Goal: Task Accomplishment & Management: Manage account settings

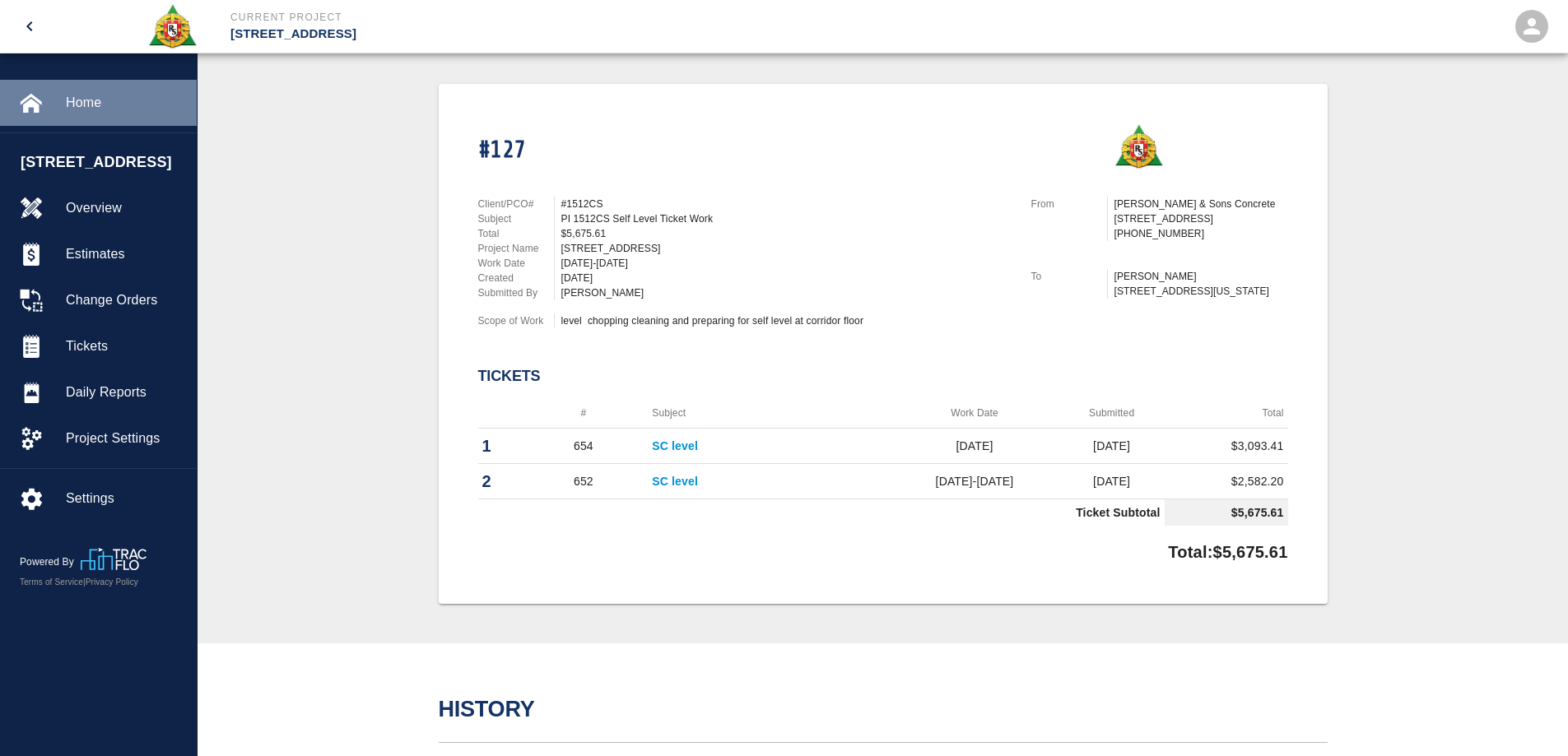
click at [81, 102] on span "Home" at bounding box center [125, 103] width 118 height 20
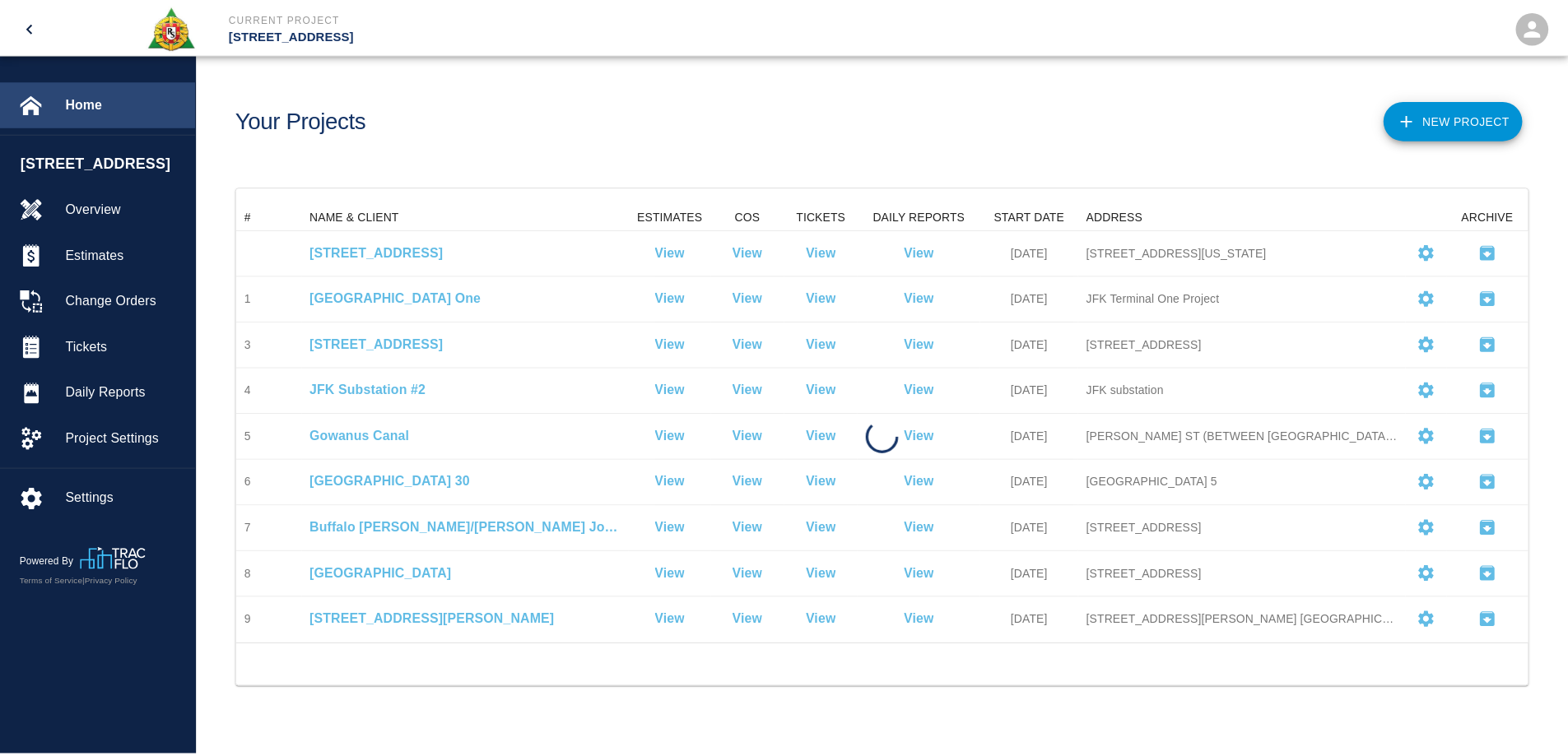
scroll to position [428, 1290]
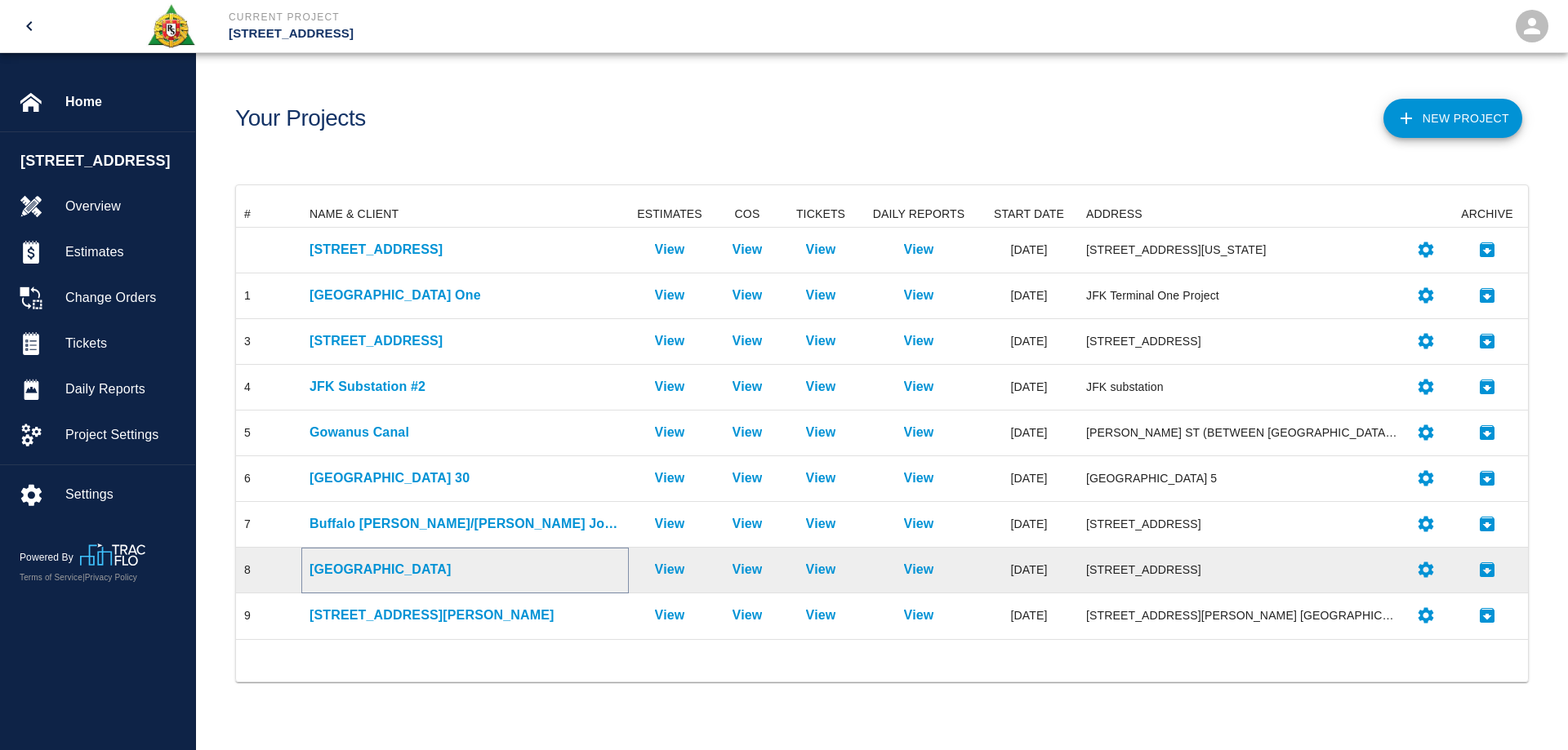
click at [426, 571] on p "[GEOGRAPHIC_DATA]" at bounding box center [464, 570] width 311 height 20
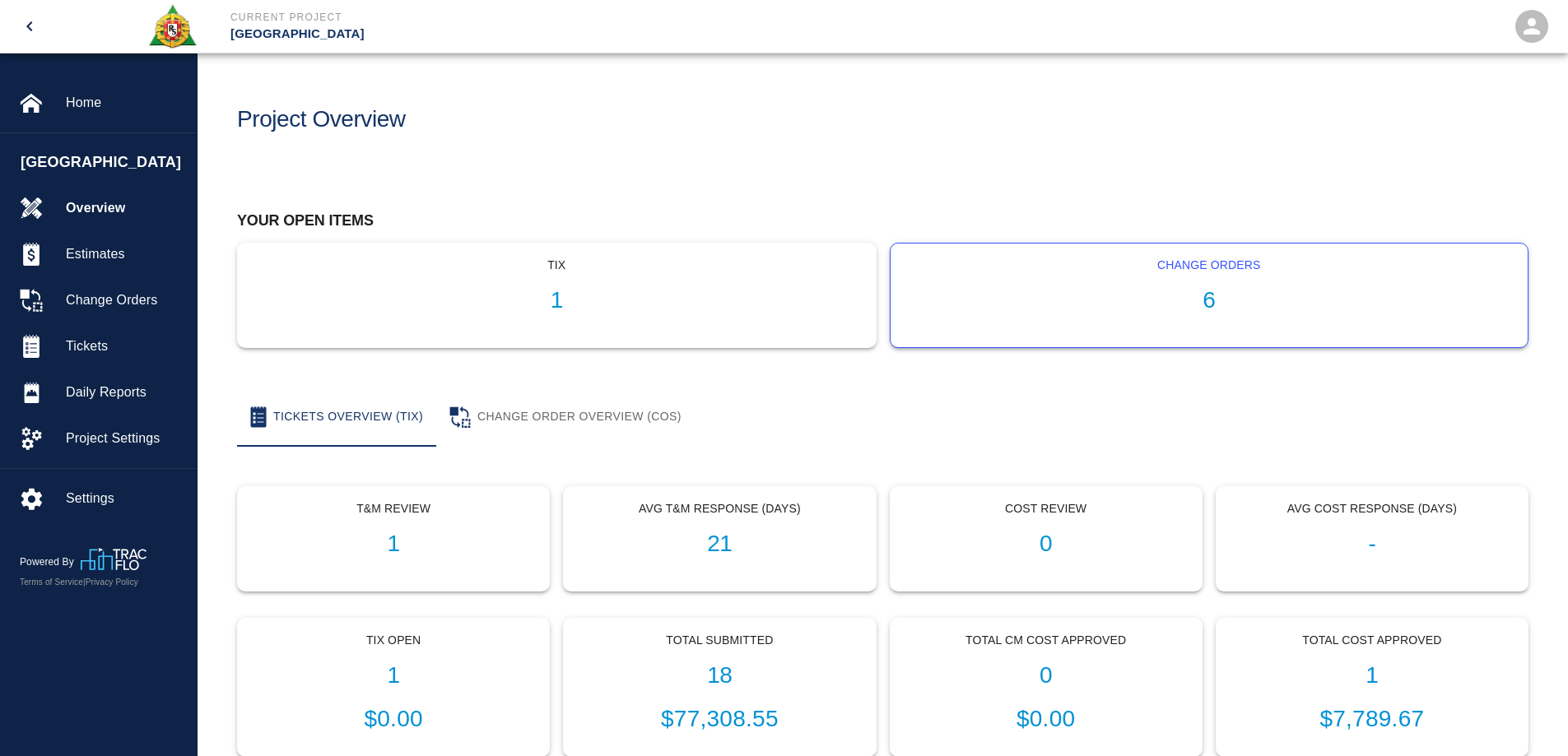
click at [1217, 296] on h1 "6" at bounding box center [1209, 300] width 612 height 28
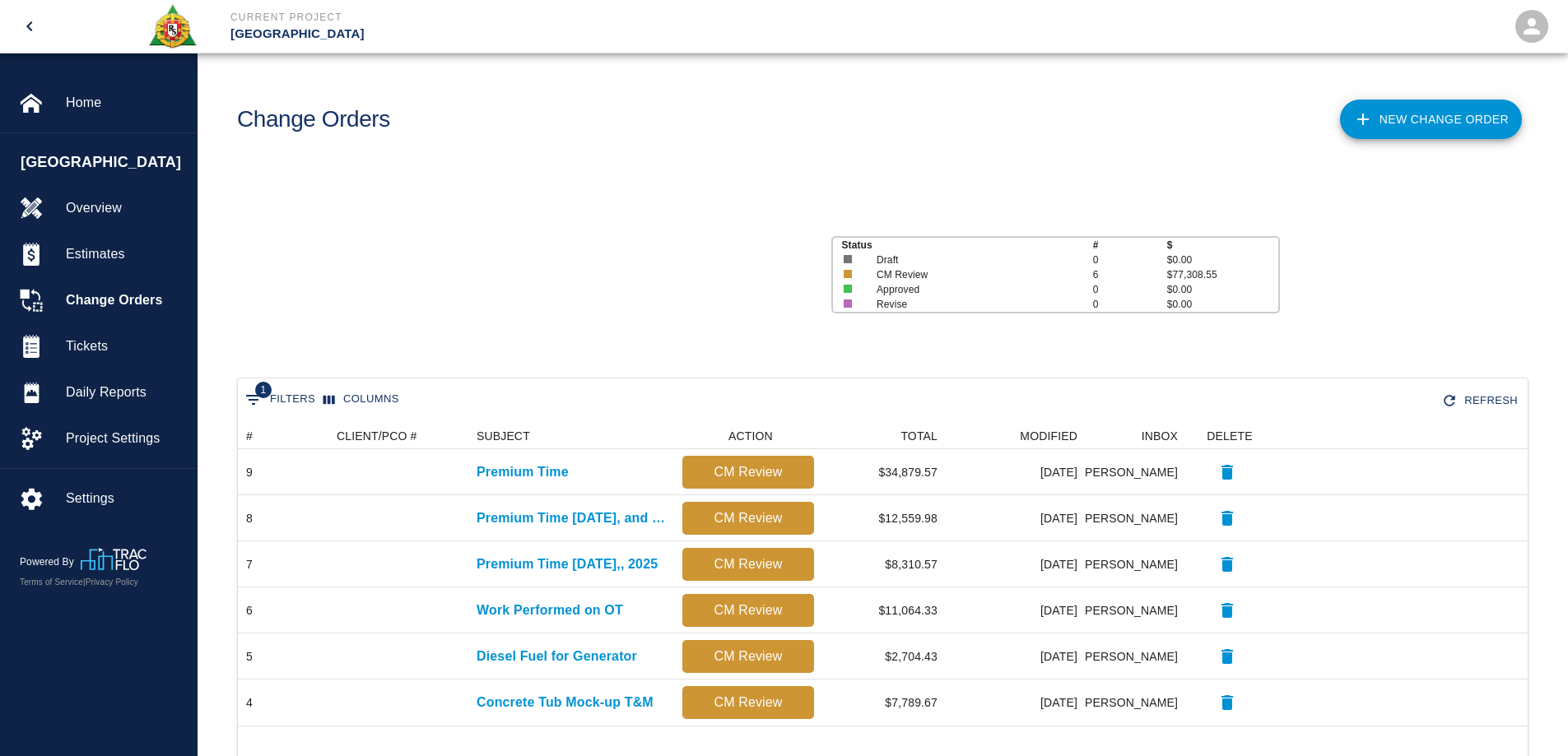
scroll to position [290, 1277]
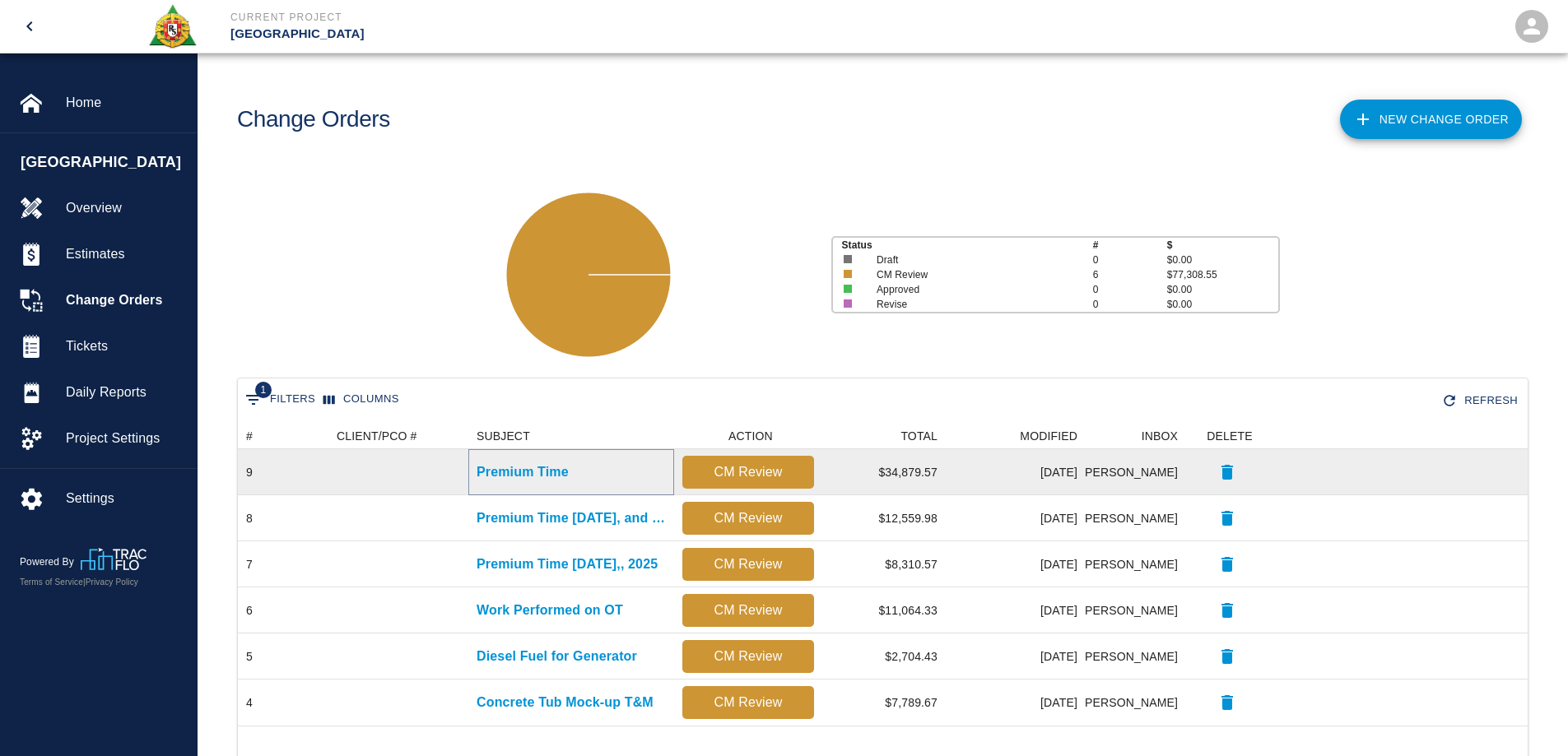
click at [565, 466] on p "Premium Time" at bounding box center [522, 471] width 92 height 20
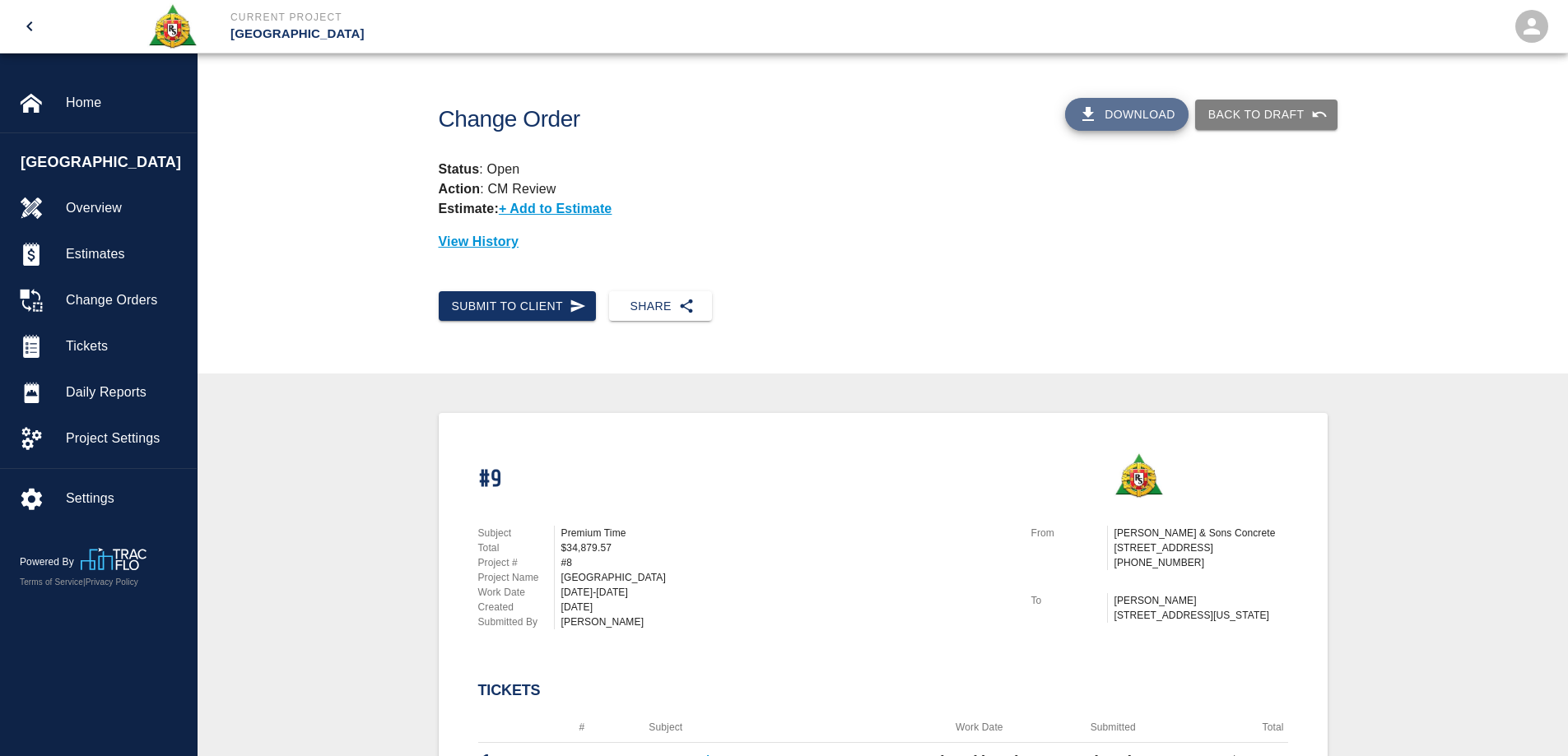
click at [1121, 111] on button "Download" at bounding box center [1127, 114] width 124 height 33
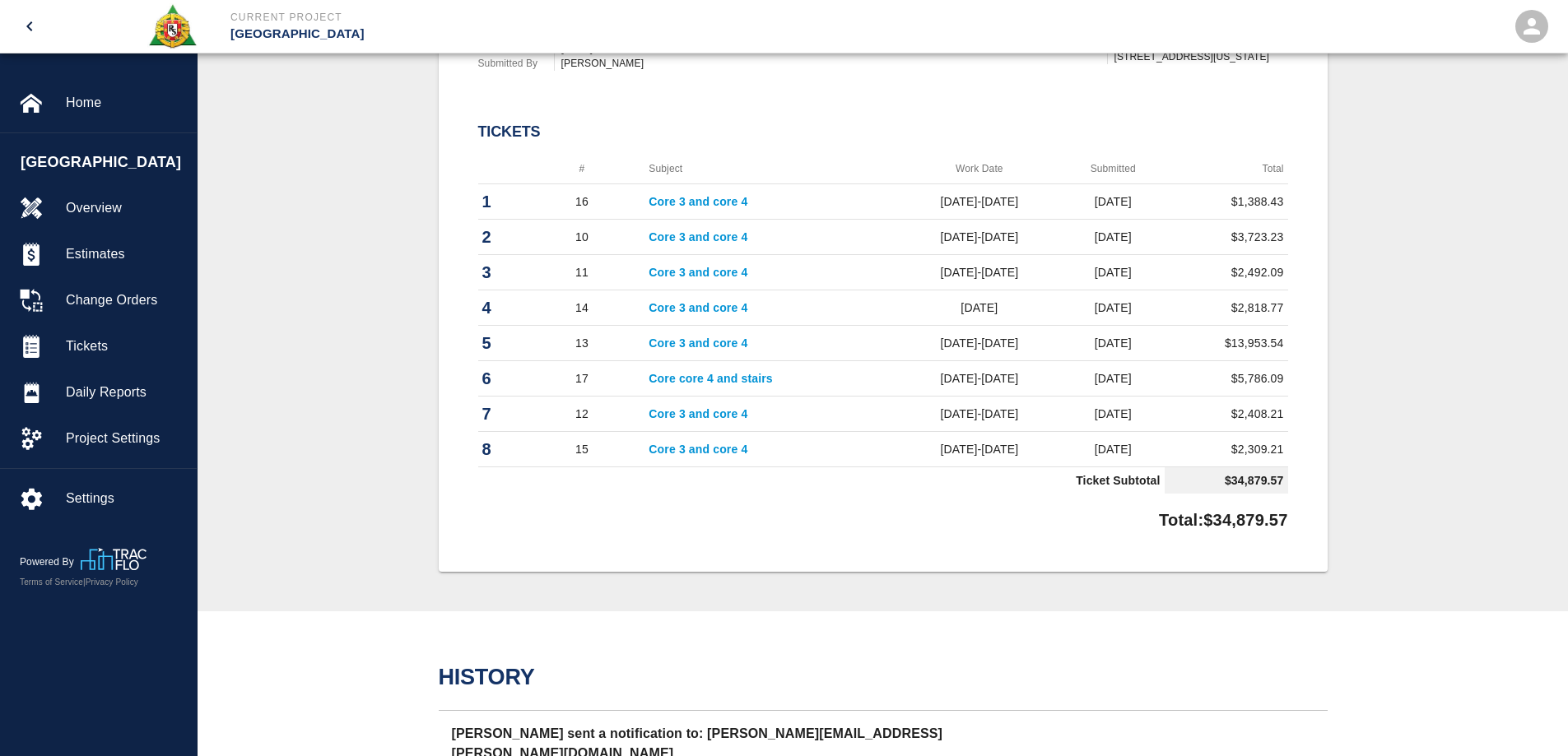
scroll to position [576, 0]
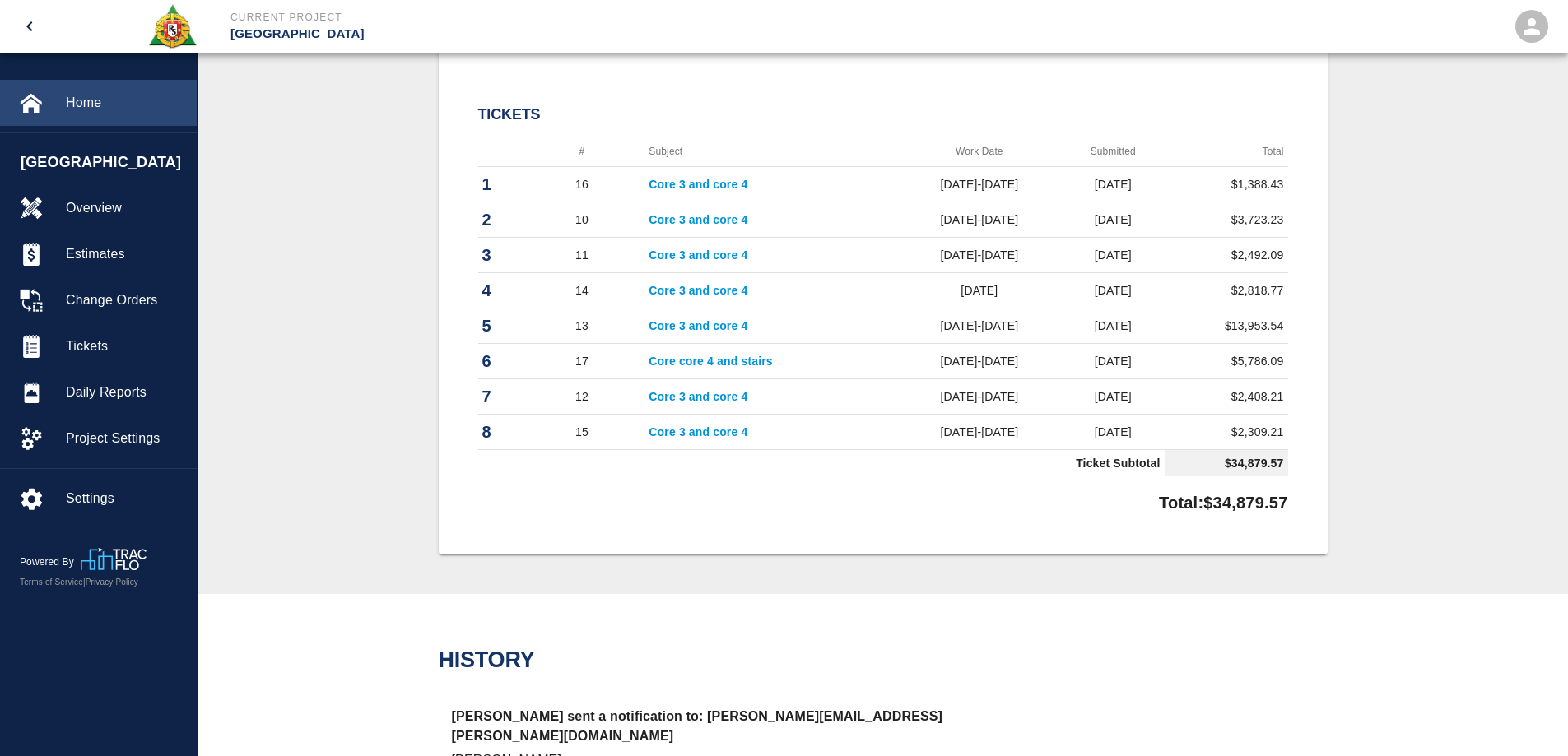
click at [86, 106] on span "Home" at bounding box center [125, 103] width 118 height 20
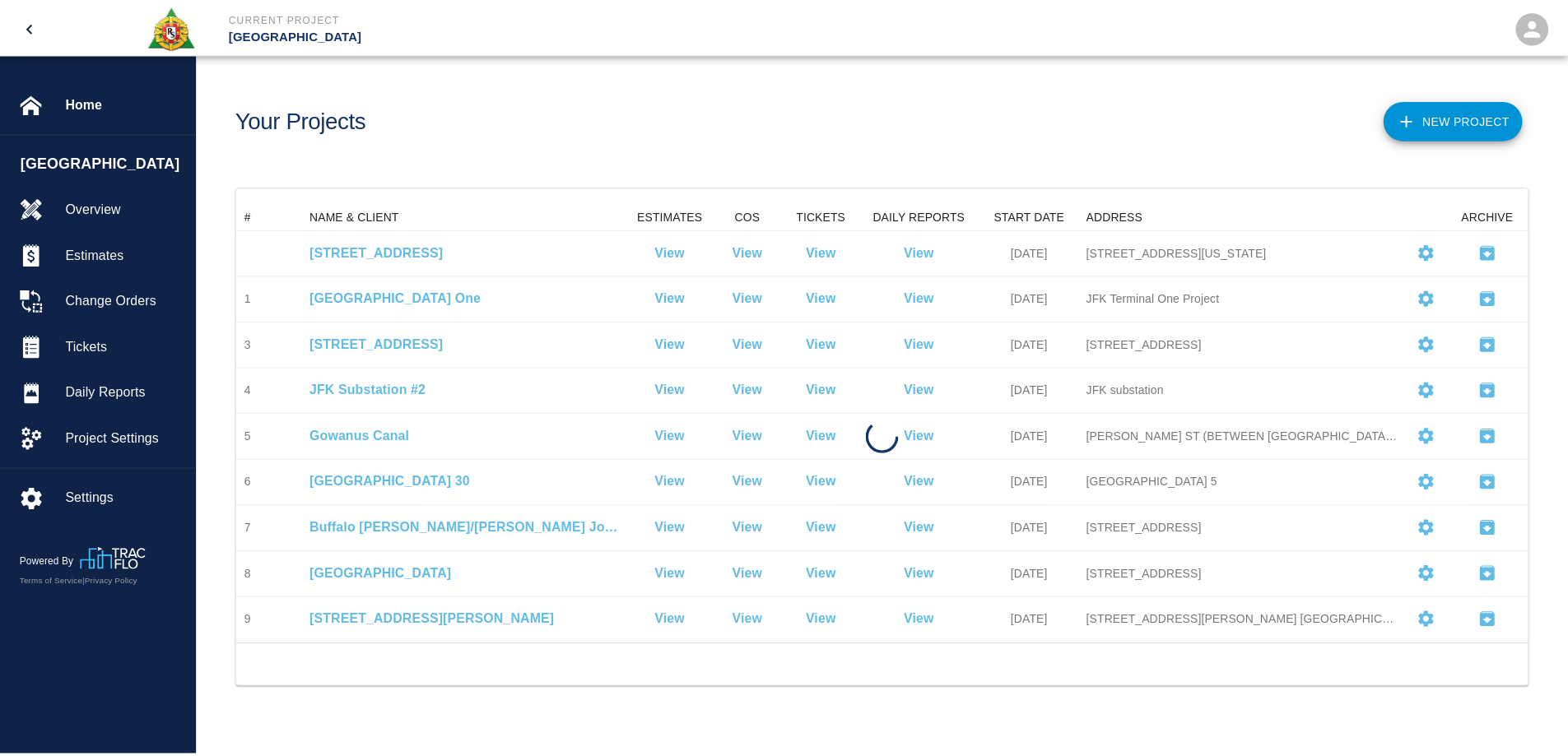
scroll to position [428, 1290]
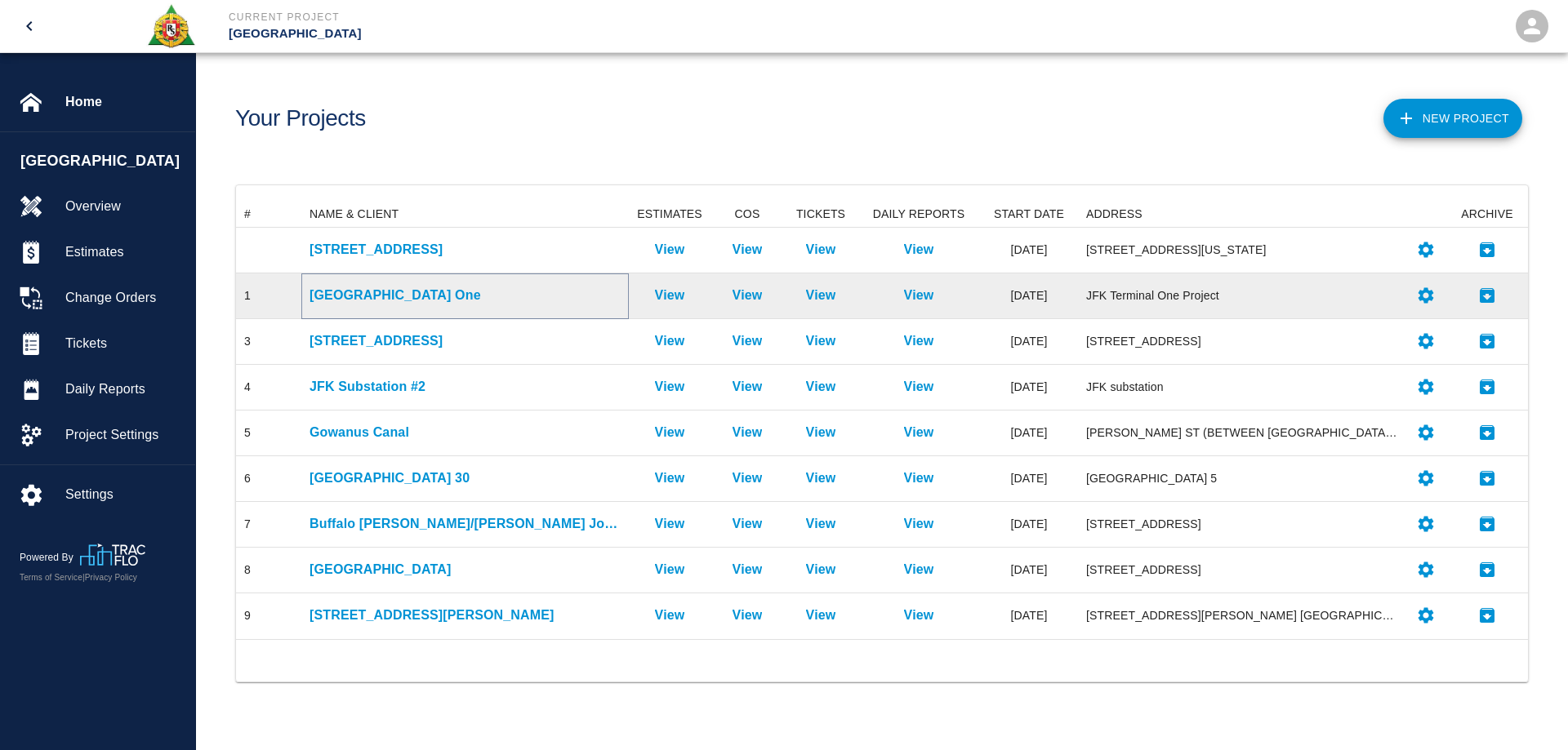
click at [386, 288] on p "[GEOGRAPHIC_DATA] One" at bounding box center [464, 295] width 311 height 20
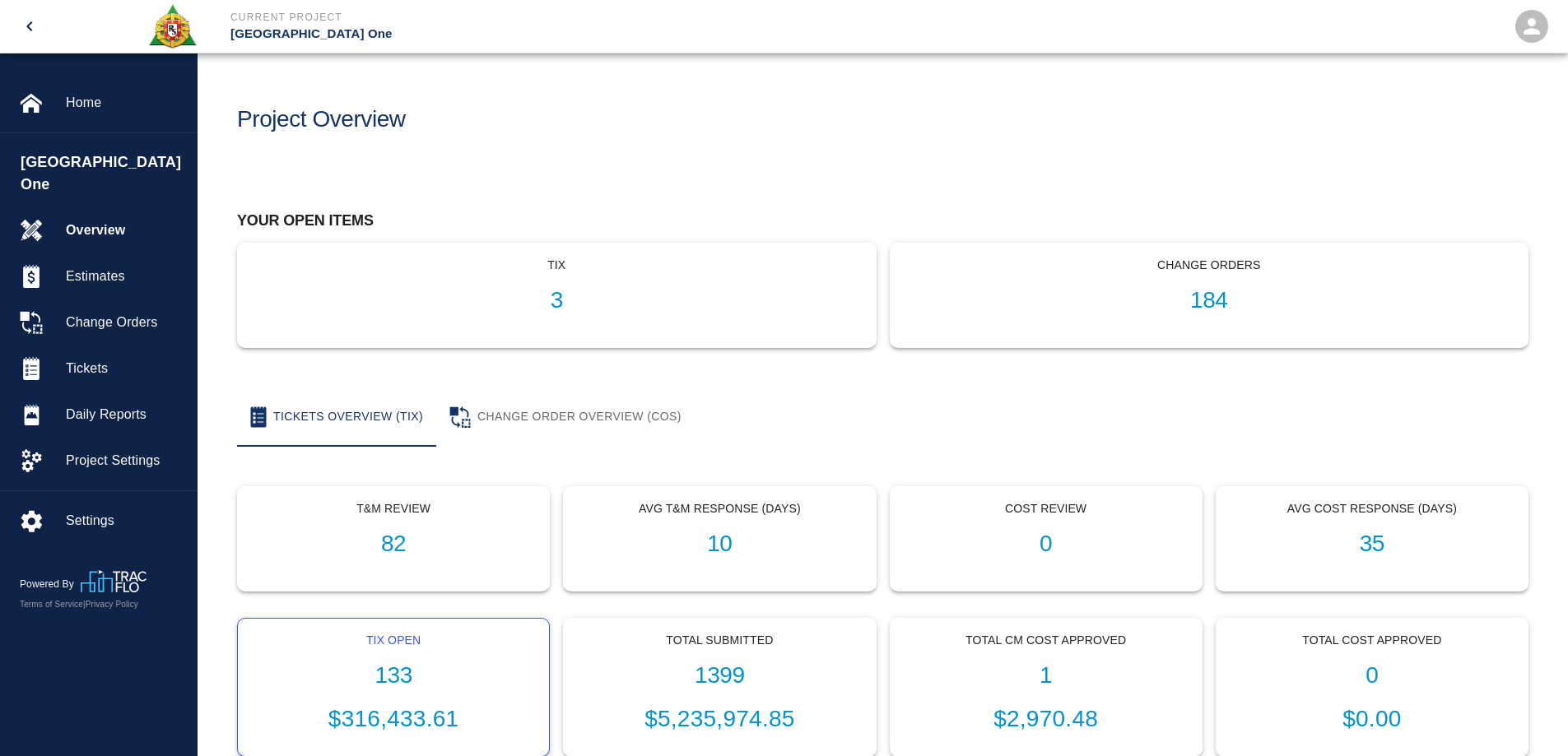
click at [397, 659] on div "Tix Open 133 $316,433.61" at bounding box center [393, 687] width 312 height 138
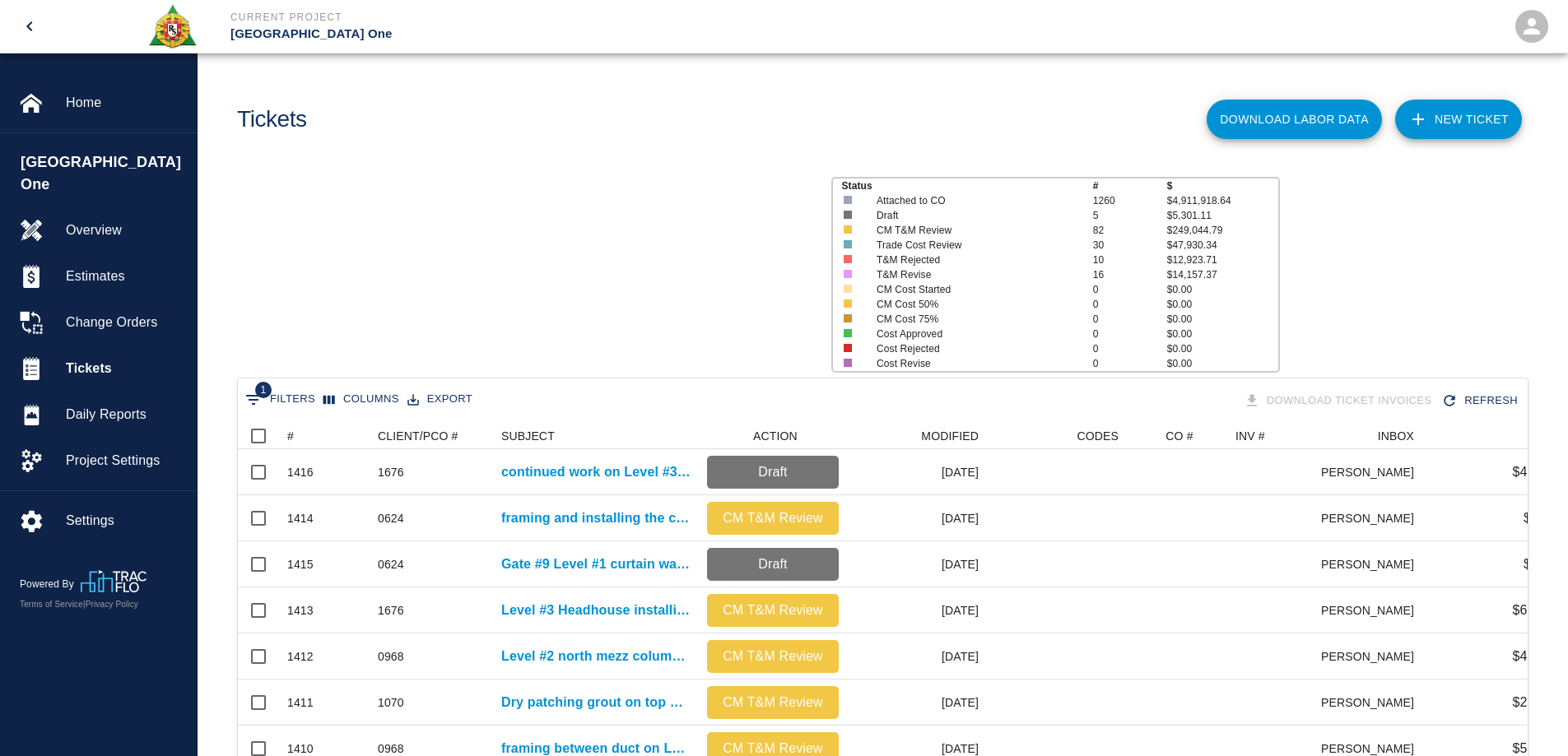
scroll to position [947, 1277]
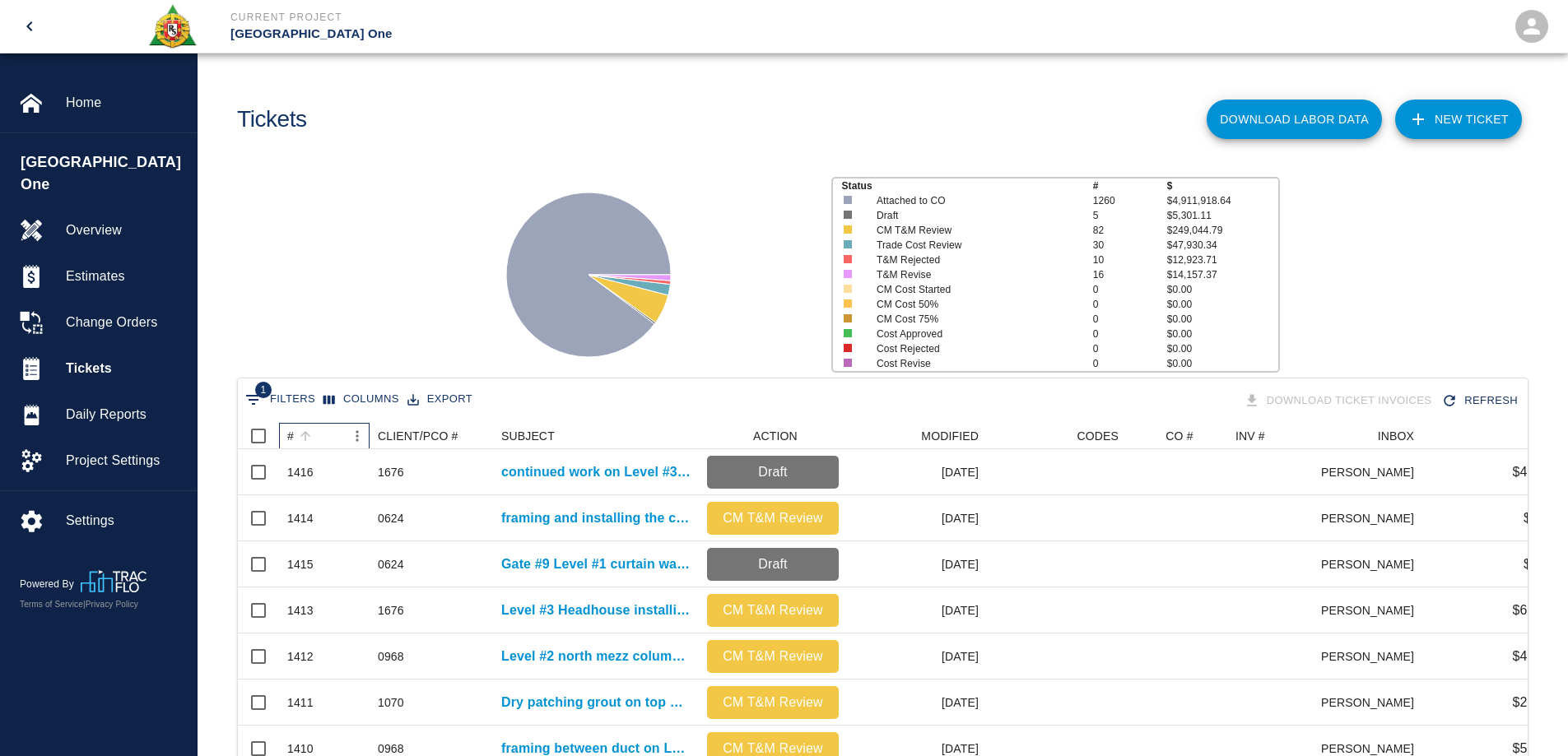
click at [293, 432] on div "#" at bounding box center [305, 436] width 23 height 23
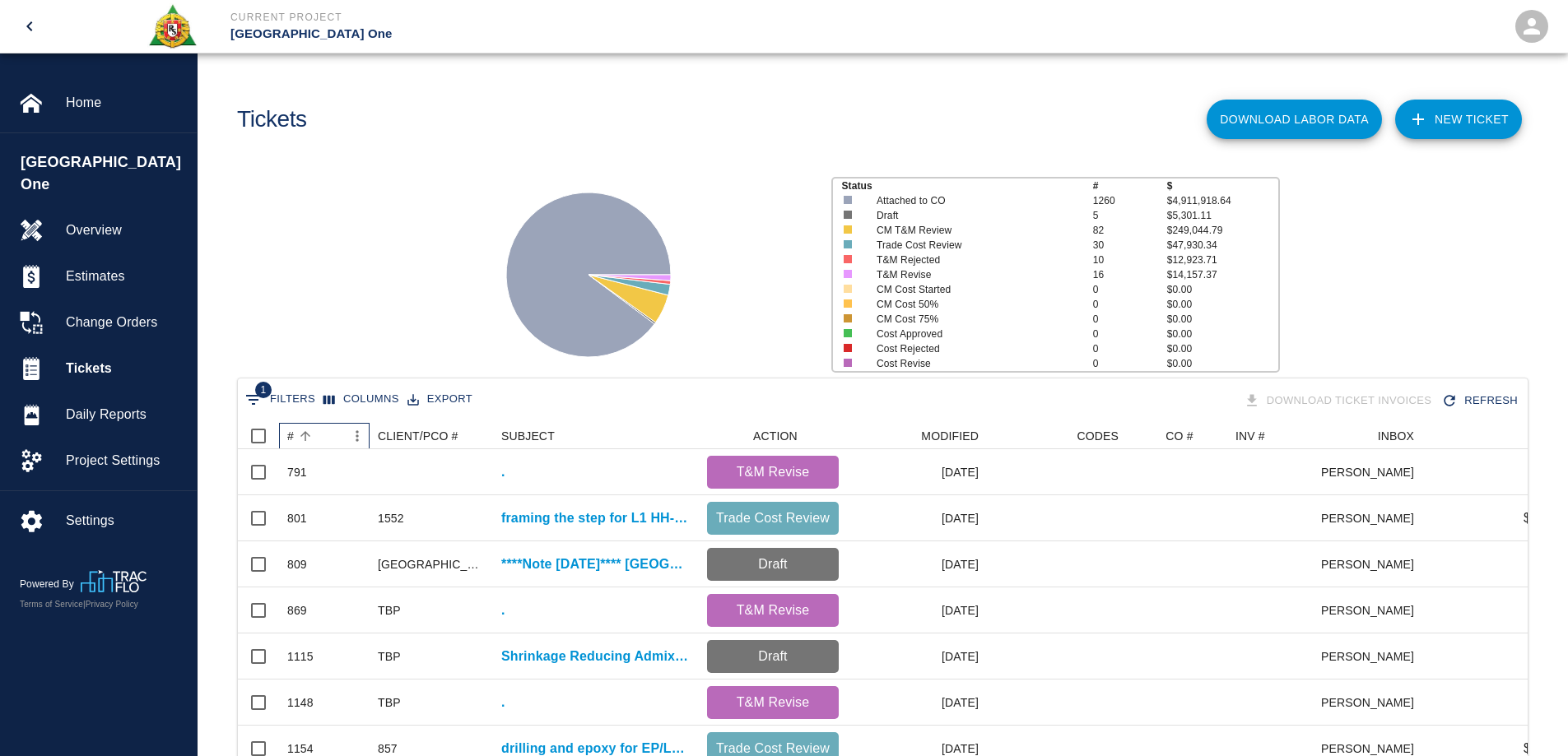
click at [293, 432] on div "#" at bounding box center [305, 436] width 23 height 23
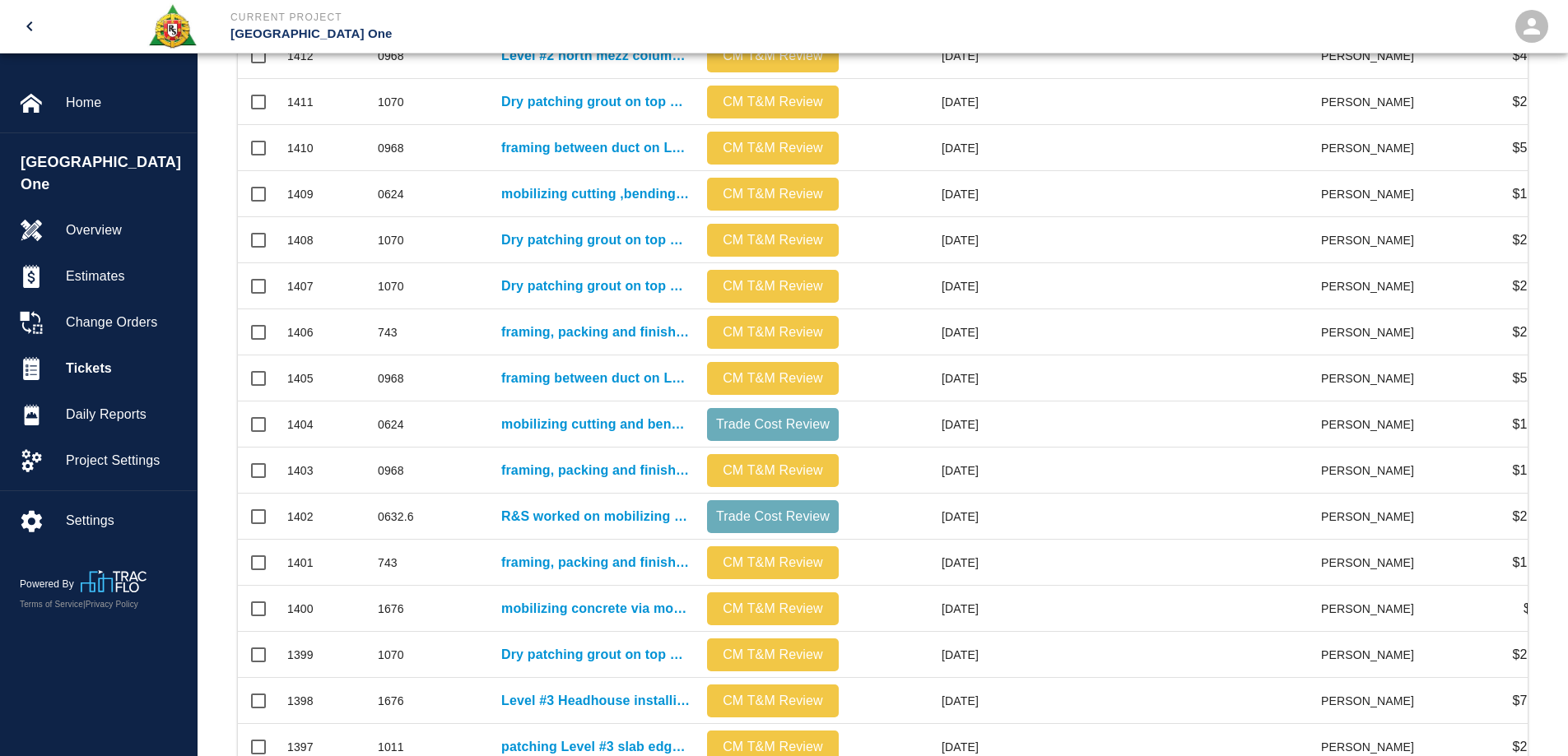
scroll to position [709, 0]
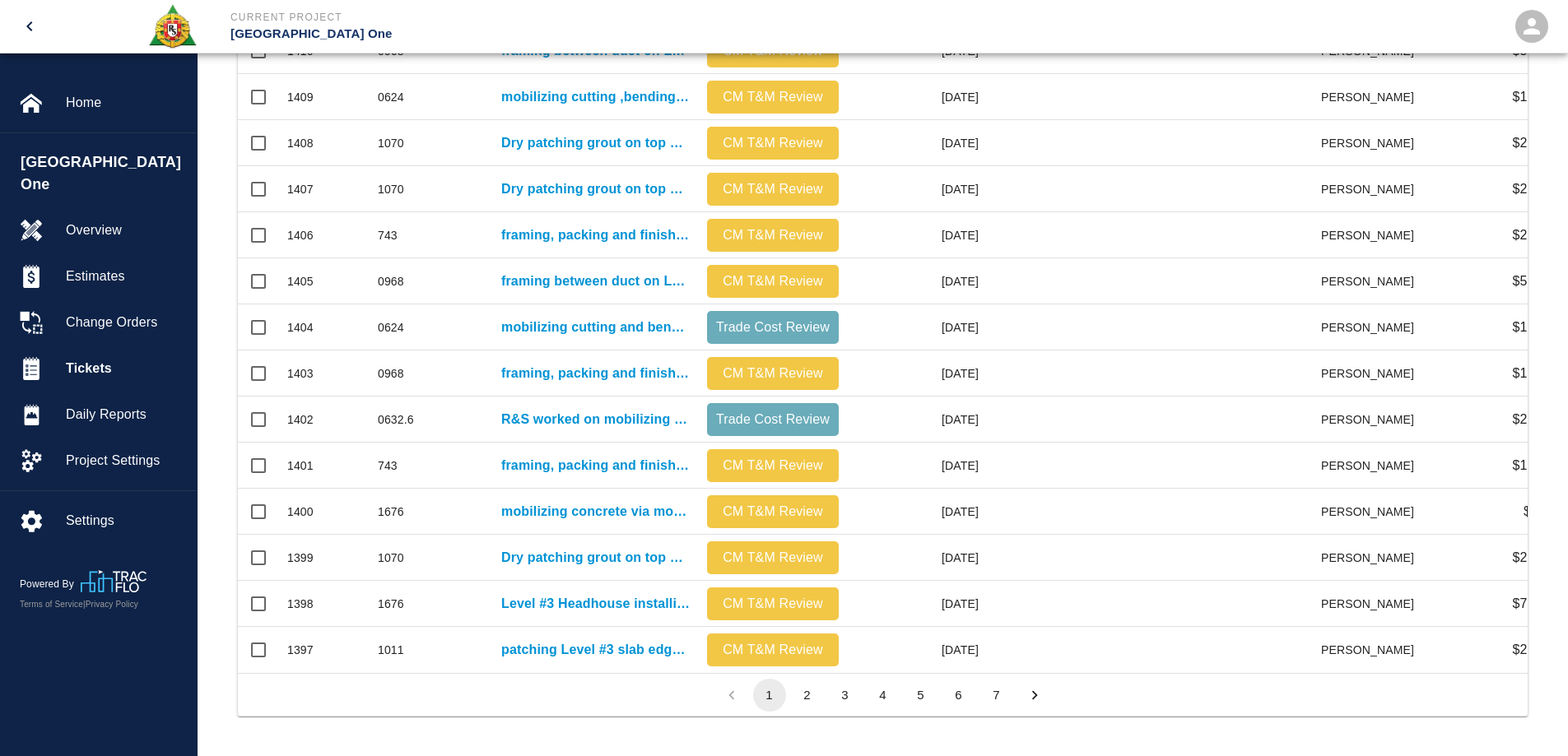
click at [804, 698] on button "2" at bounding box center [807, 695] width 33 height 33
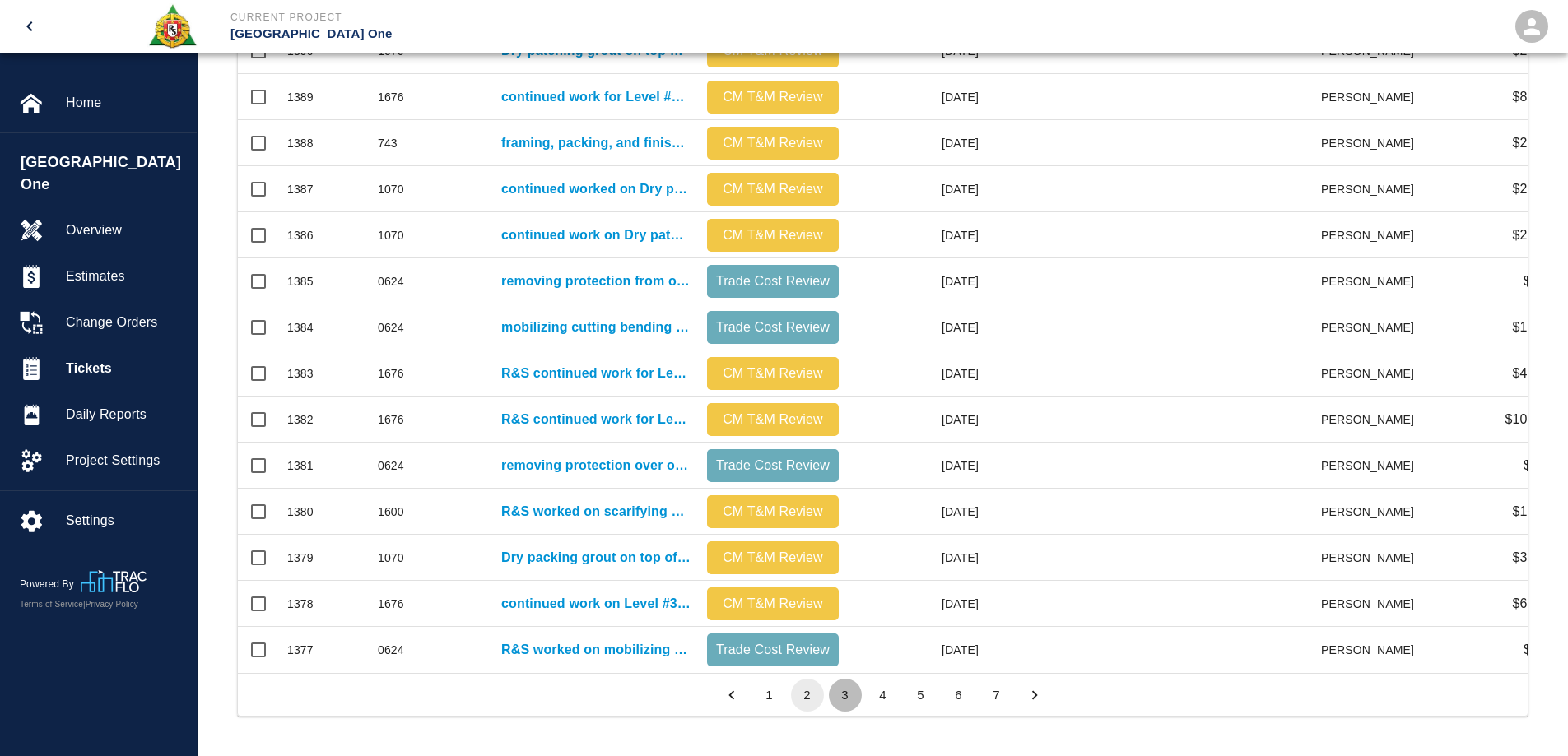
click at [841, 703] on button "3" at bounding box center [845, 695] width 33 height 33
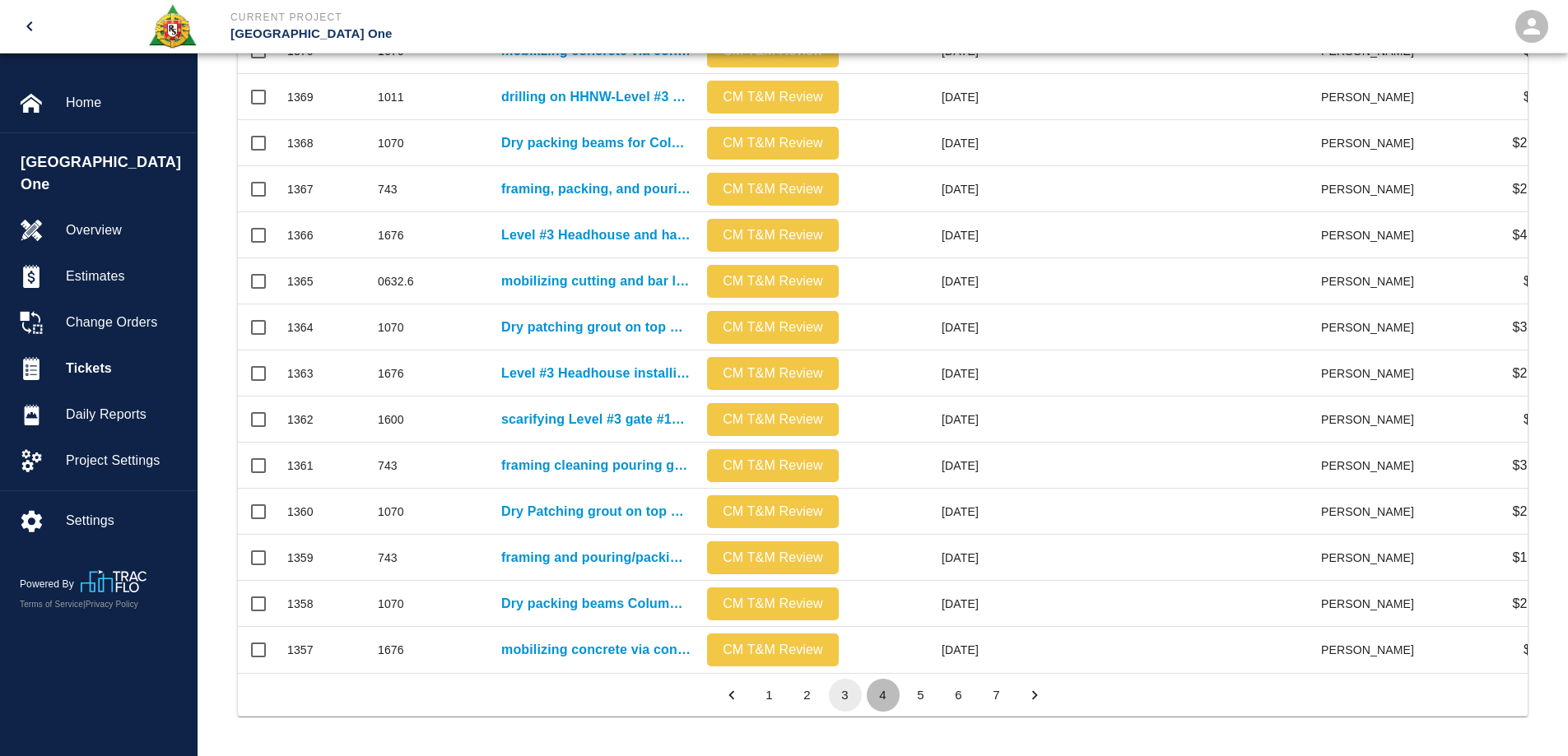
click at [874, 693] on button "4" at bounding box center [883, 695] width 33 height 33
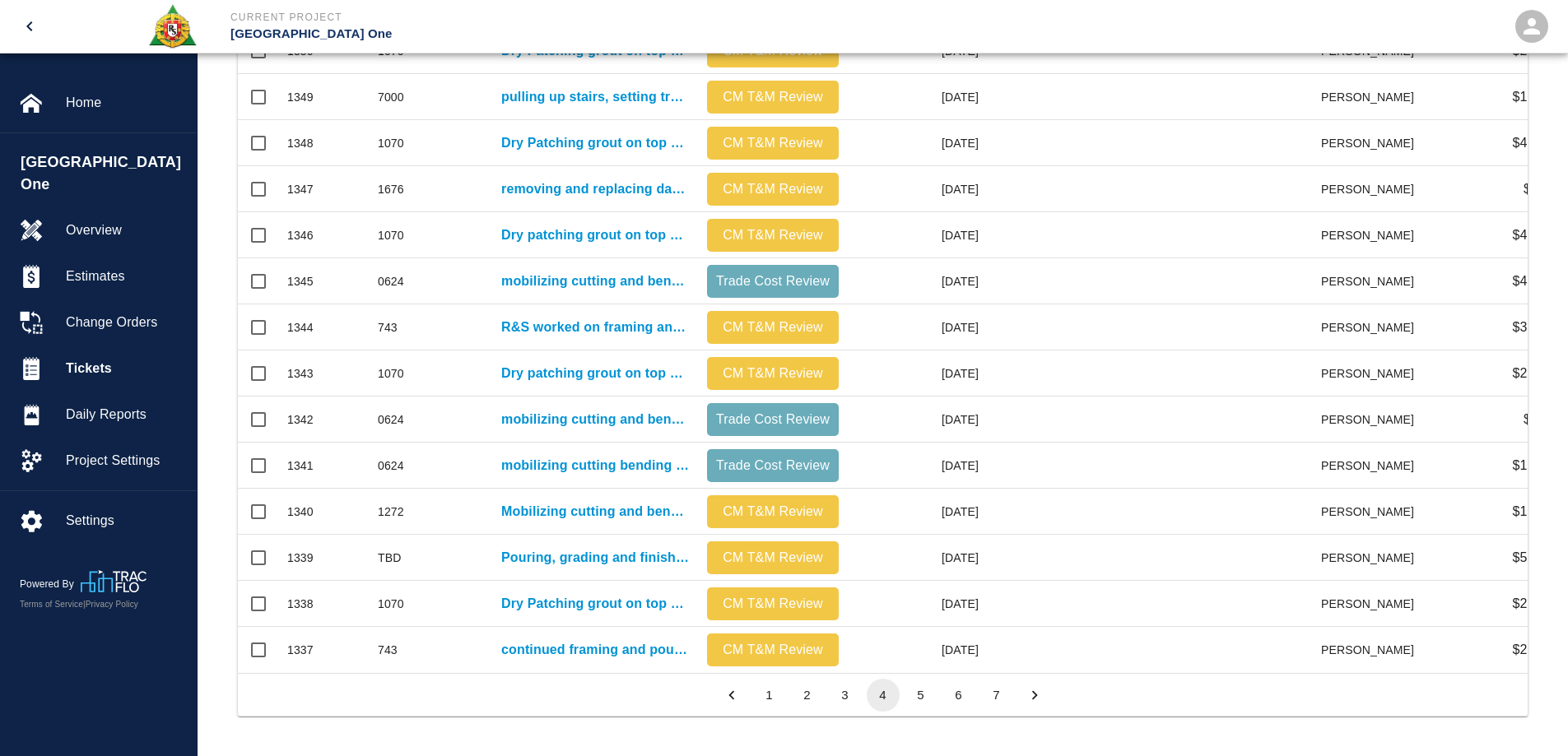
click at [915, 697] on button "5" at bounding box center [920, 695] width 33 height 33
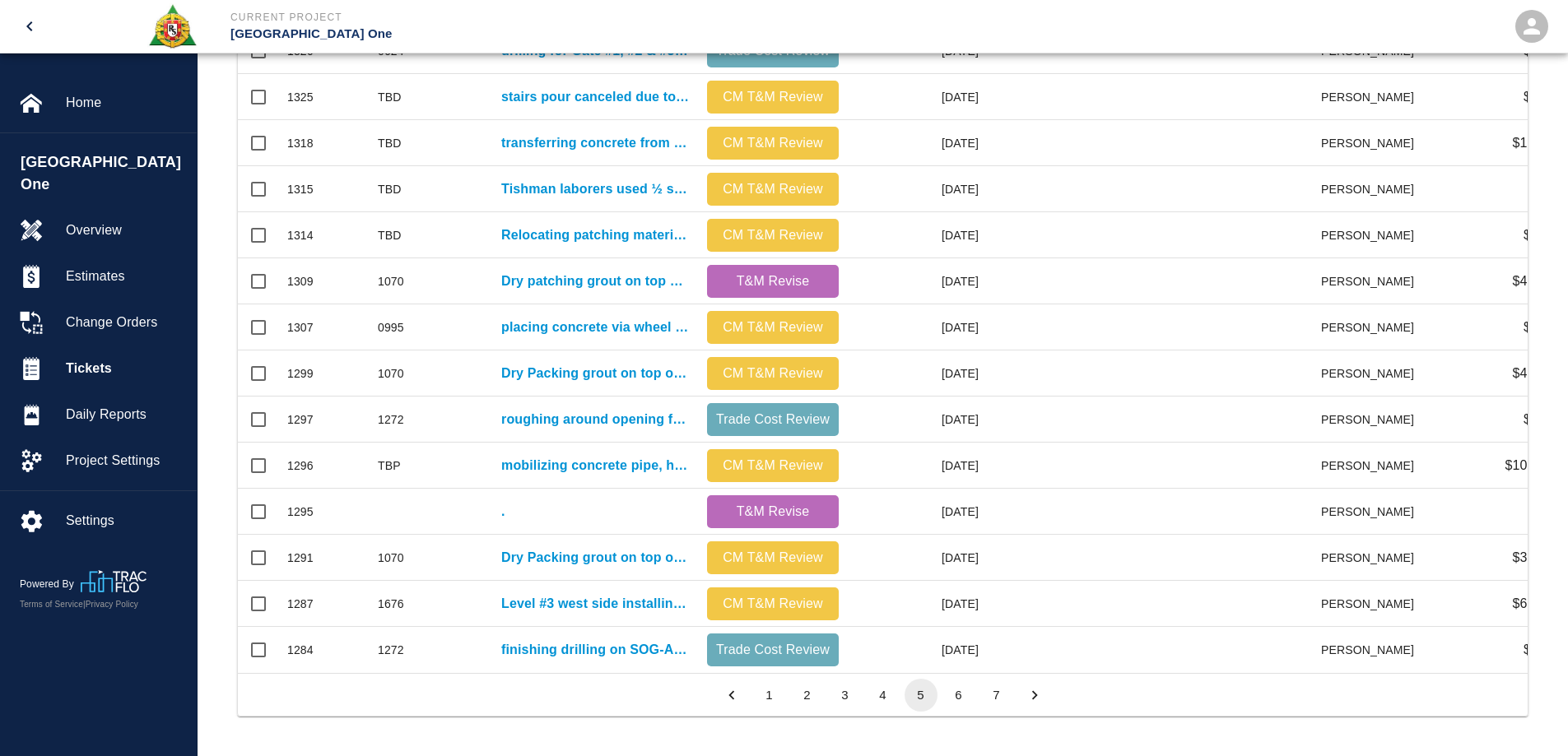
click at [948, 694] on button "6" at bounding box center [958, 695] width 33 height 33
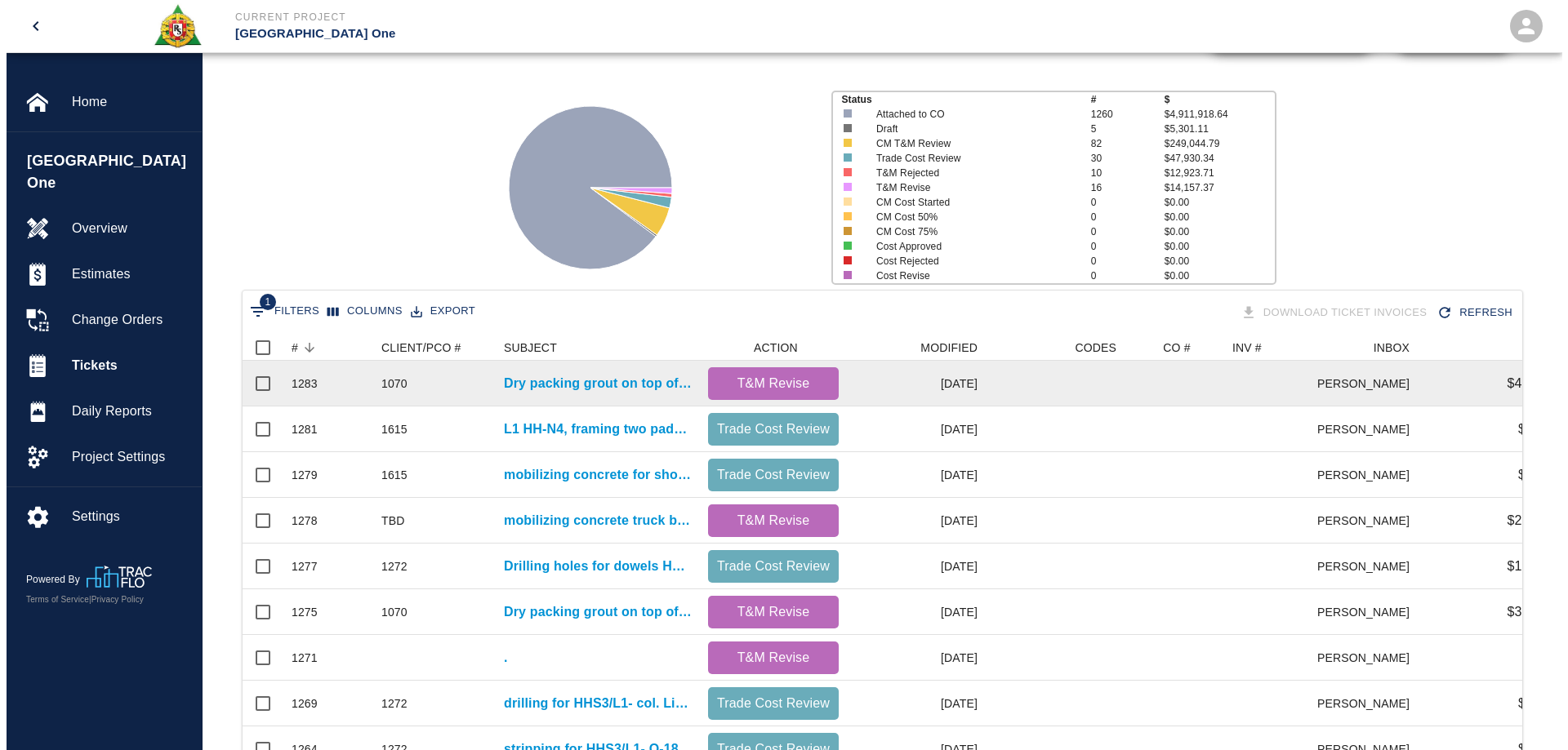
scroll to position [0, 0]
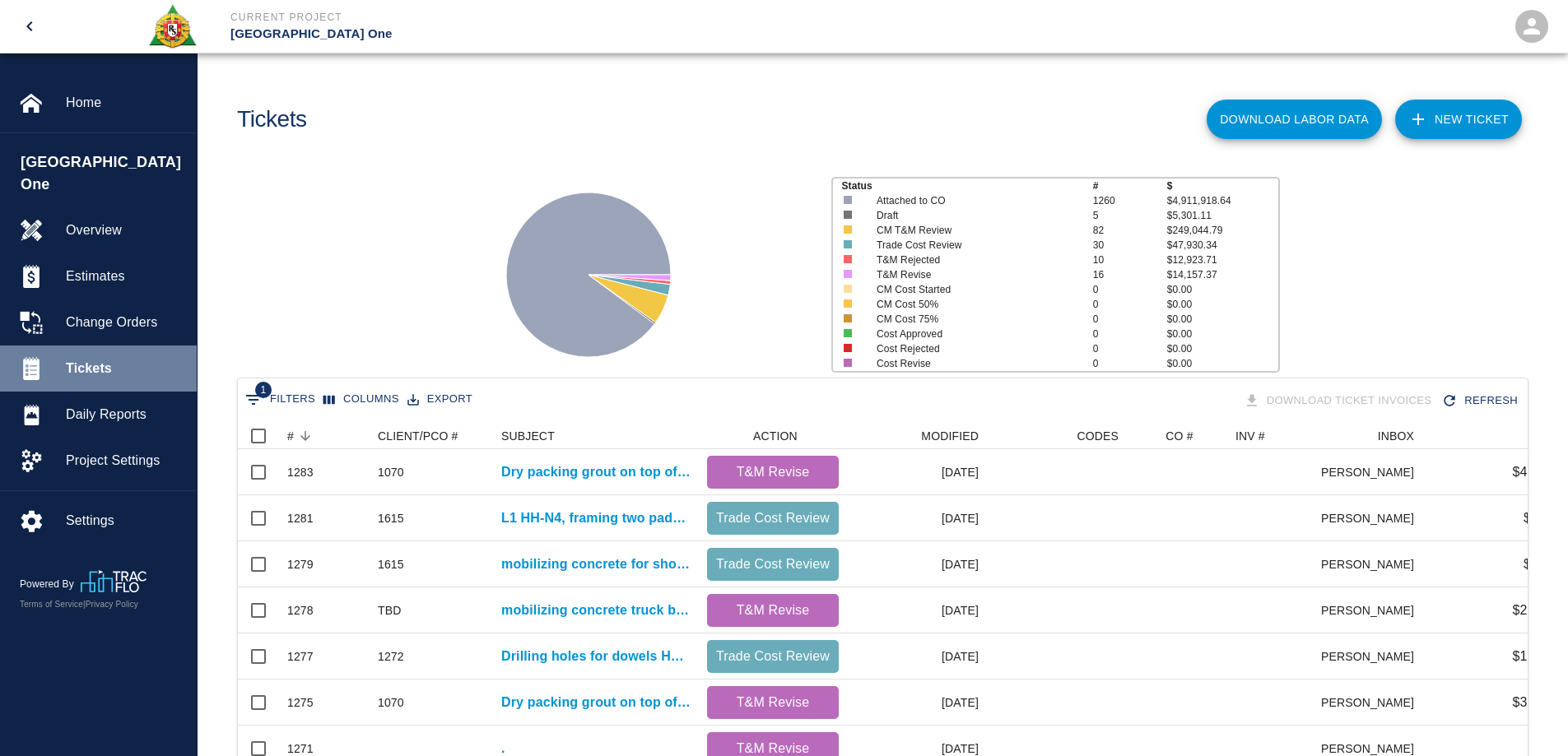
click at [116, 359] on span "Tickets" at bounding box center [125, 368] width 118 height 20
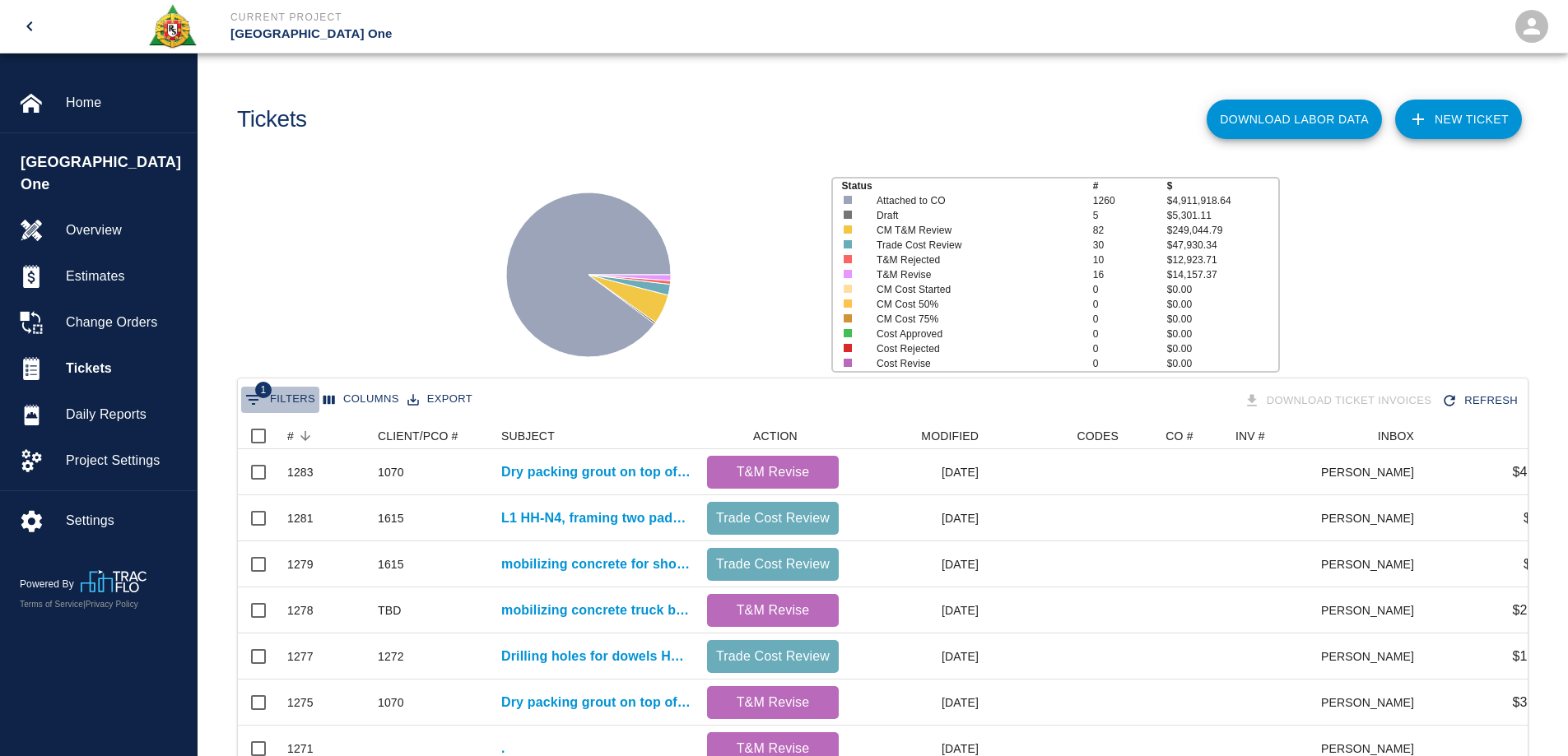
click at [310, 405] on button "1 Filters" at bounding box center [280, 400] width 78 height 27
select select "date_closed"
select select "isEmpty"
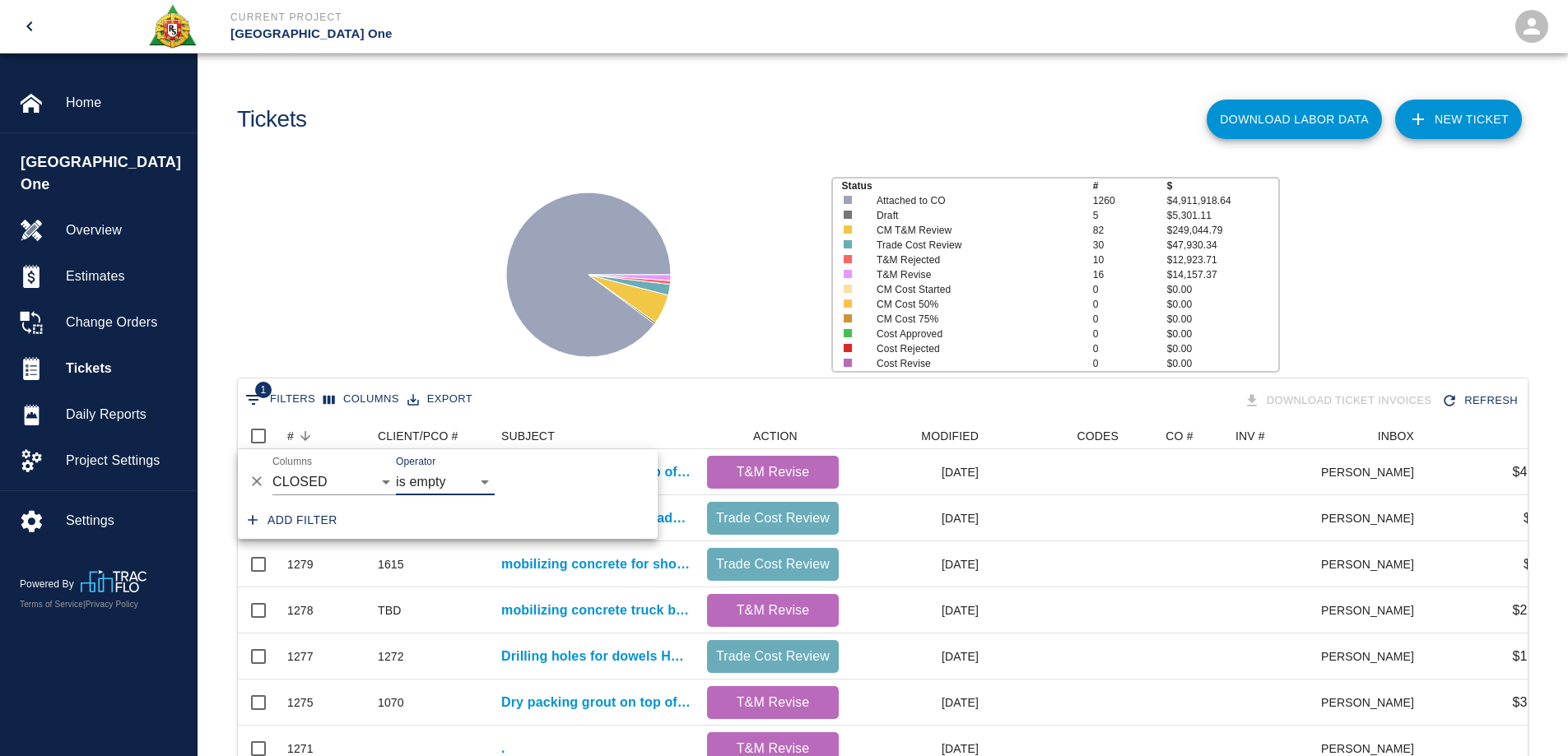
click at [307, 527] on button "Add filter" at bounding box center [292, 520] width 103 height 30
select select "date_closed"
select select "isEmpty"
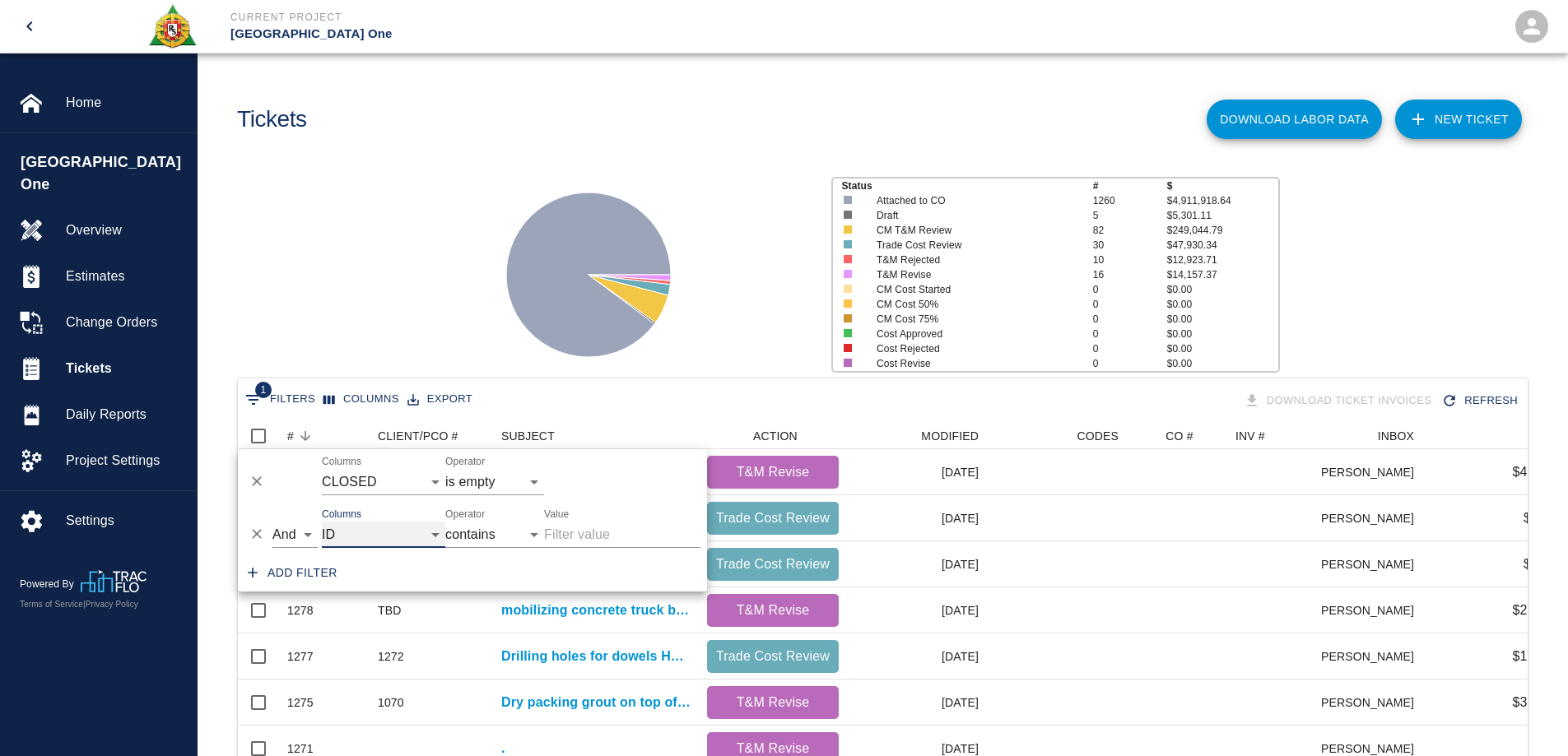
click at [370, 532] on select "ID # CLIENT/PCO # SUBJECT DESCRIPTION ACTION WORK MODIFIED CREATED CODES CO # I…" at bounding box center [384, 535] width 124 height 27
click at [322, 522] on select "ID # CLIENT/PCO # SUBJECT DESCRIPTION ACTION WORK MODIFIED CREATED CODES CO # I…" at bounding box center [384, 535] width 124 height 27
select select "pco_number"
click at [587, 540] on input "Value" at bounding box center [622, 535] width 156 height 27
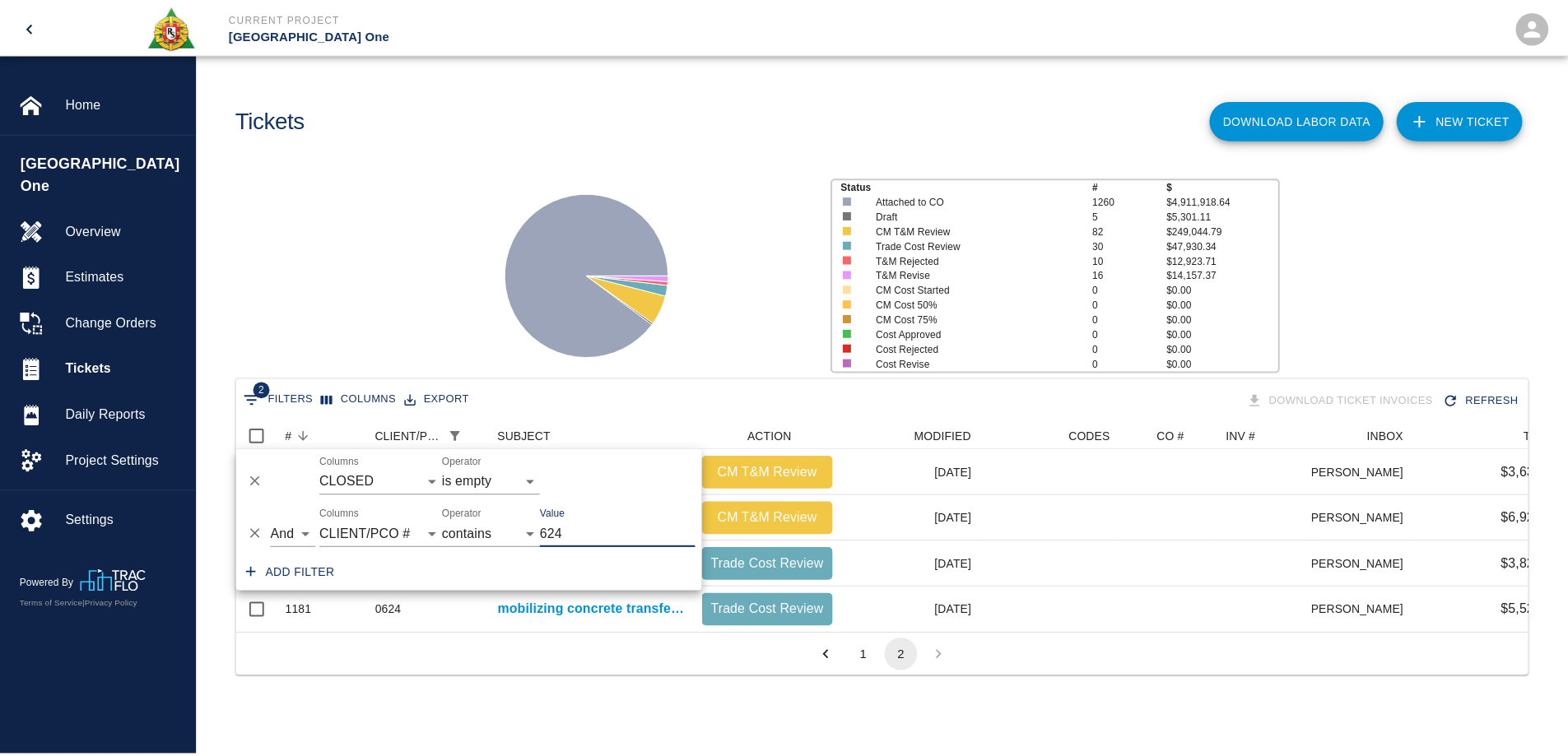
scroll to position [13, 13]
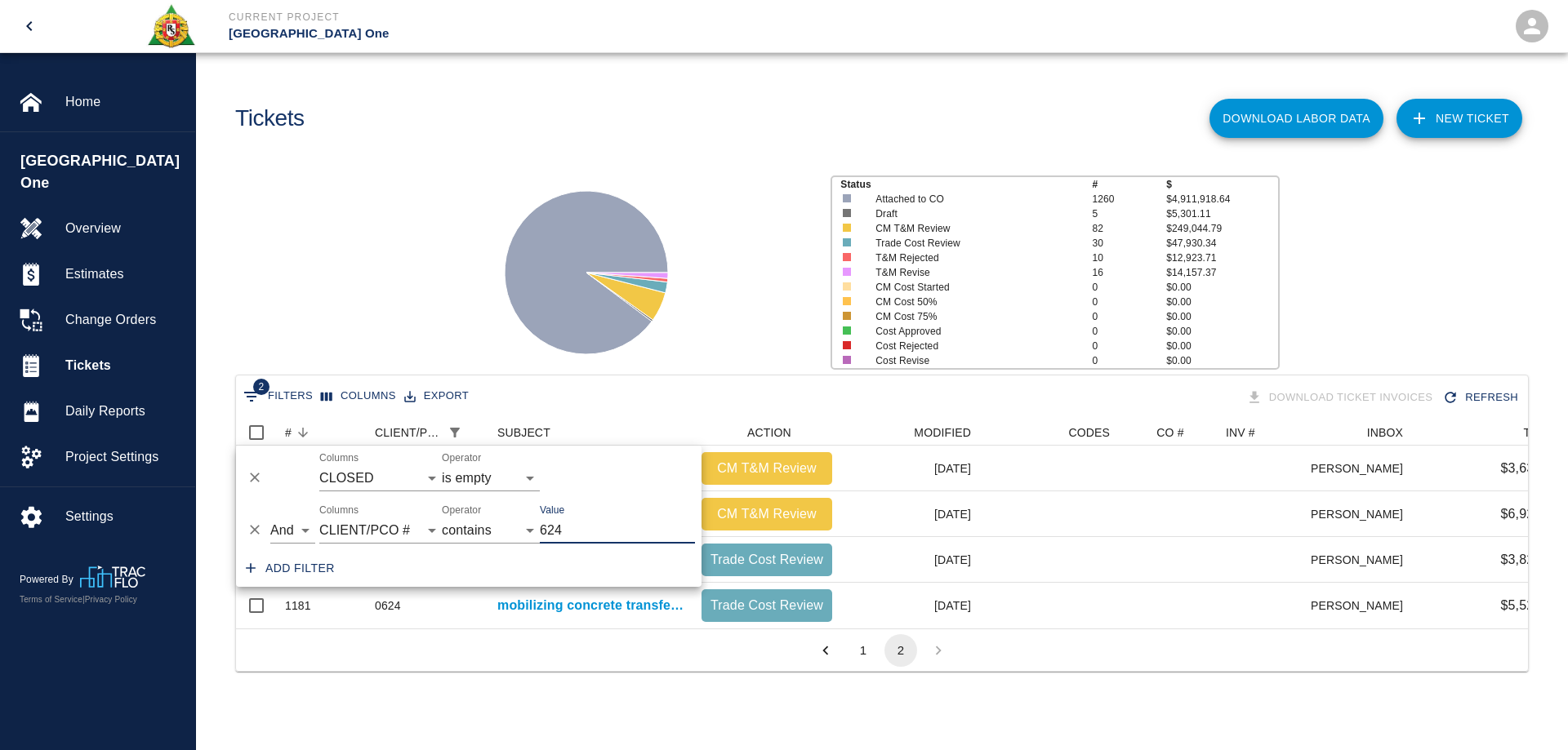
type input "624"
click at [521, 318] on icon at bounding box center [586, 272] width 164 height 163
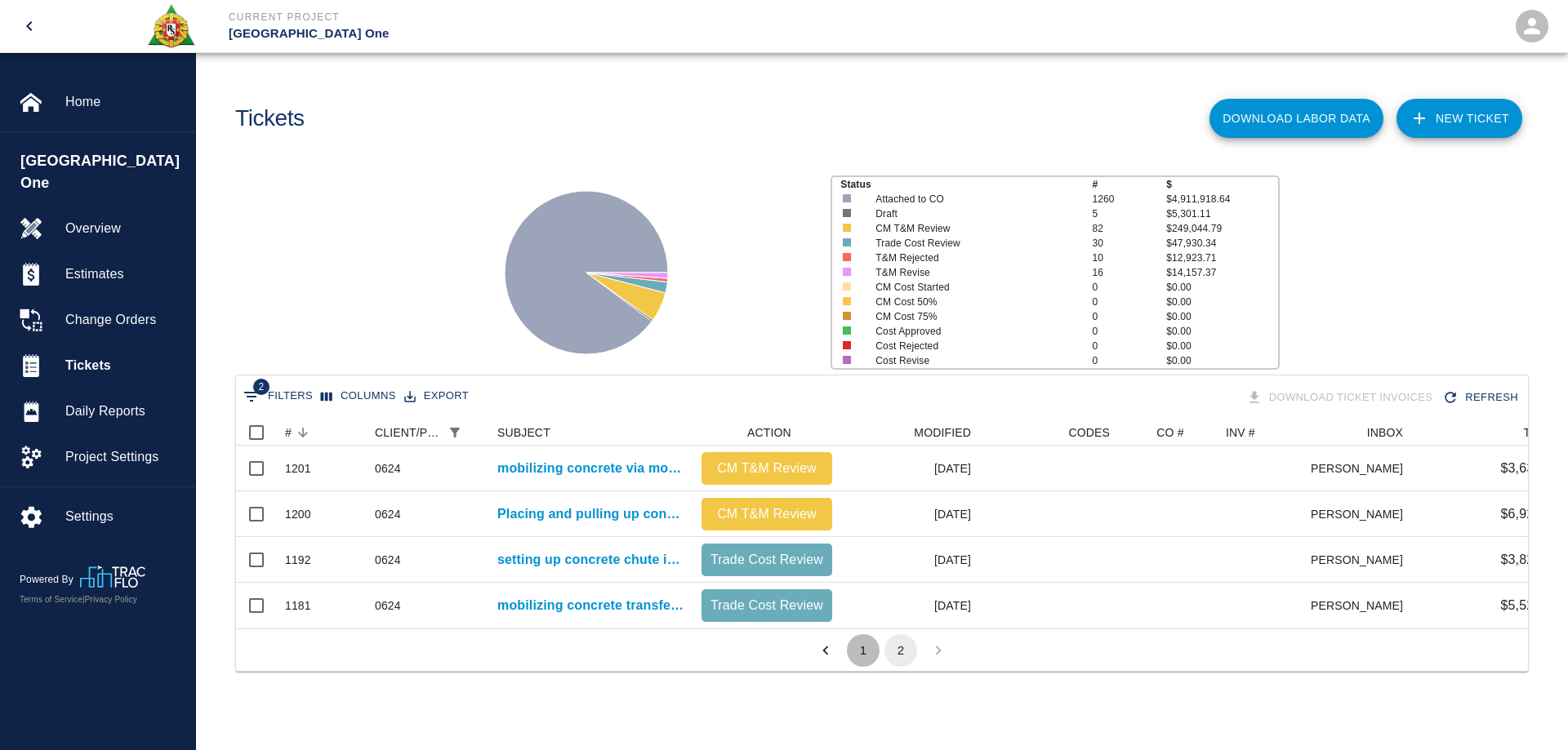
click at [860, 665] on button "1" at bounding box center [863, 650] width 33 height 33
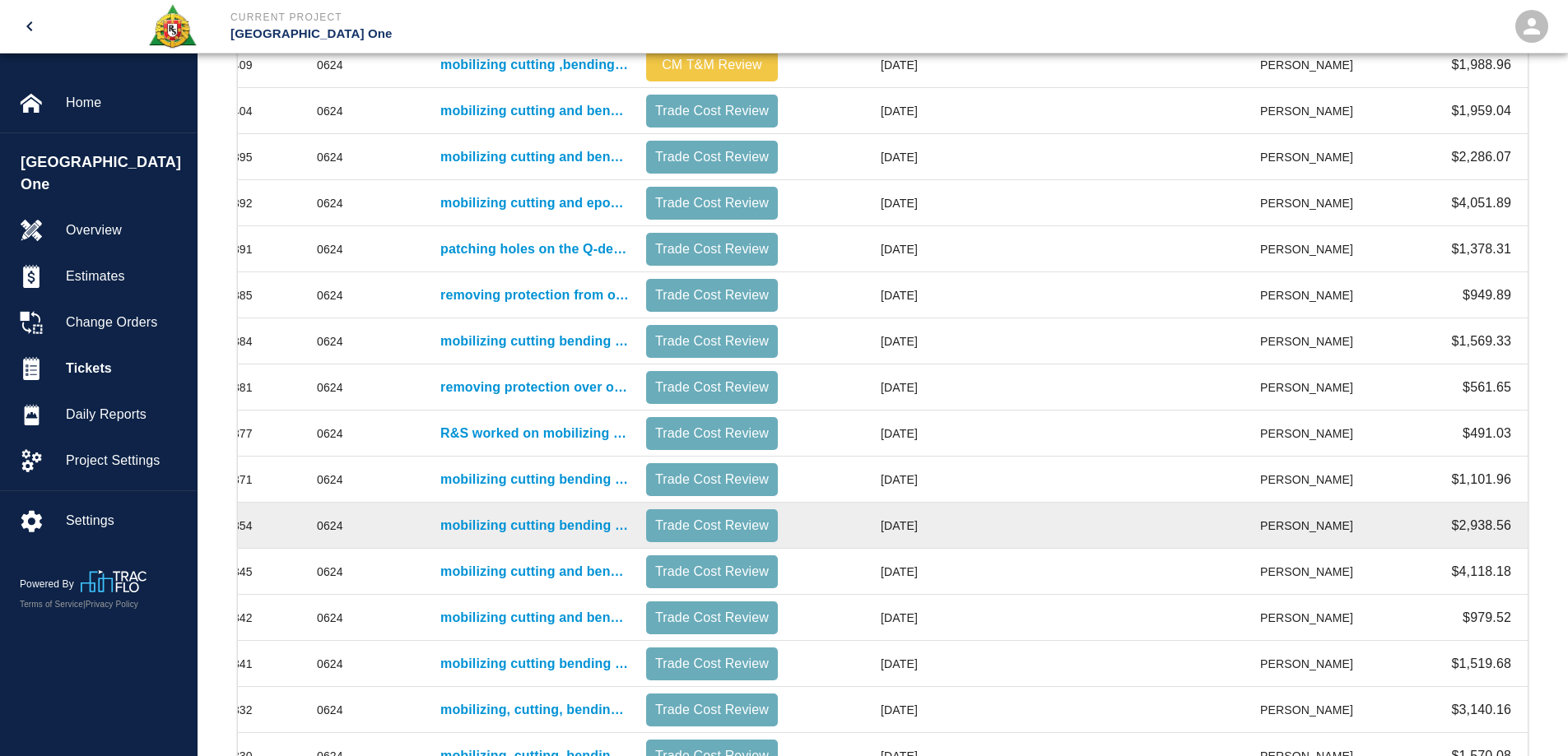
scroll to position [709, 0]
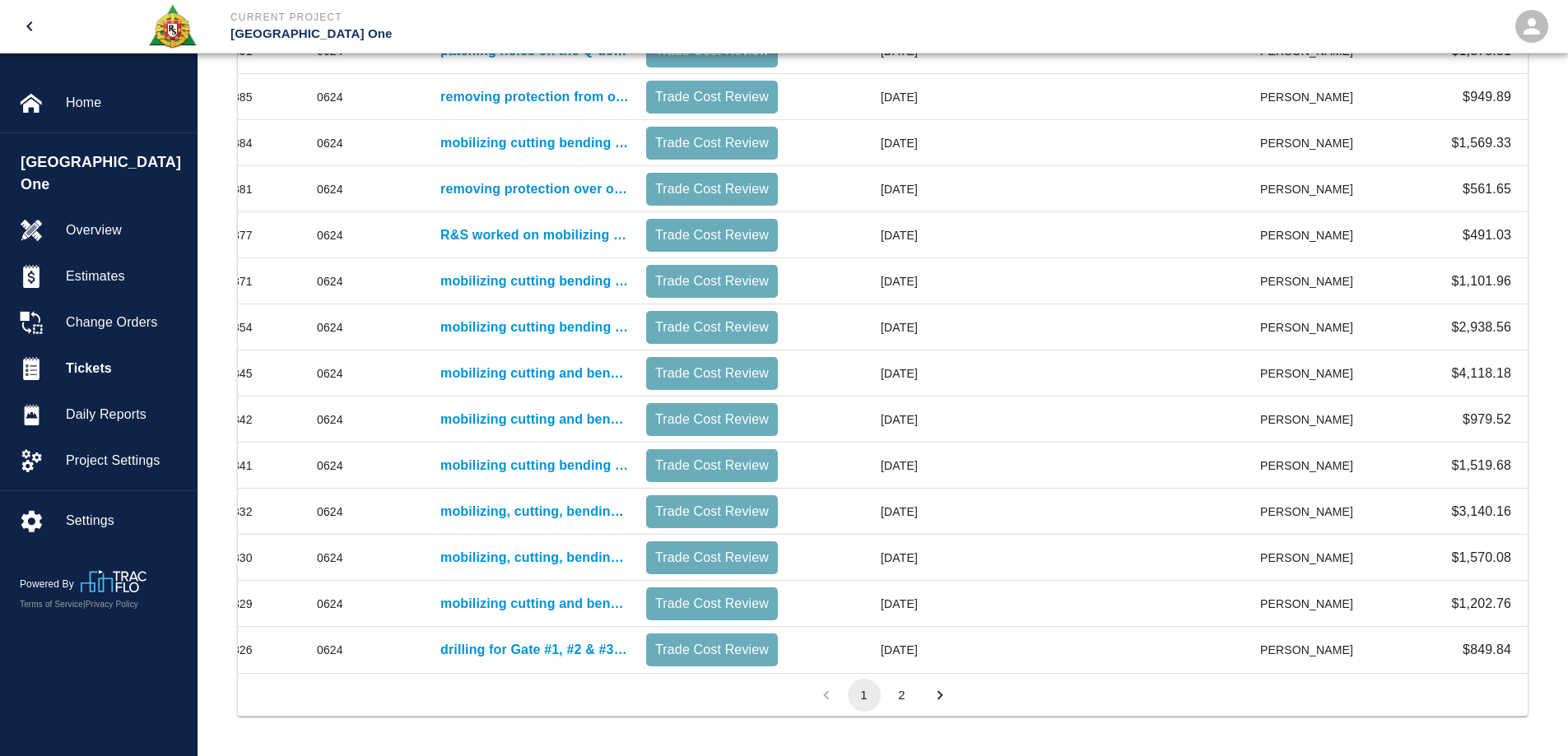
click at [901, 692] on button "2" at bounding box center [901, 695] width 33 height 33
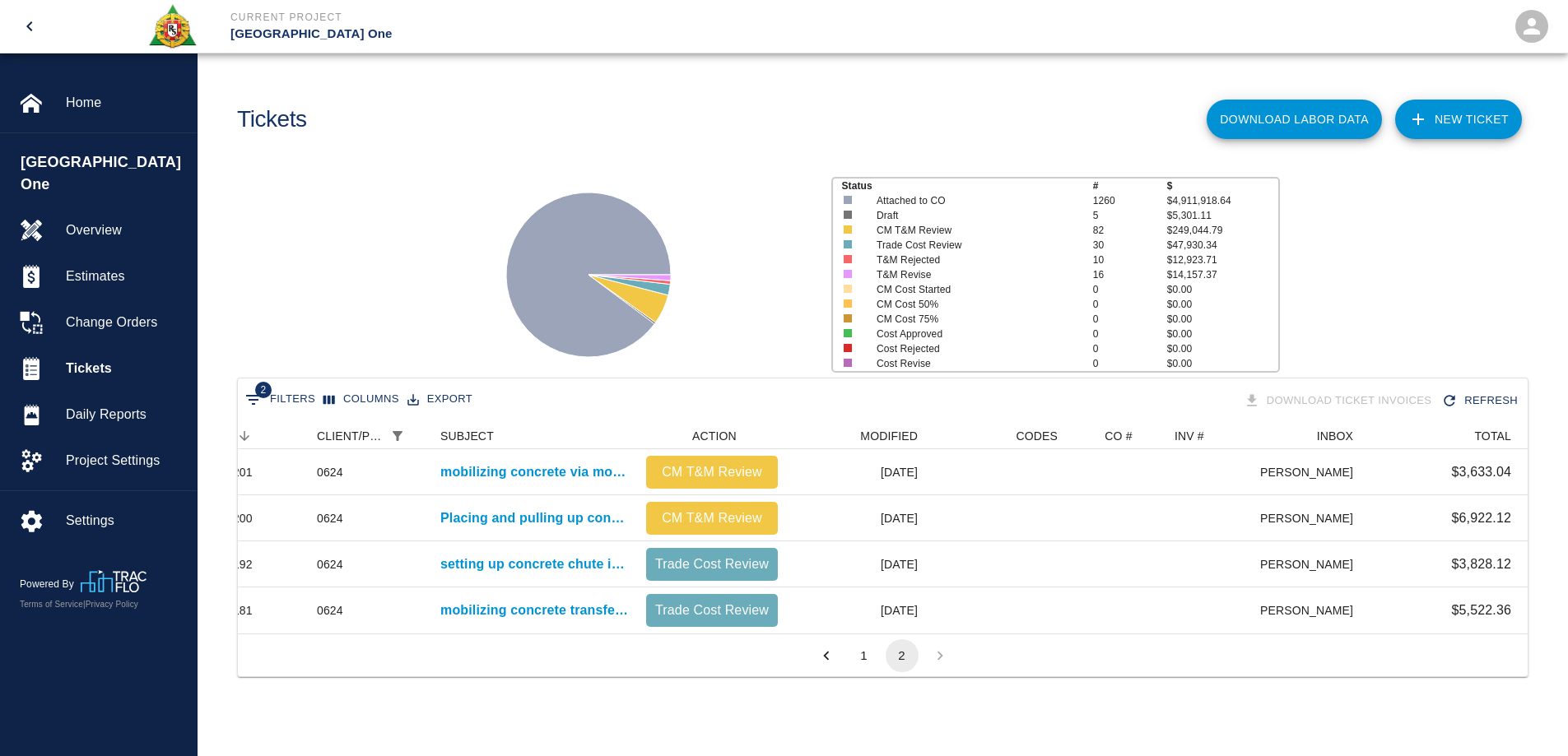
scroll to position [13, 13]
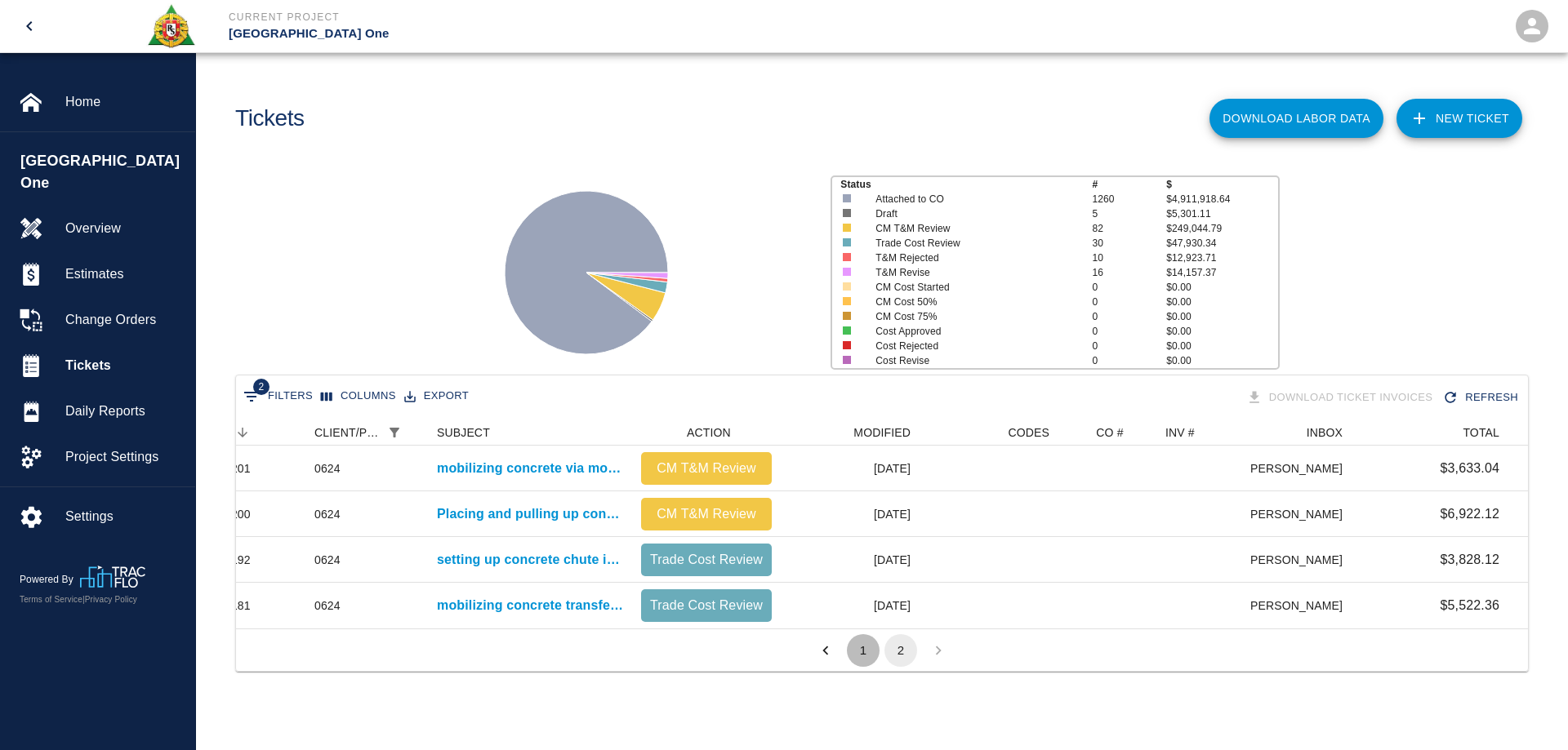
click at [857, 667] on button "1" at bounding box center [863, 650] width 33 height 33
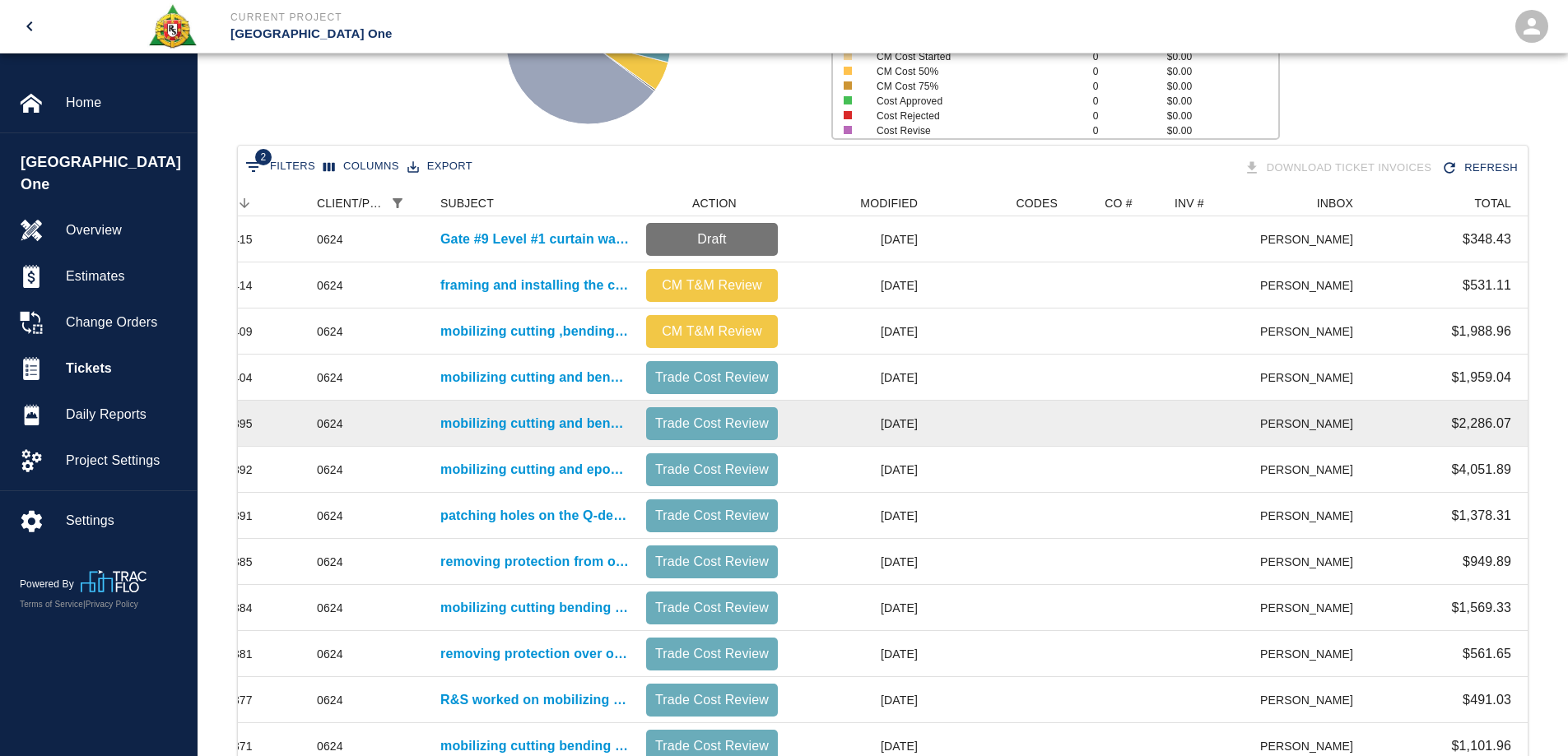
scroll to position [247, 0]
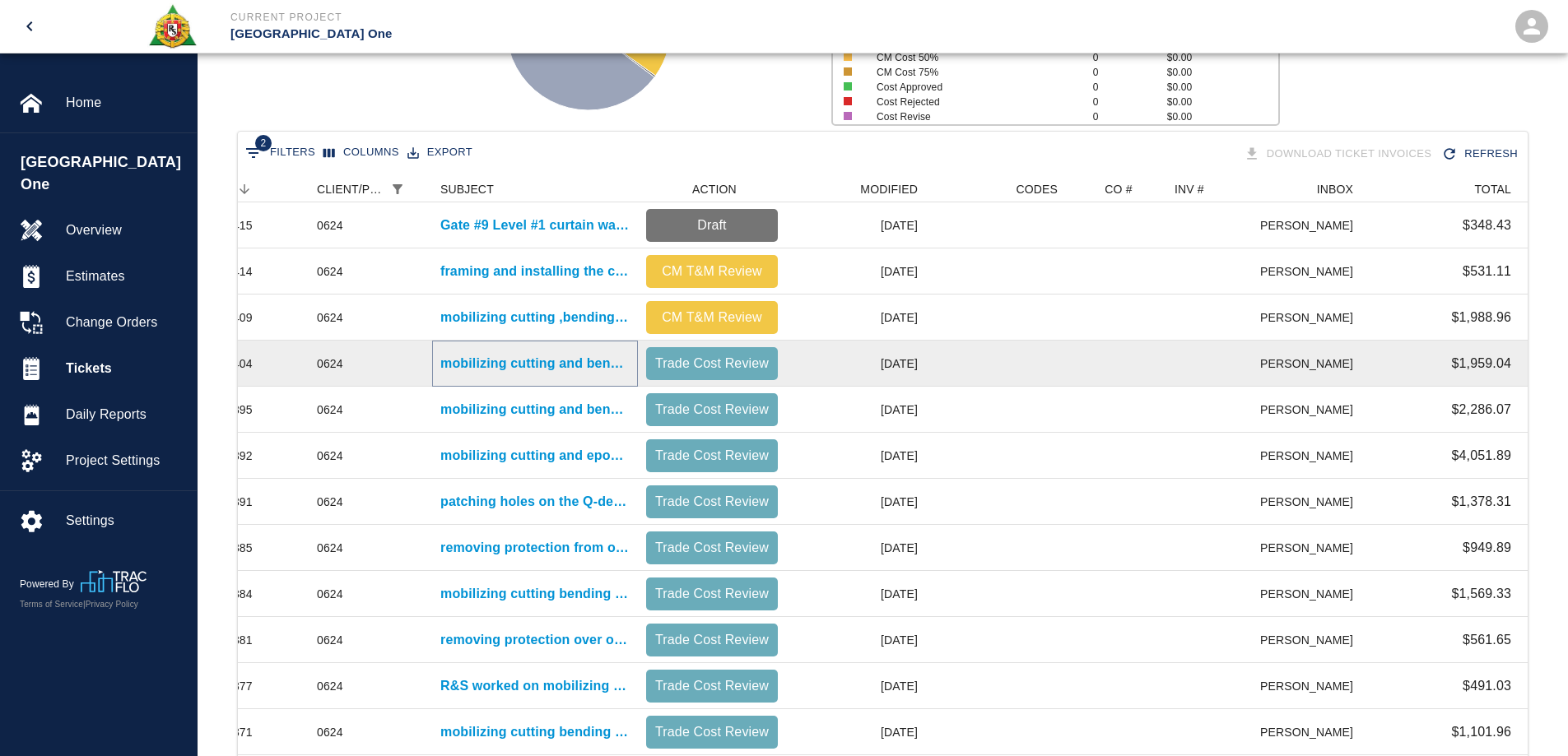
click at [565, 363] on p "mobilizing cutting and bending and chipping ( exposing rebar) and barlocking fo…" at bounding box center [534, 363] width 190 height 20
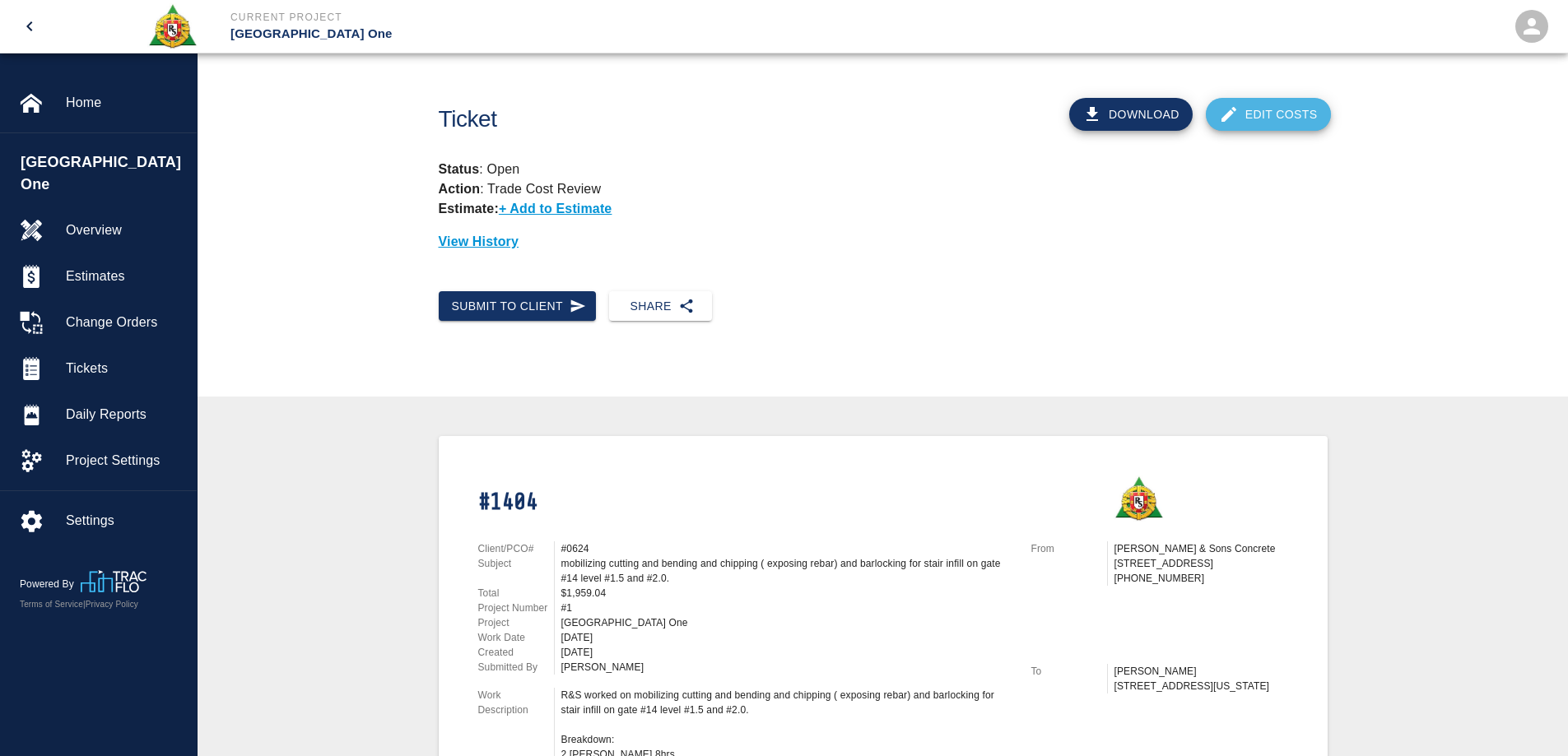
click at [1237, 115] on icon at bounding box center [1228, 114] width 20 height 20
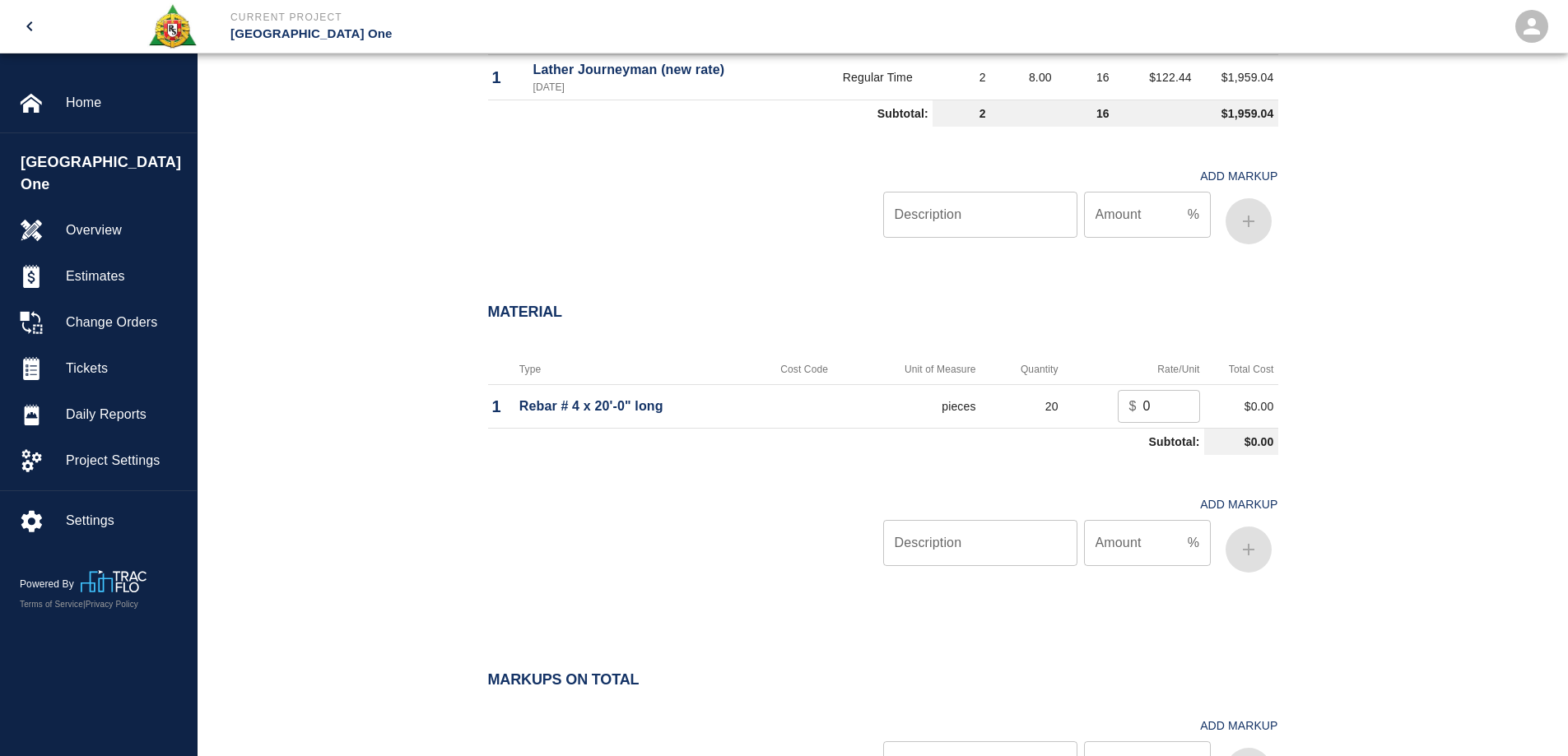
scroll to position [1234, 0]
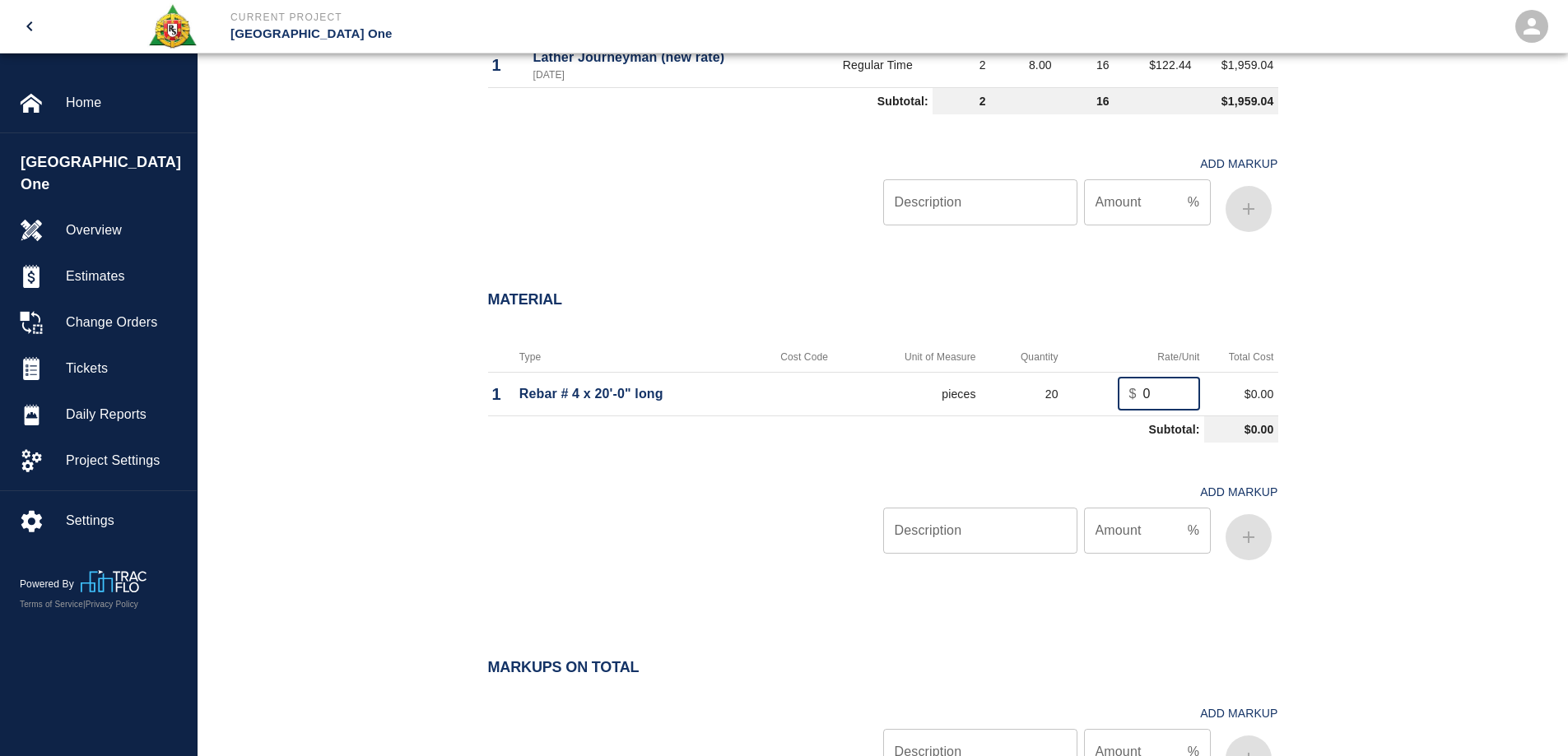
drag, startPoint x: 1156, startPoint y: 401, endPoint x: 1114, endPoint y: 402, distance: 42.0
click at [1114, 402] on td "$ 0 ​" at bounding box center [1133, 393] width 142 height 44
type input "6.54"
click at [1031, 549] on input "Description" at bounding box center [980, 530] width 194 height 46
type input "oh/p"
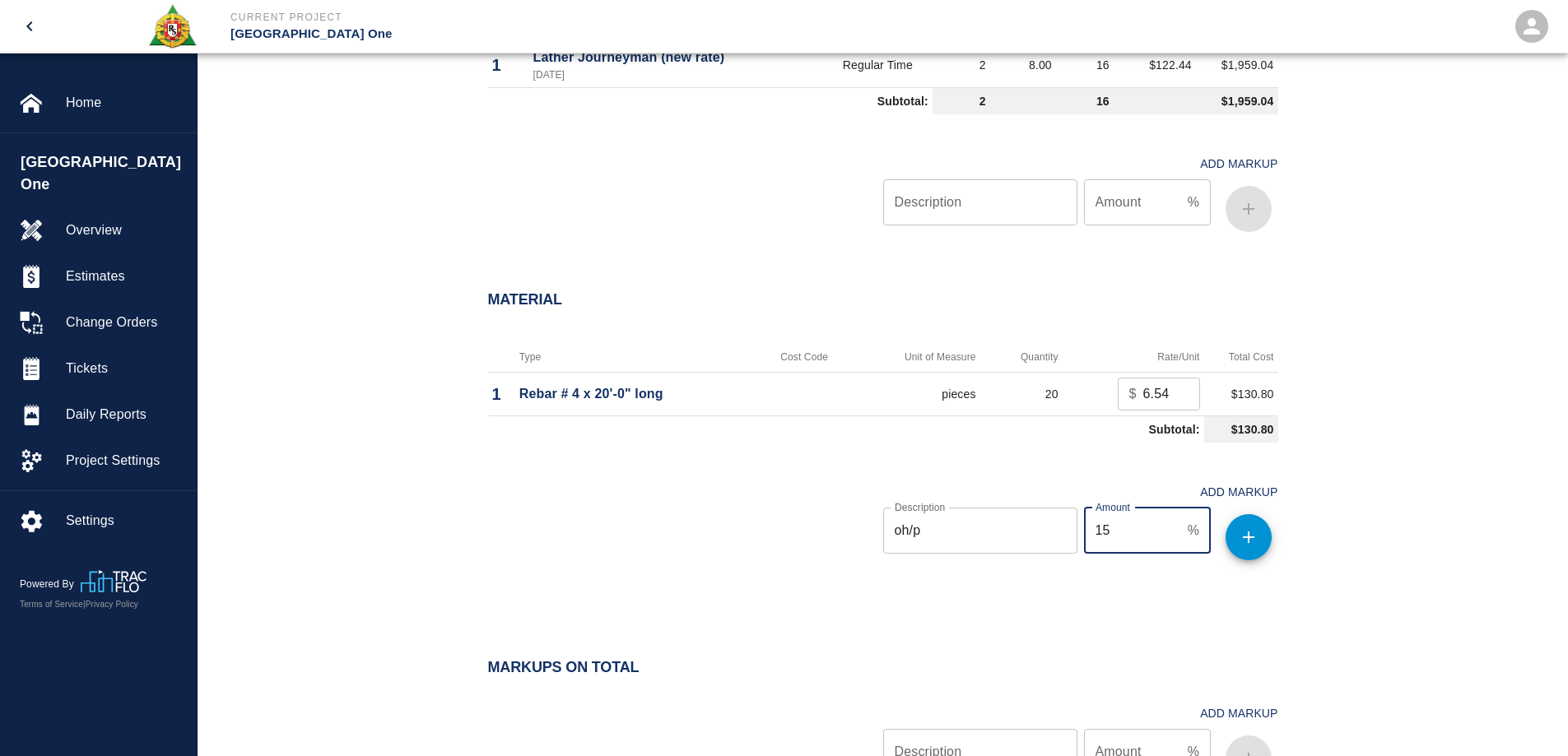
type input "15"
click at [1256, 546] on icon "button" at bounding box center [1248, 537] width 20 height 20
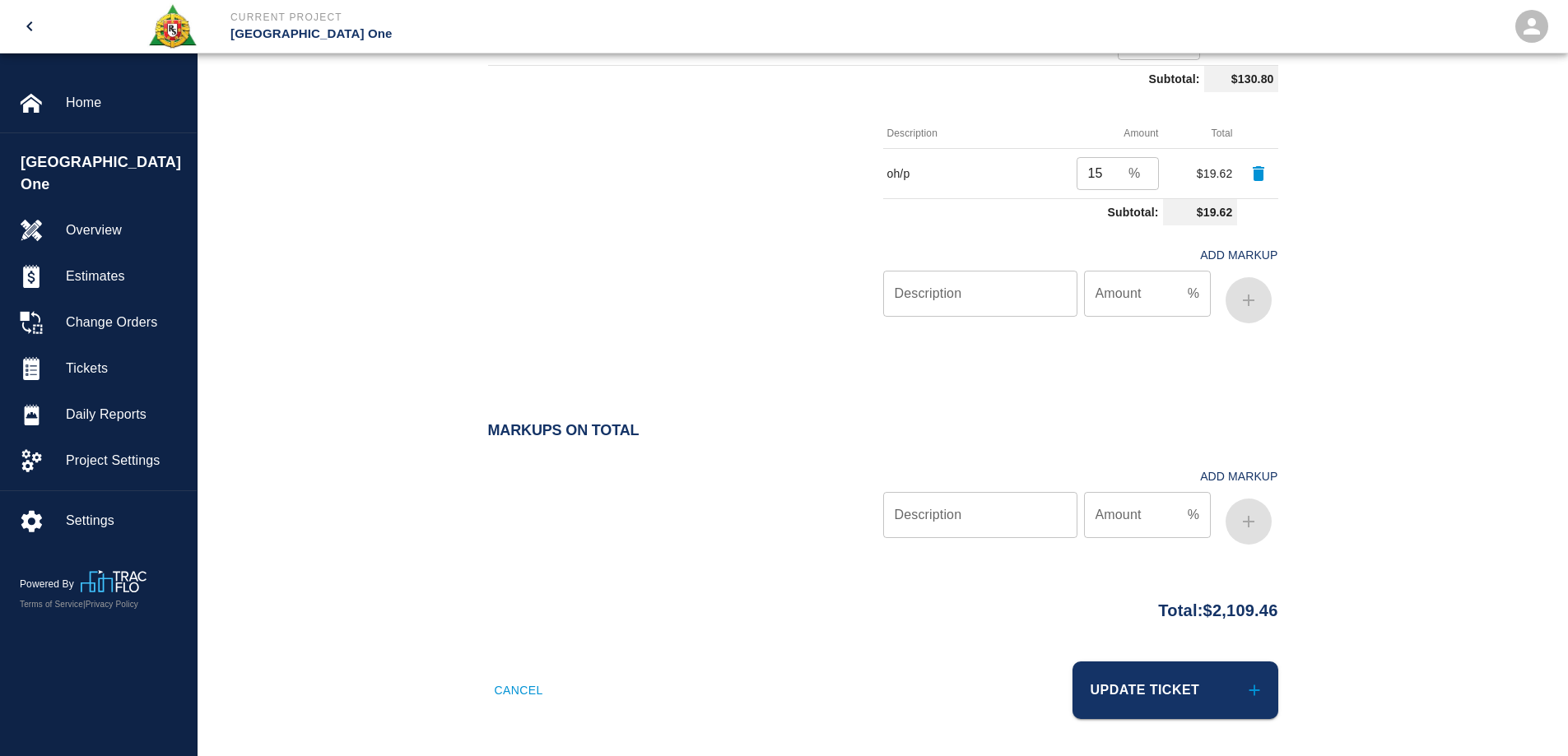
scroll to position [1586, 0]
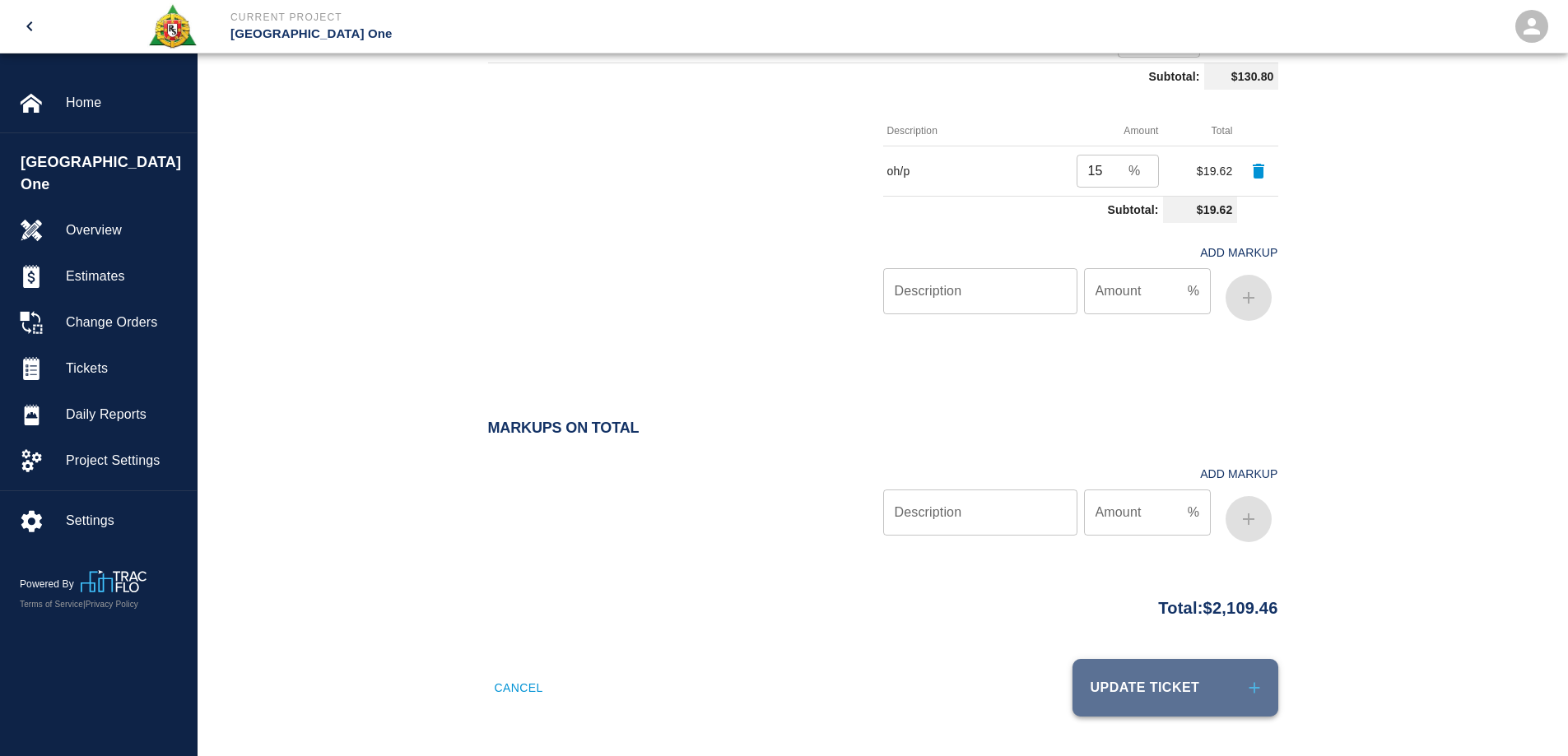
click at [1224, 679] on button "Update Ticket" at bounding box center [1176, 687] width 206 height 57
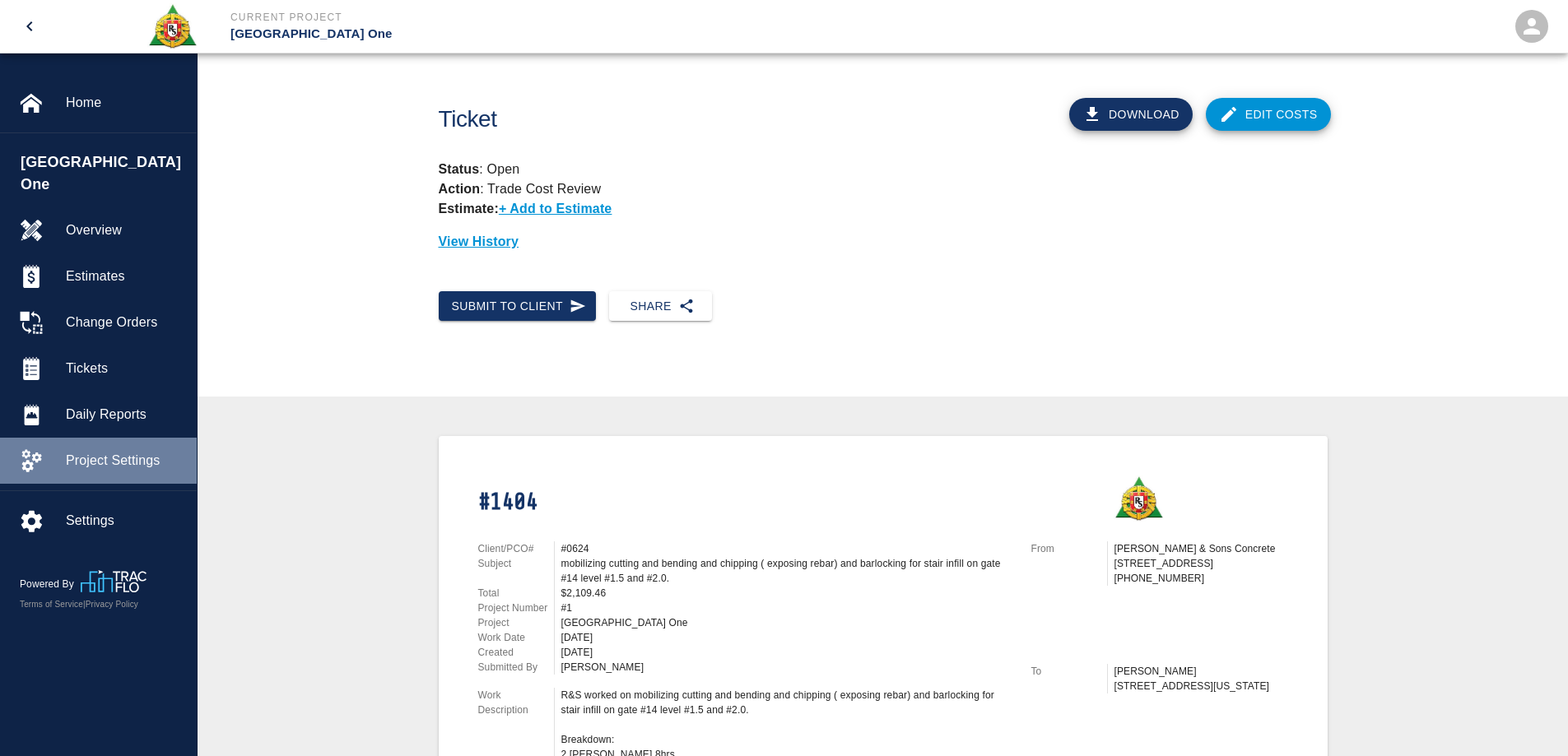
click at [105, 450] on span "Project Settings" at bounding box center [125, 460] width 118 height 20
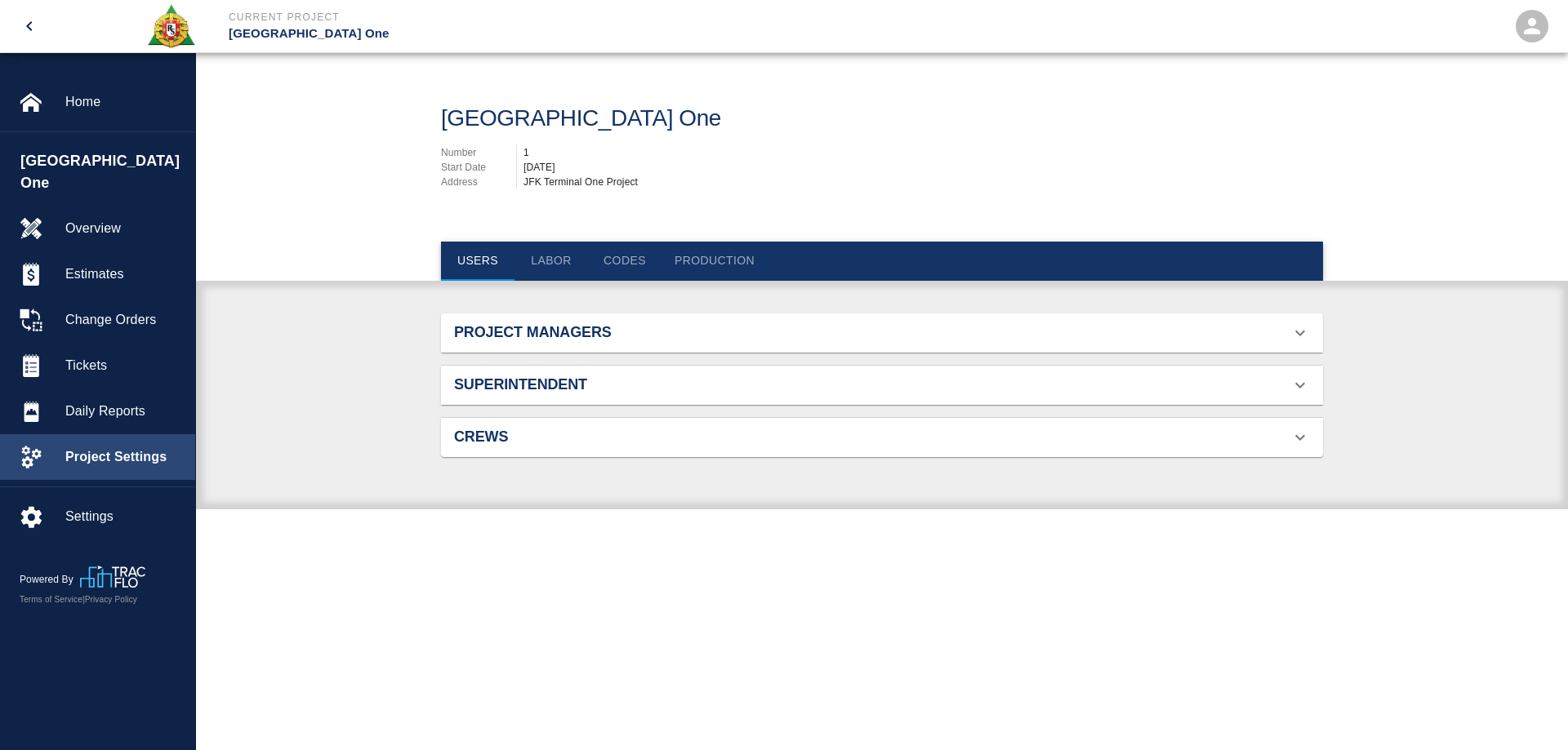
scroll to position [105, 843]
click at [544, 257] on button "Labor" at bounding box center [551, 261] width 74 height 39
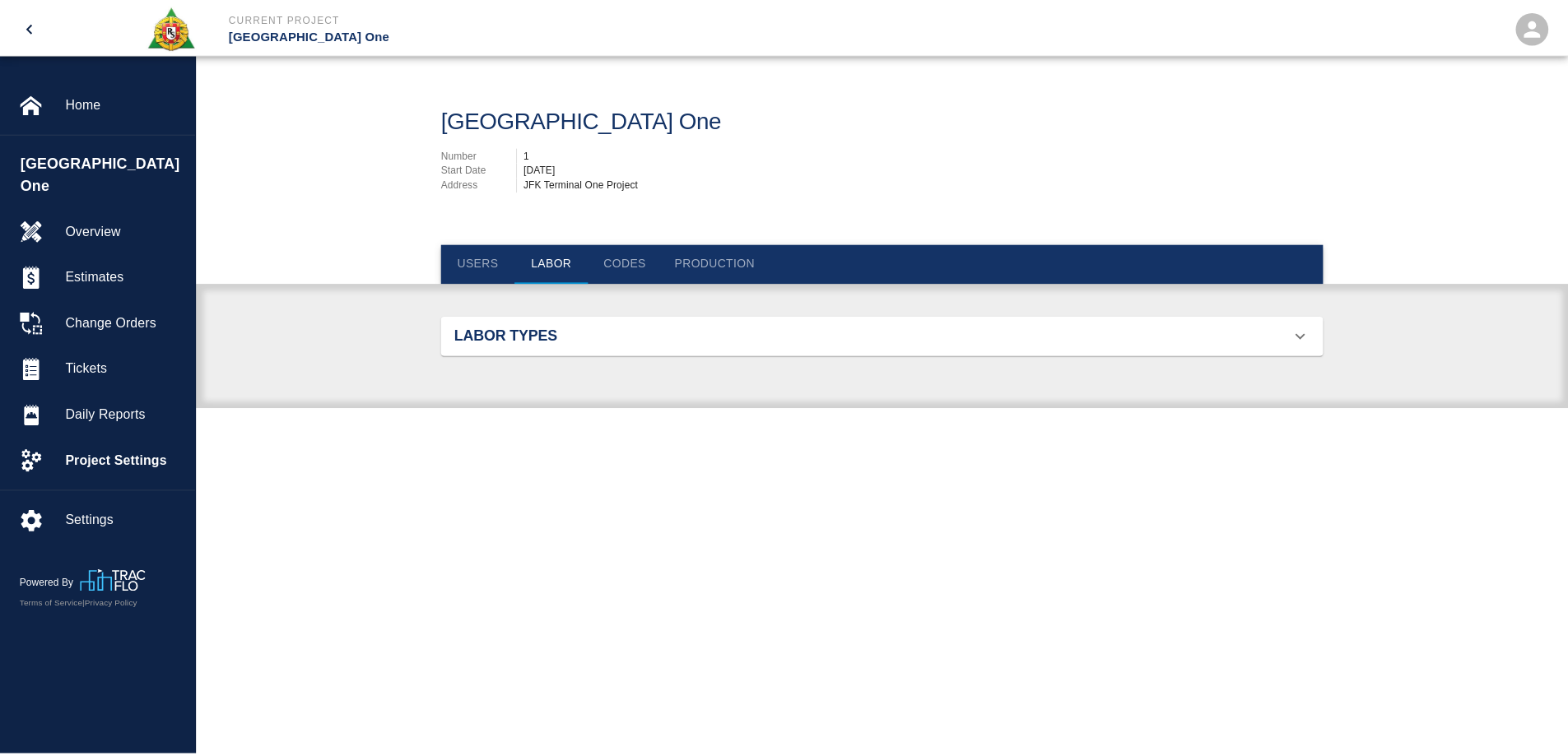
scroll to position [1165, 850]
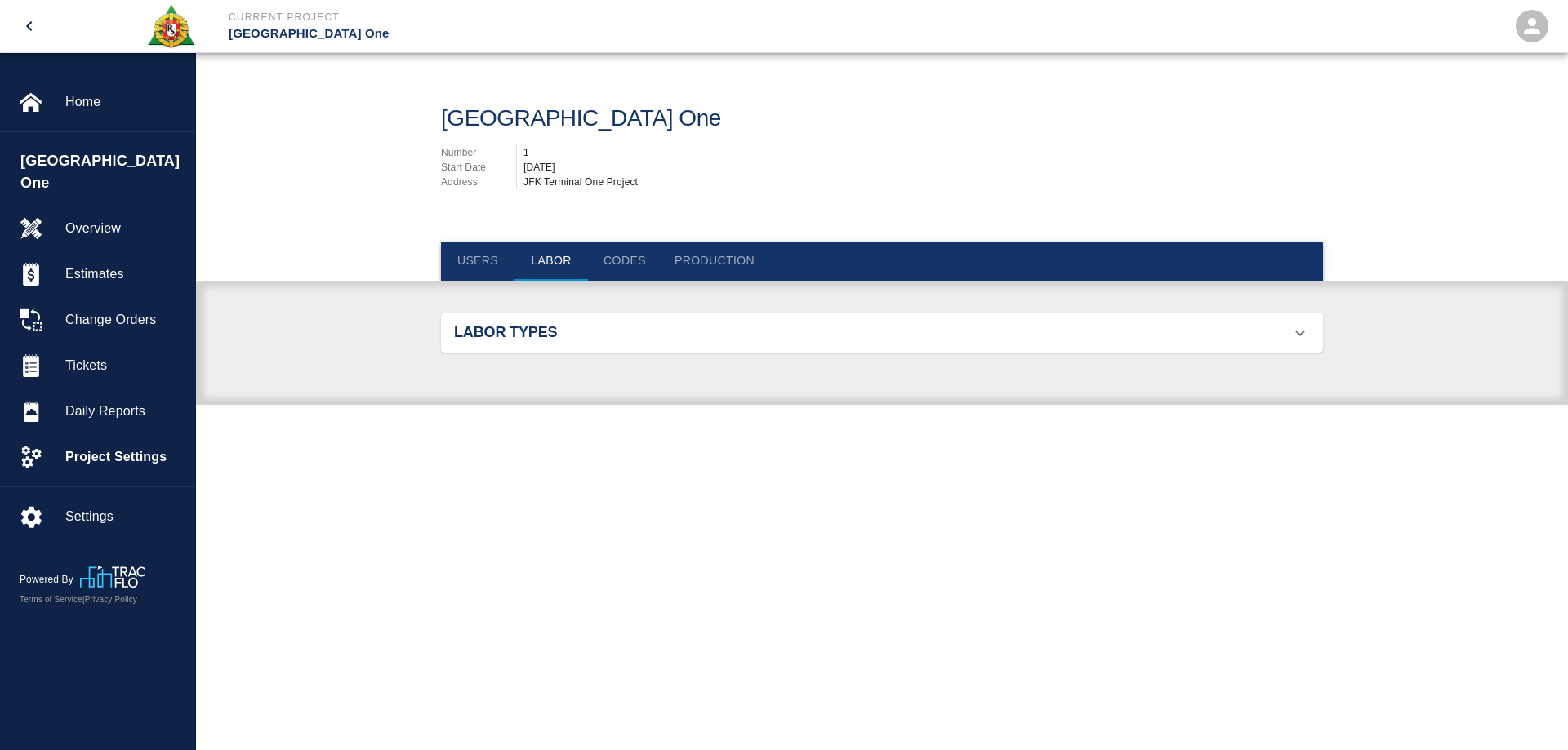
click at [544, 257] on button "Labor" at bounding box center [551, 261] width 74 height 39
click at [675, 326] on h2 "Labor Types" at bounding box center [593, 332] width 279 height 18
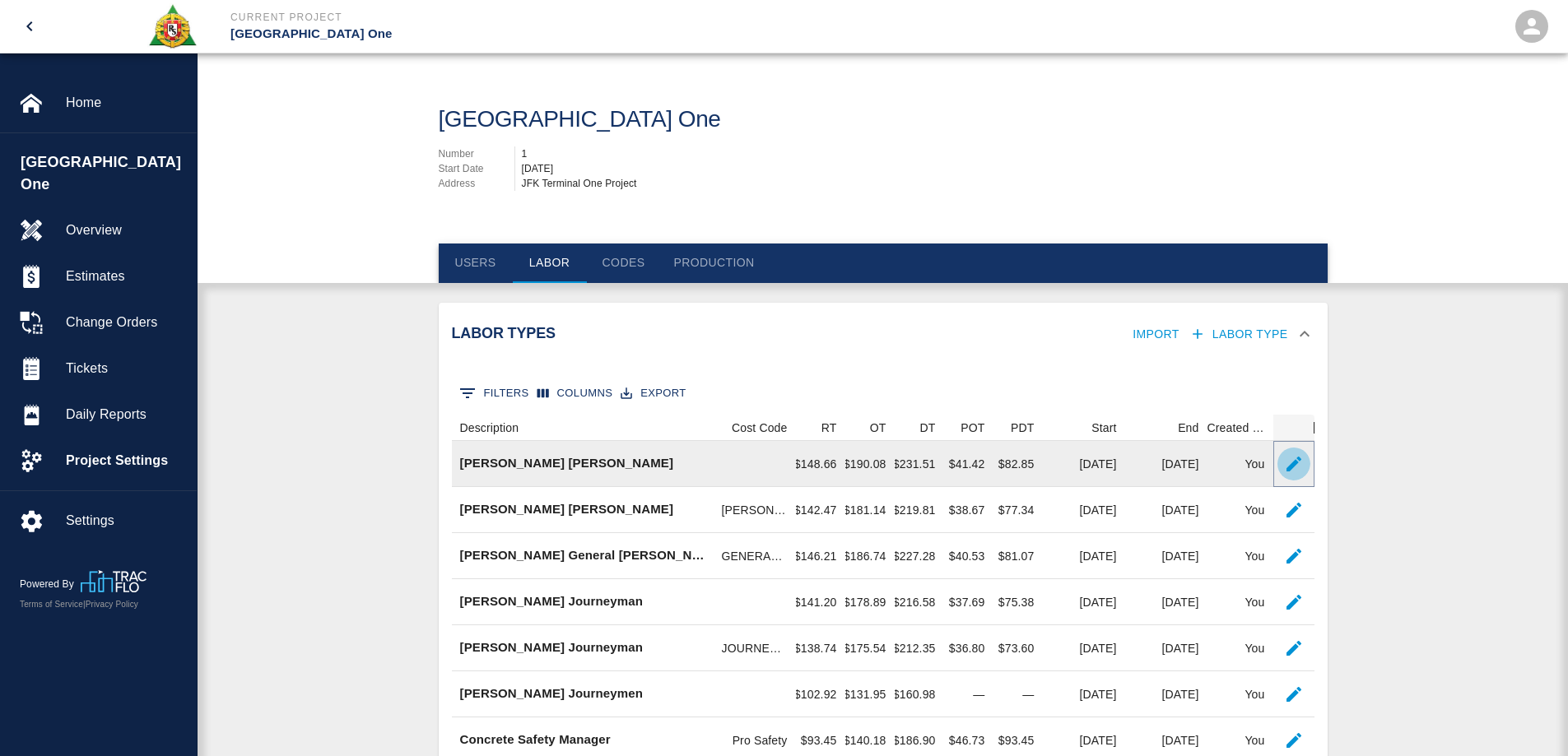
click at [1303, 471] on button "button" at bounding box center [1294, 464] width 33 height 33
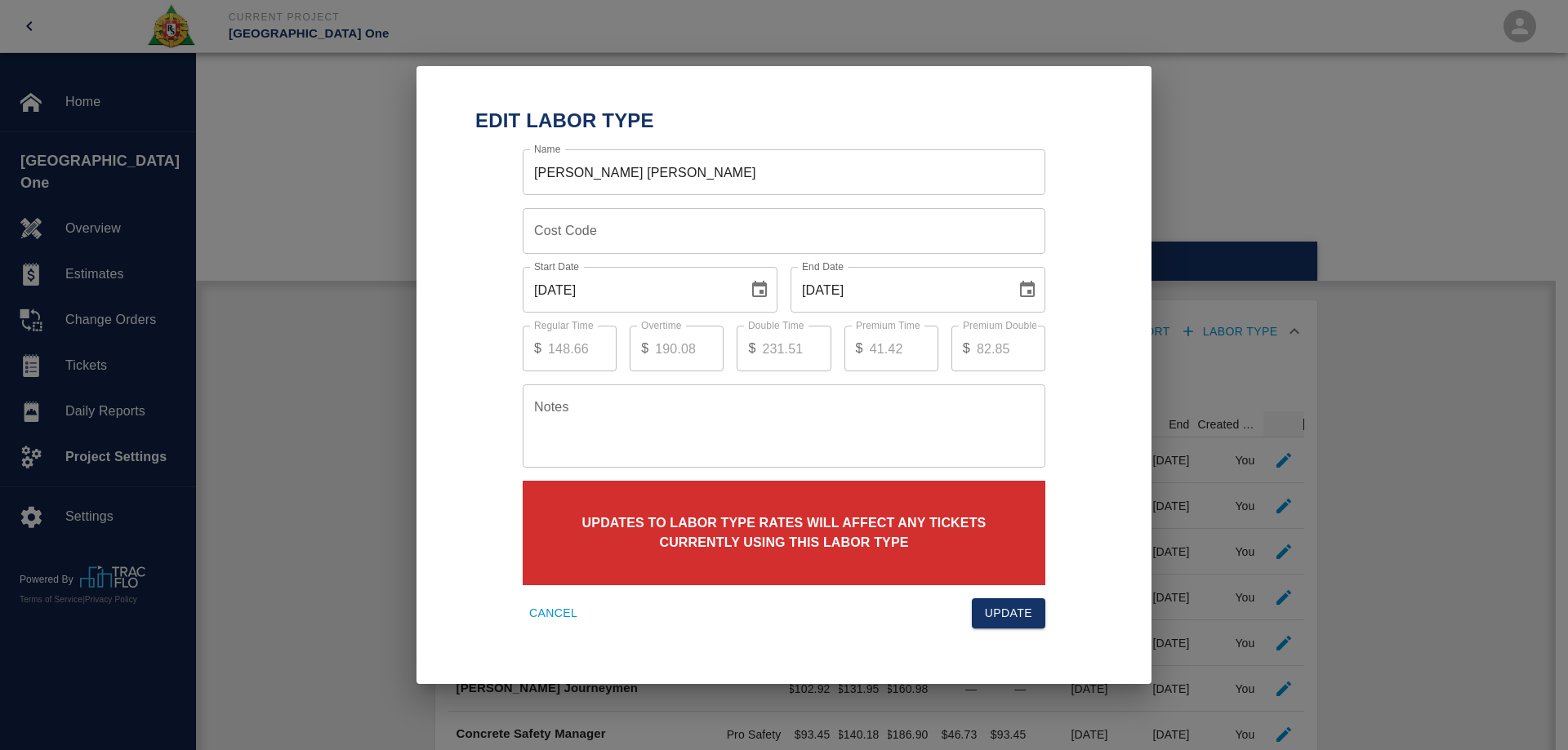
click at [1037, 284] on button "Choose date, selected date is Sep 30, 2025" at bounding box center [1026, 289] width 33 height 33
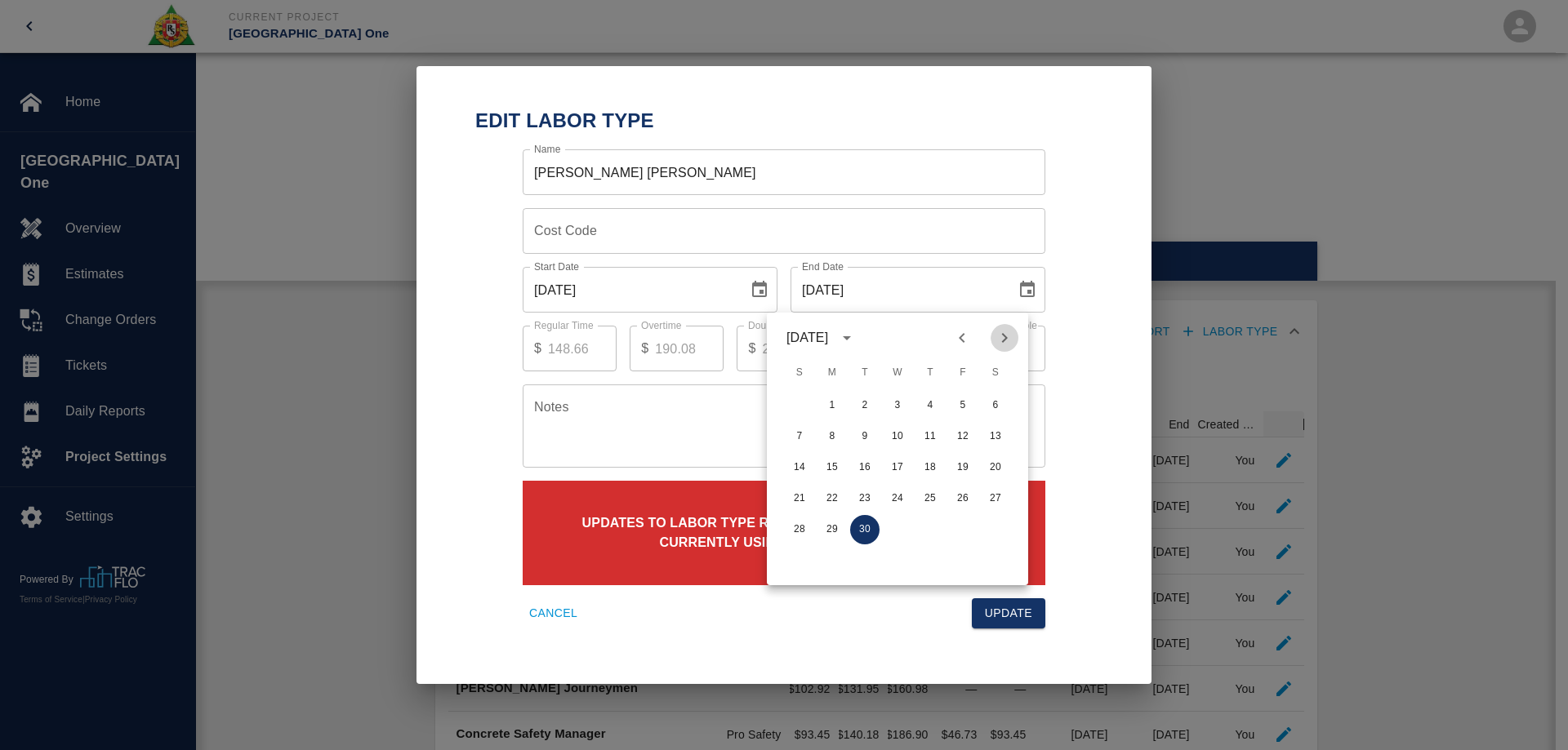
click at [994, 338] on icon "Next month" at bounding box center [1004, 337] width 20 height 20
click at [966, 524] on button "31" at bounding box center [962, 529] width 29 height 29
type input "[DATE]"
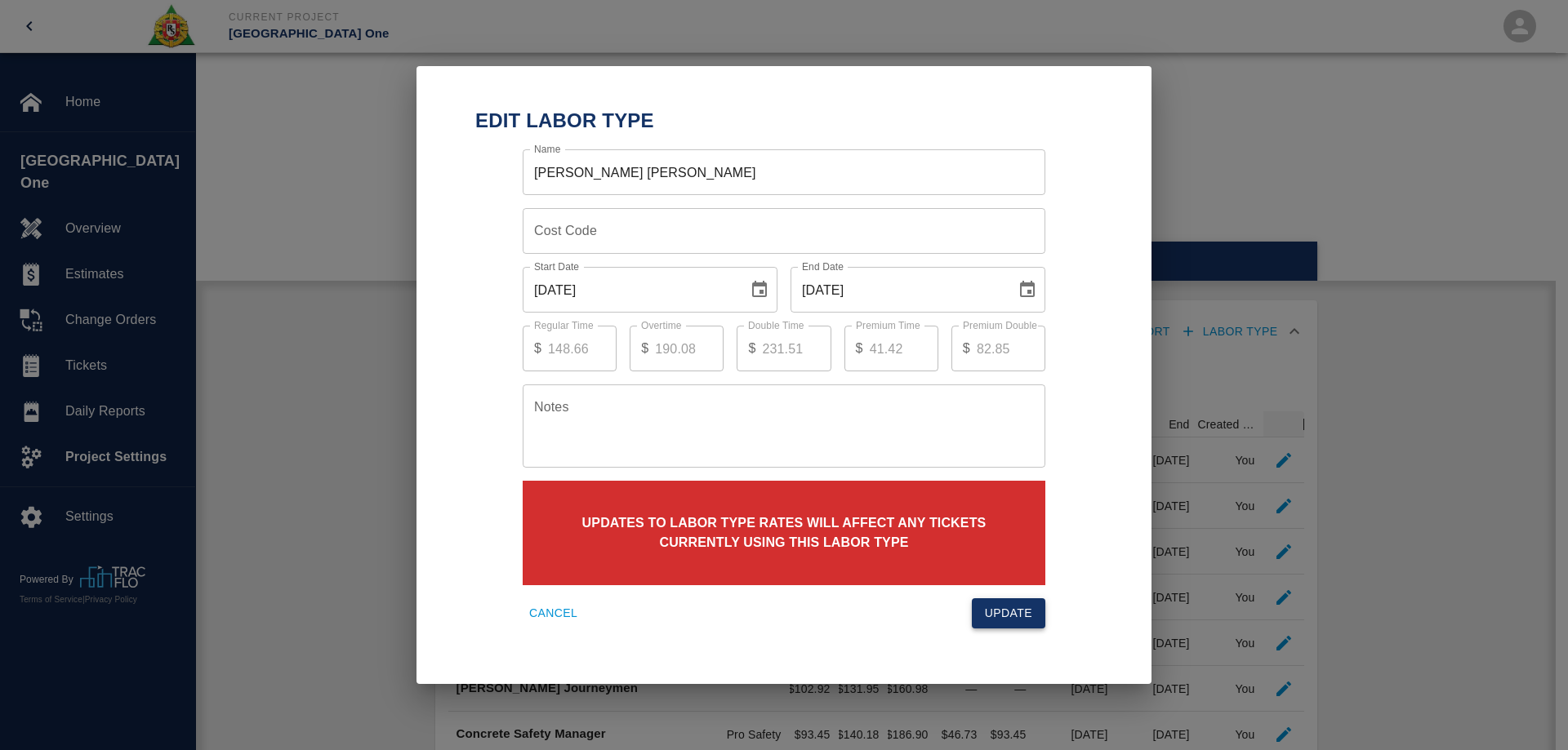
click at [1014, 608] on button "Update" at bounding box center [1008, 613] width 74 height 30
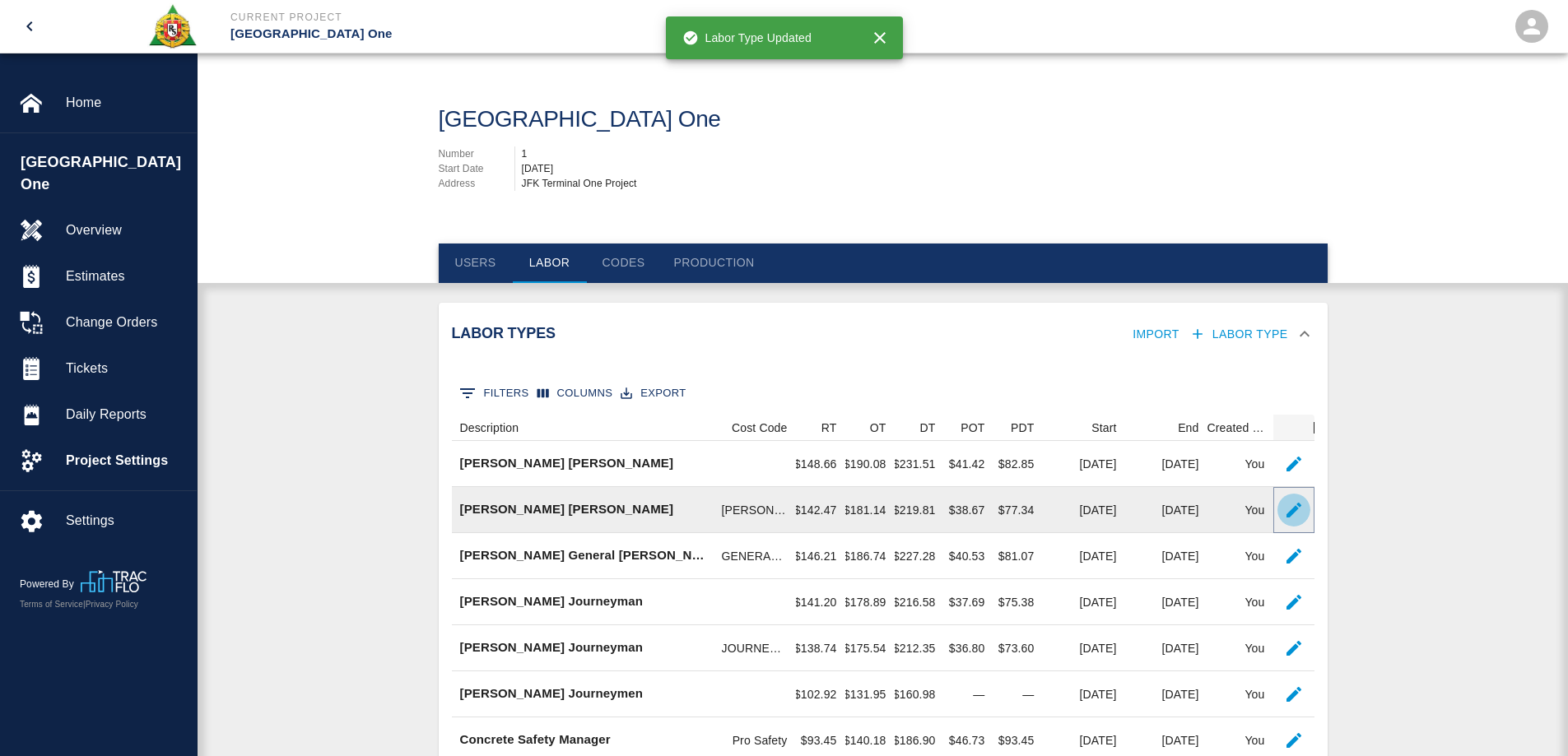
click at [1291, 516] on icon "button" at bounding box center [1294, 509] width 20 height 20
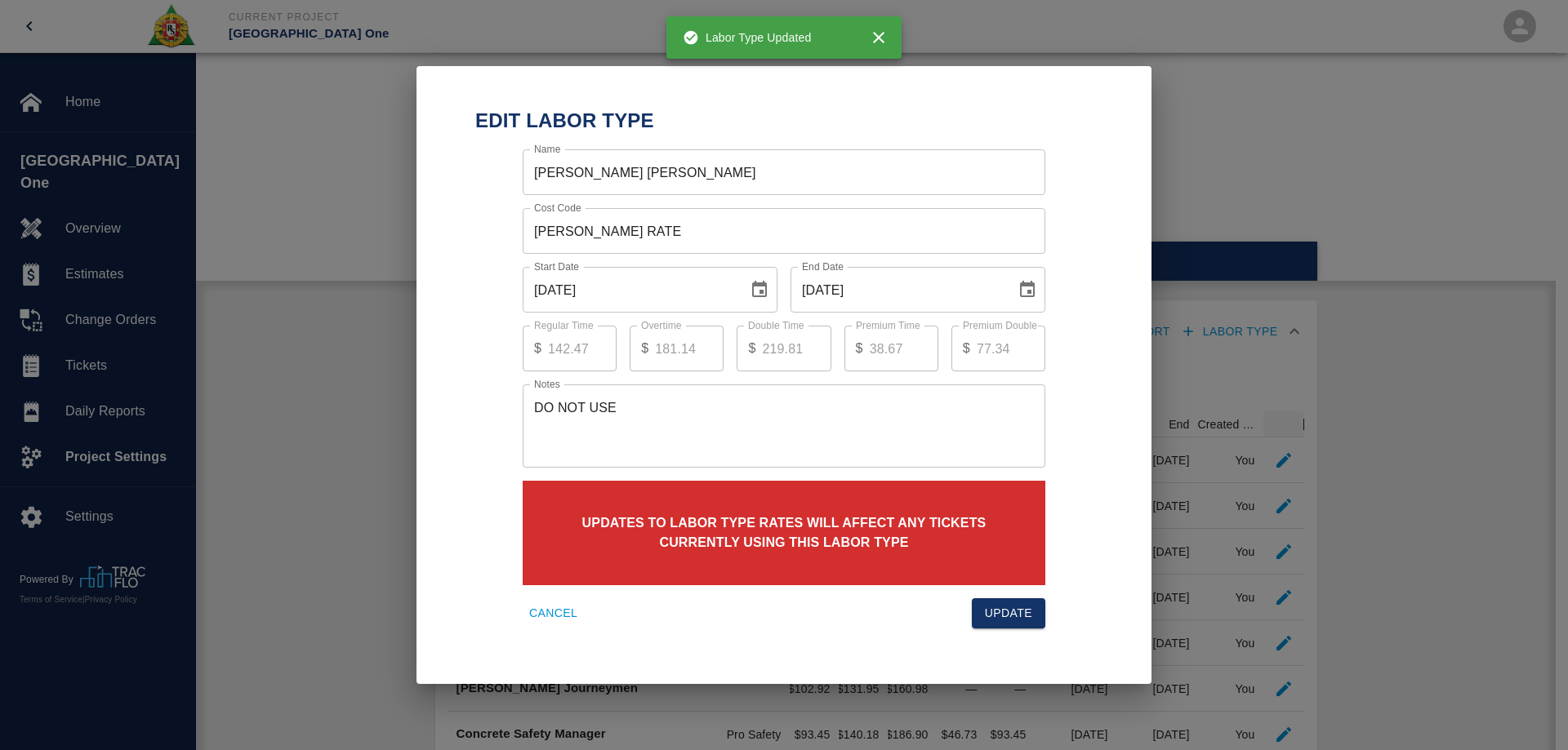
click at [571, 605] on button "Cancel" at bounding box center [553, 613] width 61 height 30
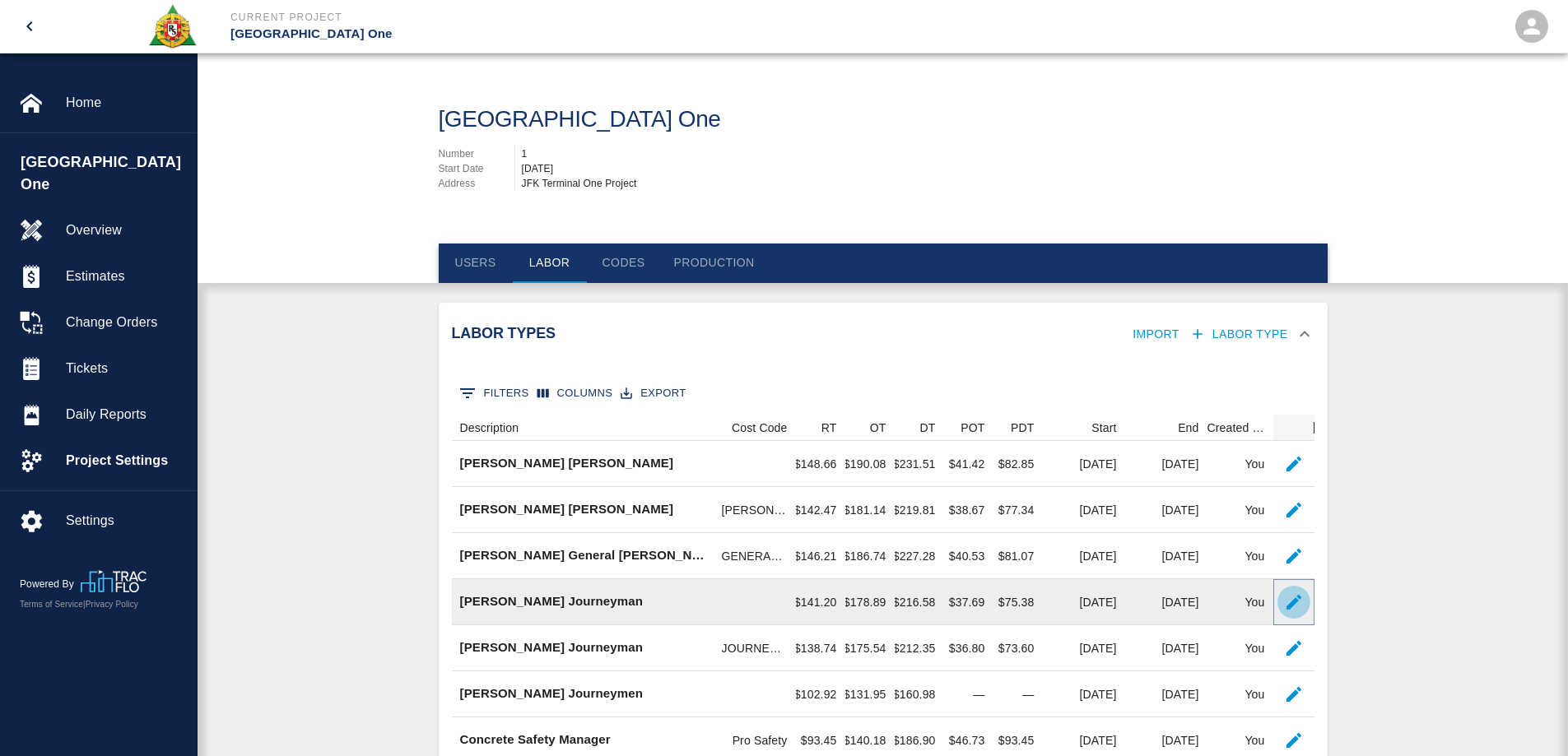
click at [1290, 603] on icon "button" at bounding box center [1294, 603] width 15 height 15
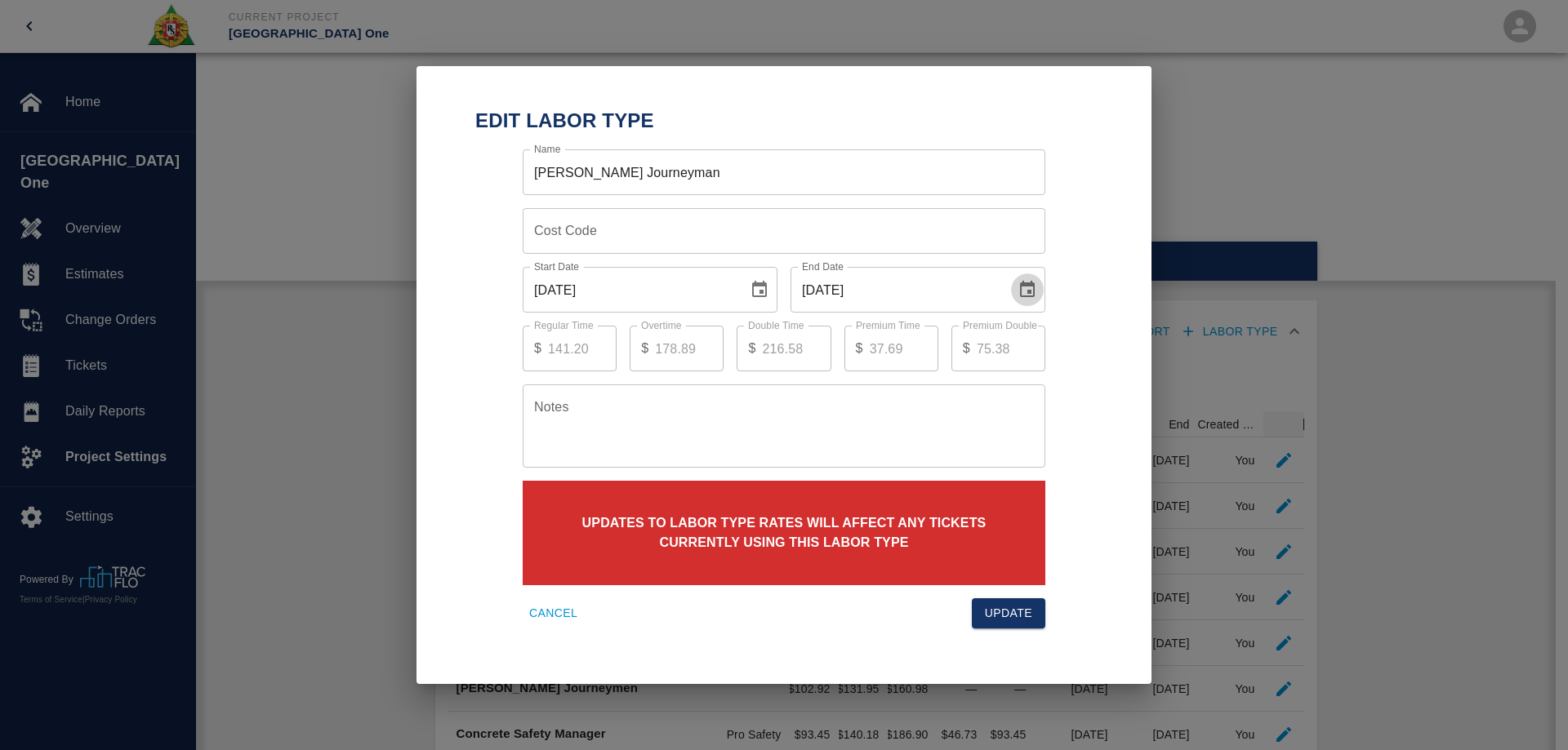
click at [1026, 290] on icon "Choose date, selected date is Sep 30, 2025" at bounding box center [1026, 289] width 20 height 20
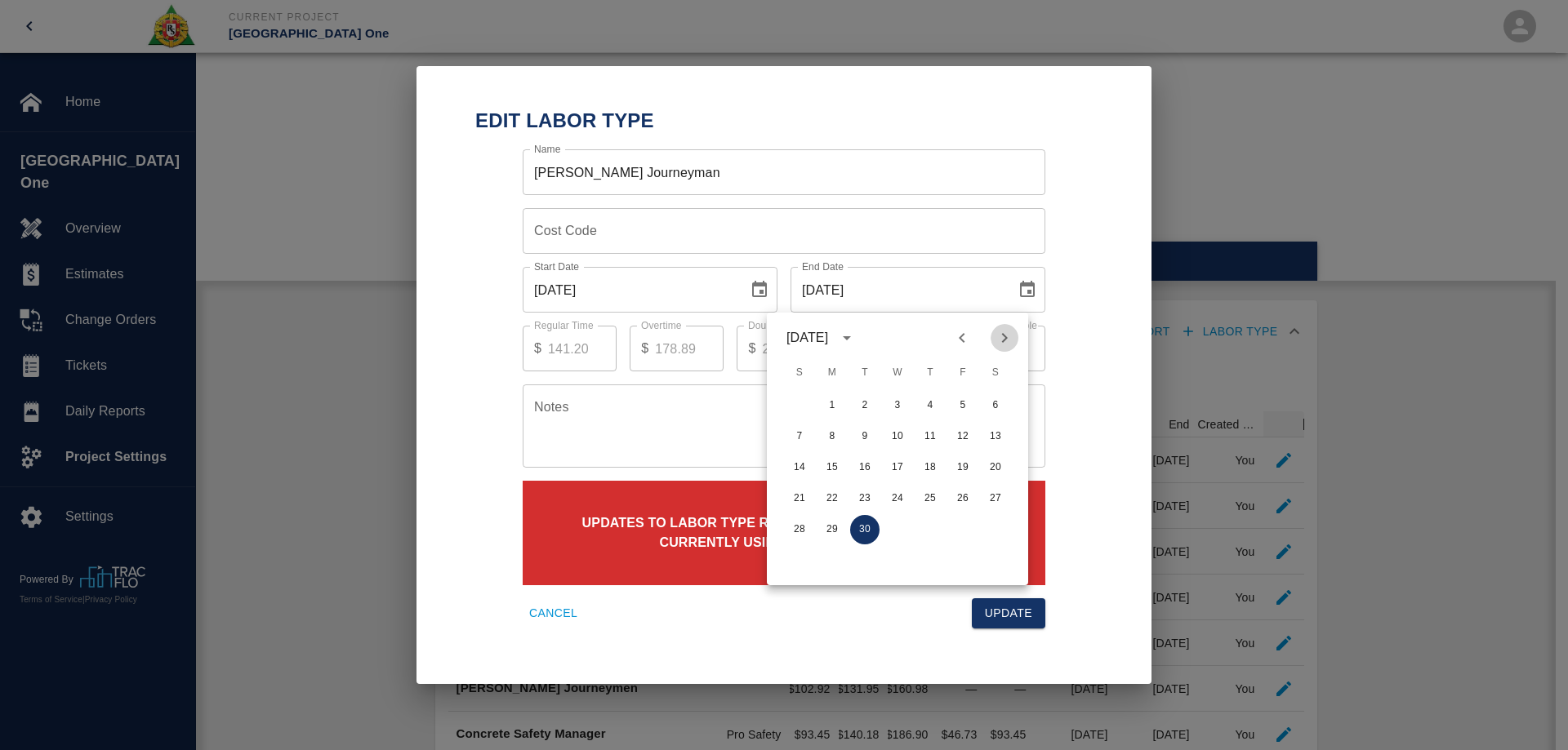
click at [1008, 338] on icon "Next month" at bounding box center [1004, 337] width 20 height 20
click at [907, 396] on button "1" at bounding box center [897, 405] width 29 height 29
type input "[DATE]"
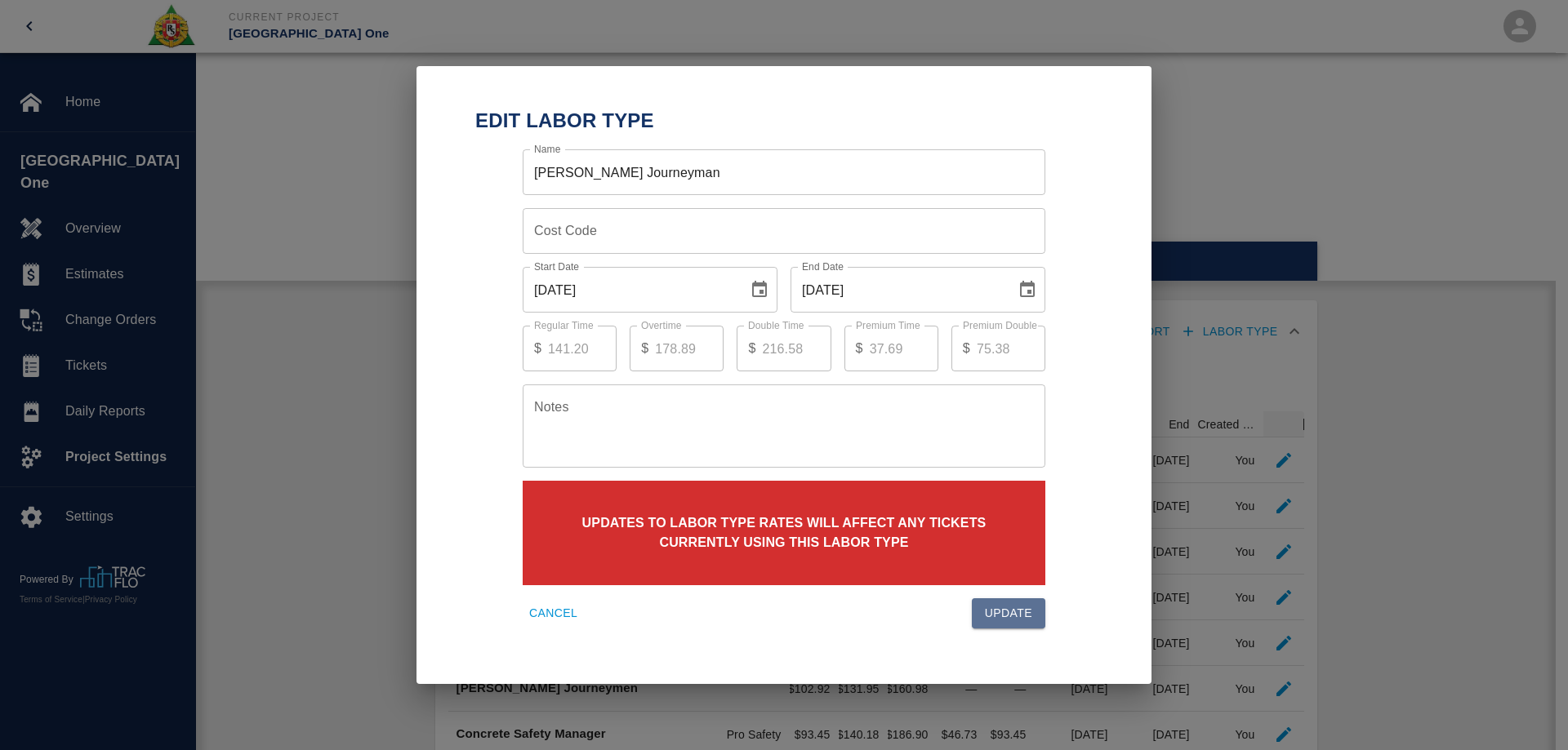
click at [997, 617] on button "Update" at bounding box center [1008, 613] width 74 height 30
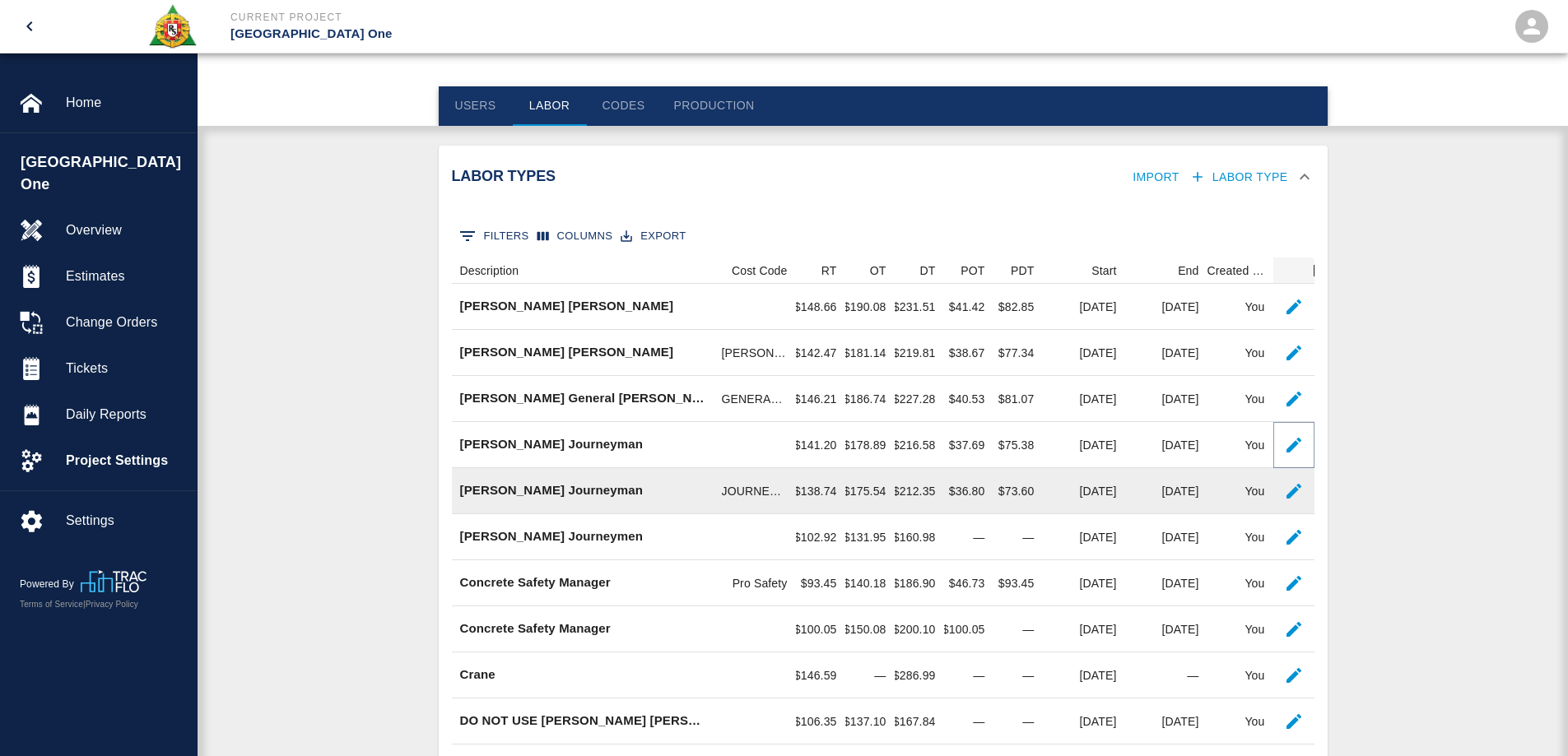
scroll to position [165, 0]
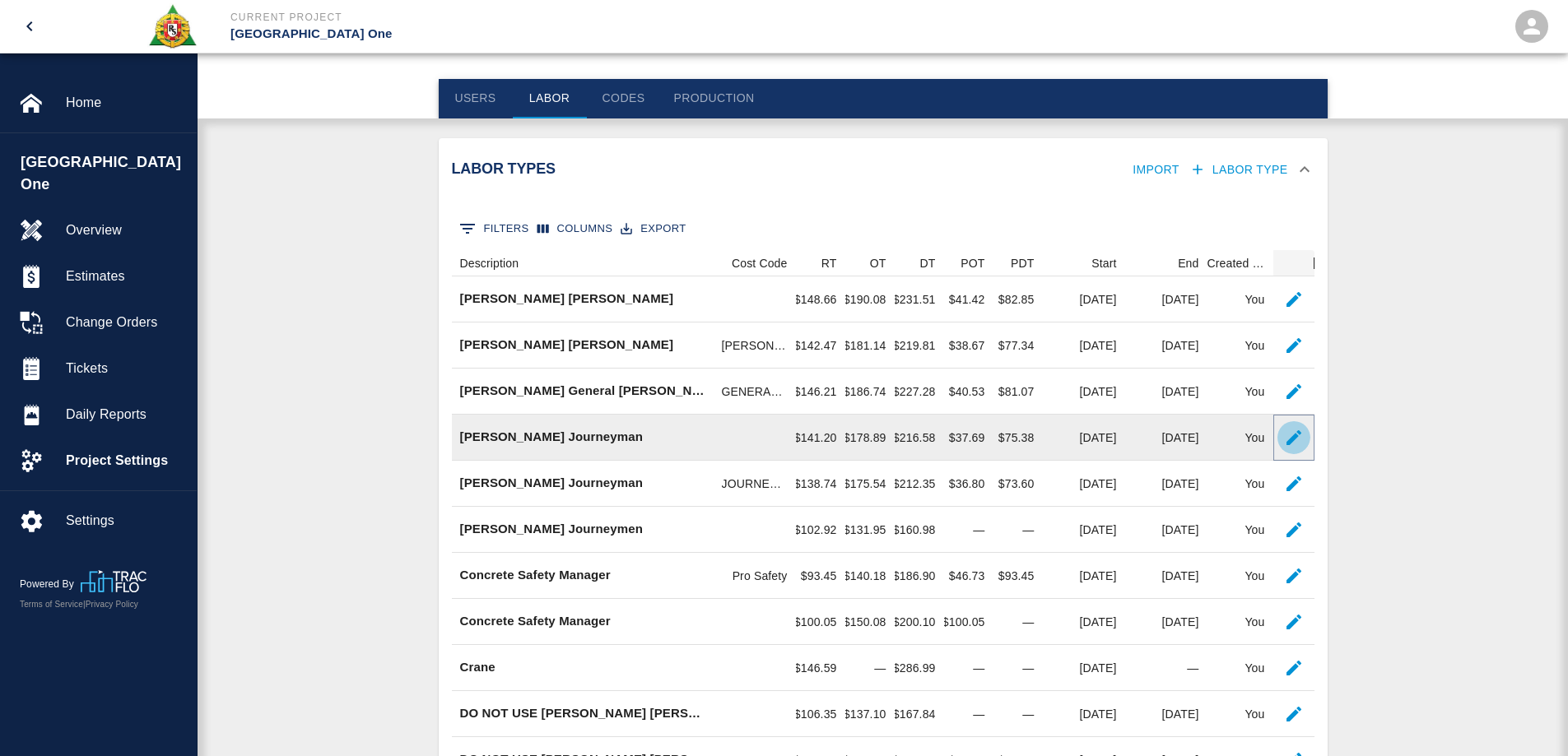
click at [1299, 429] on icon "button" at bounding box center [1294, 437] width 20 height 20
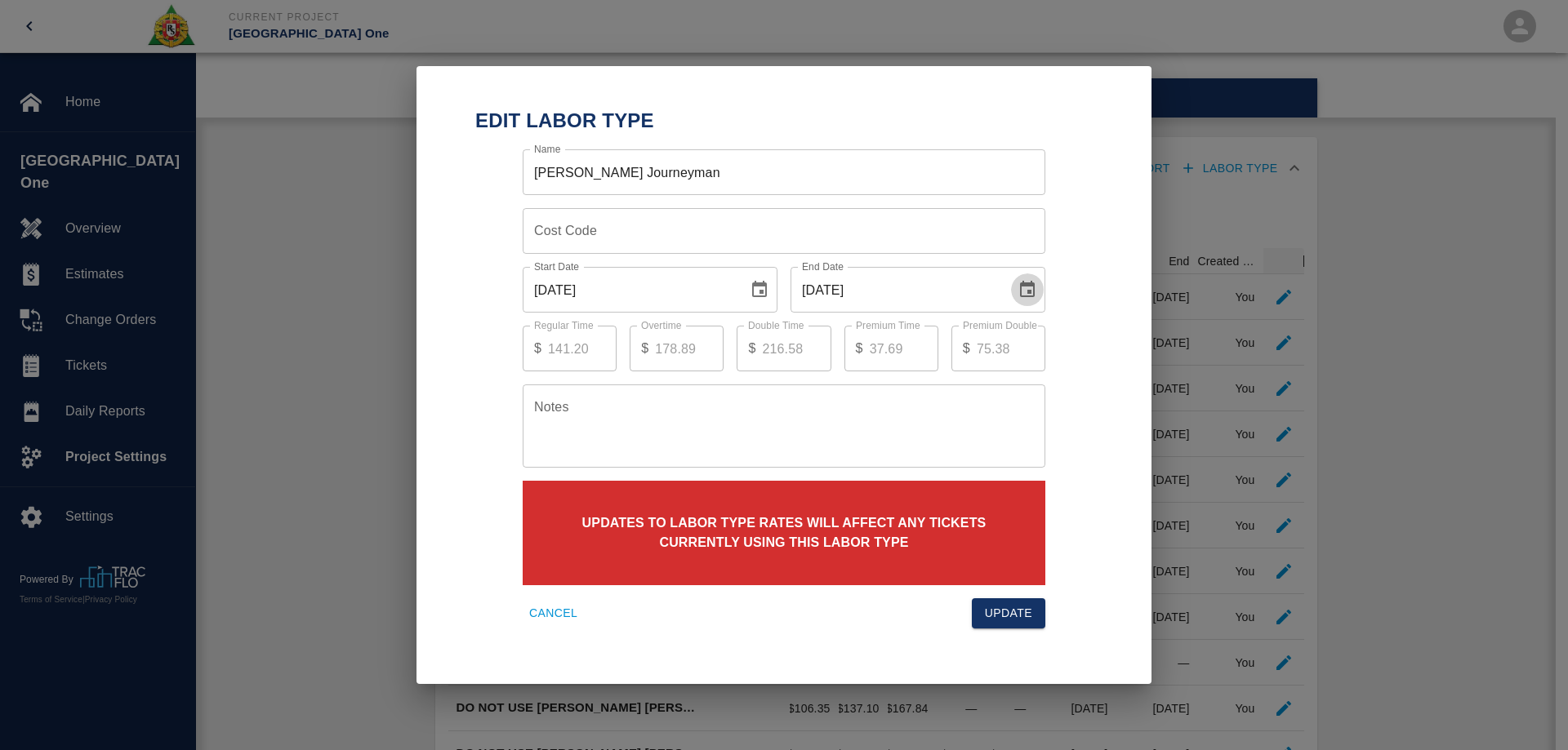
click at [1023, 288] on icon "Choose date, selected date is Oct 1, 2025" at bounding box center [1026, 289] width 20 height 20
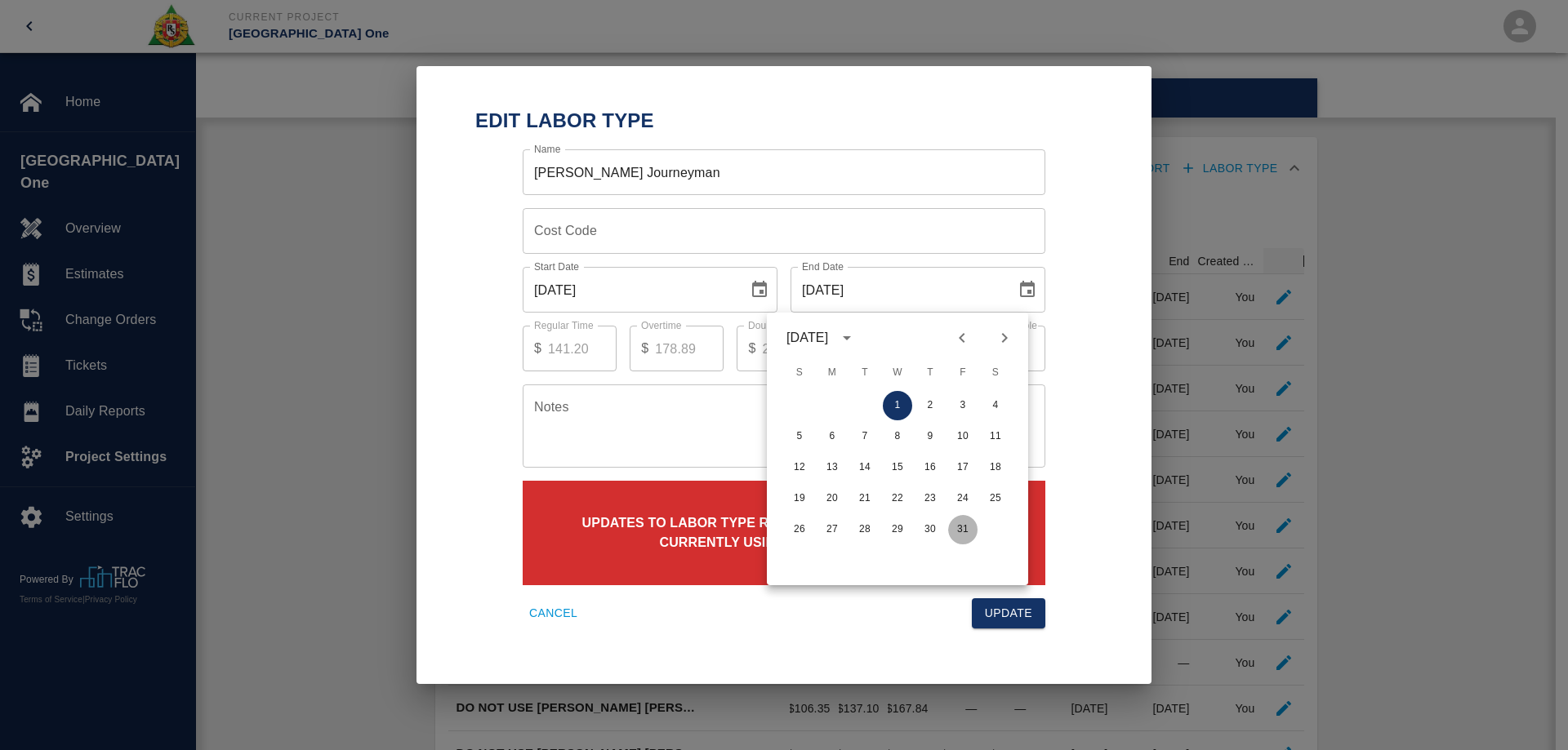
drag, startPoint x: 960, startPoint y: 526, endPoint x: 991, endPoint y: 550, distance: 39.2
click at [962, 528] on button "31" at bounding box center [962, 529] width 29 height 29
type input "[DATE]"
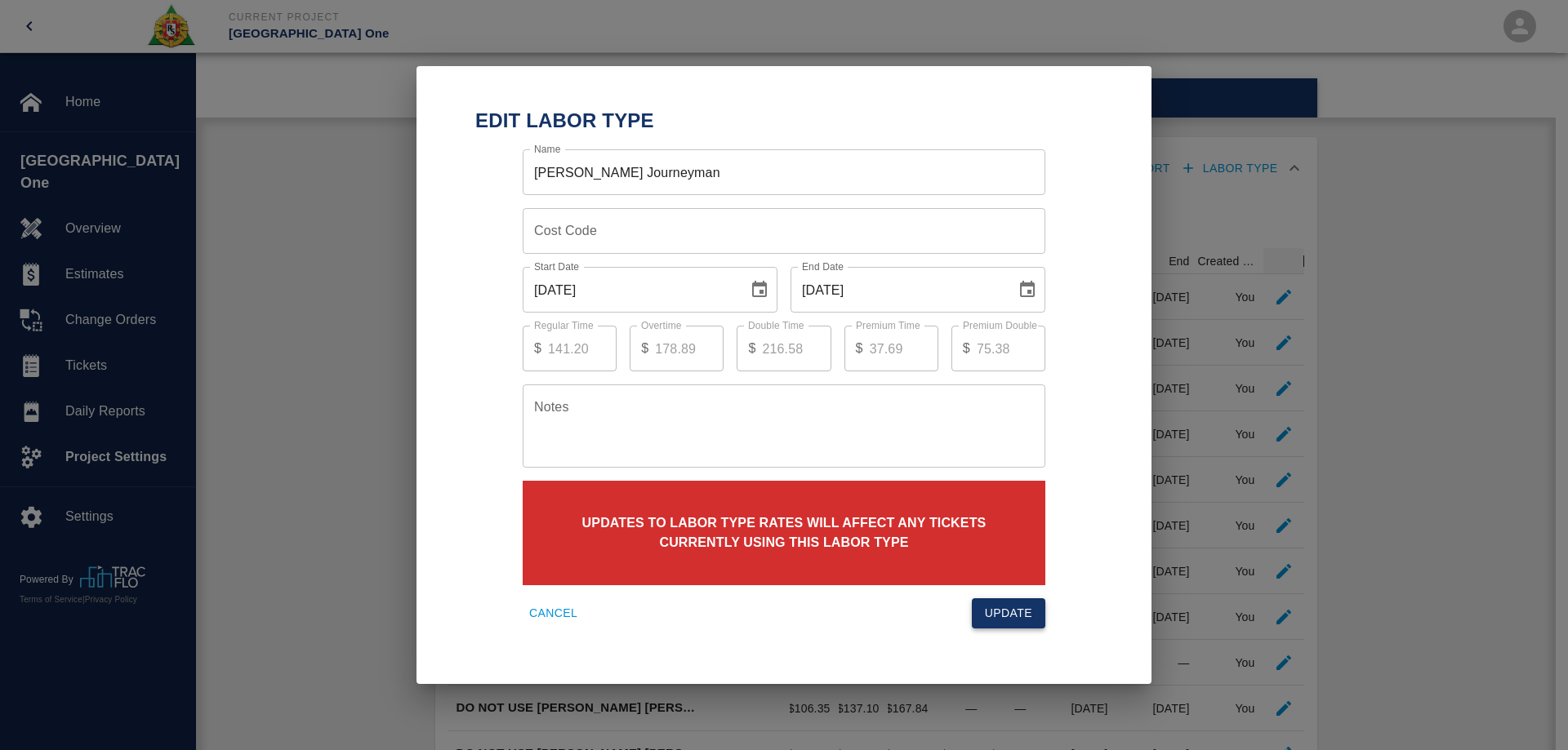
click at [1029, 615] on button "Update" at bounding box center [1008, 613] width 74 height 30
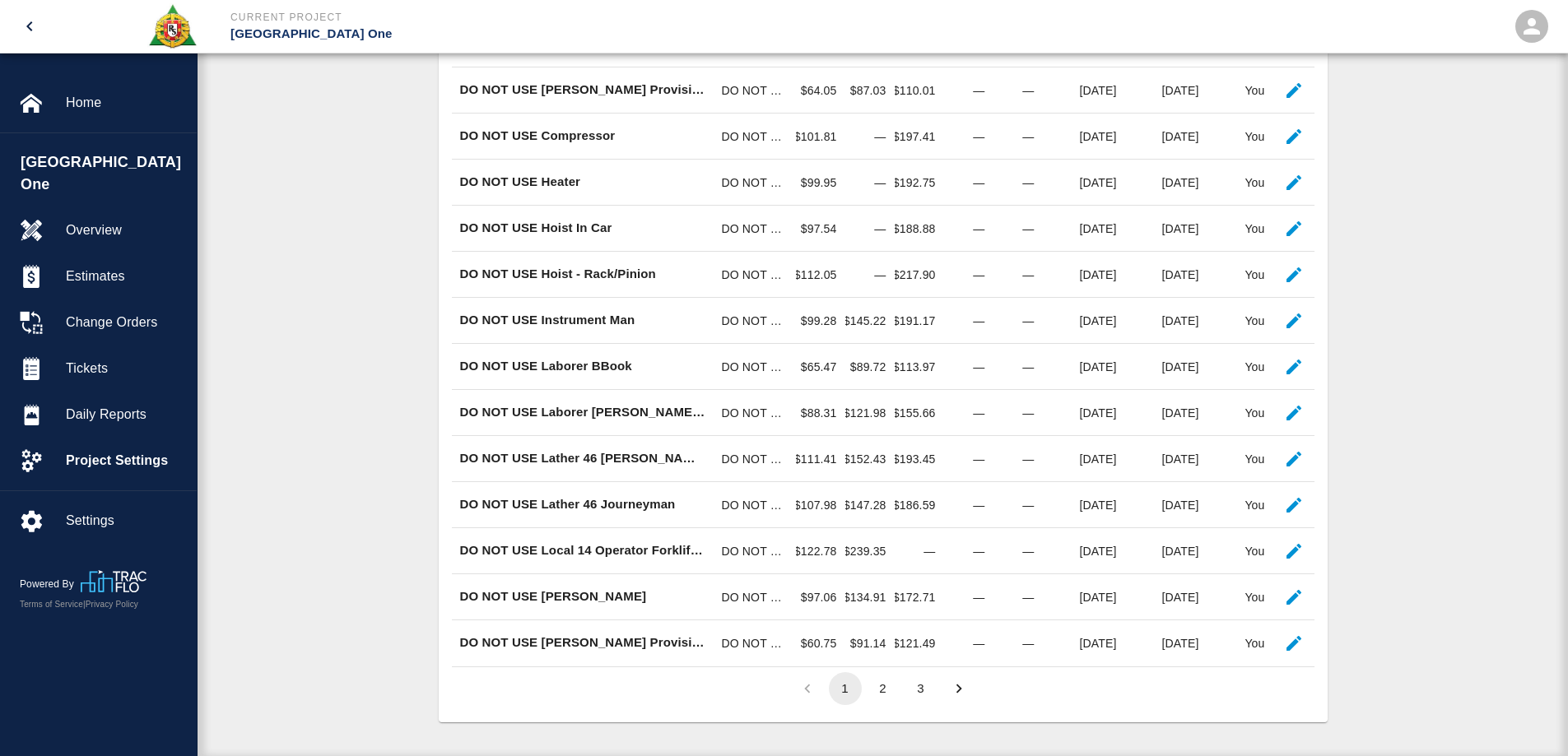
scroll to position [932, 0]
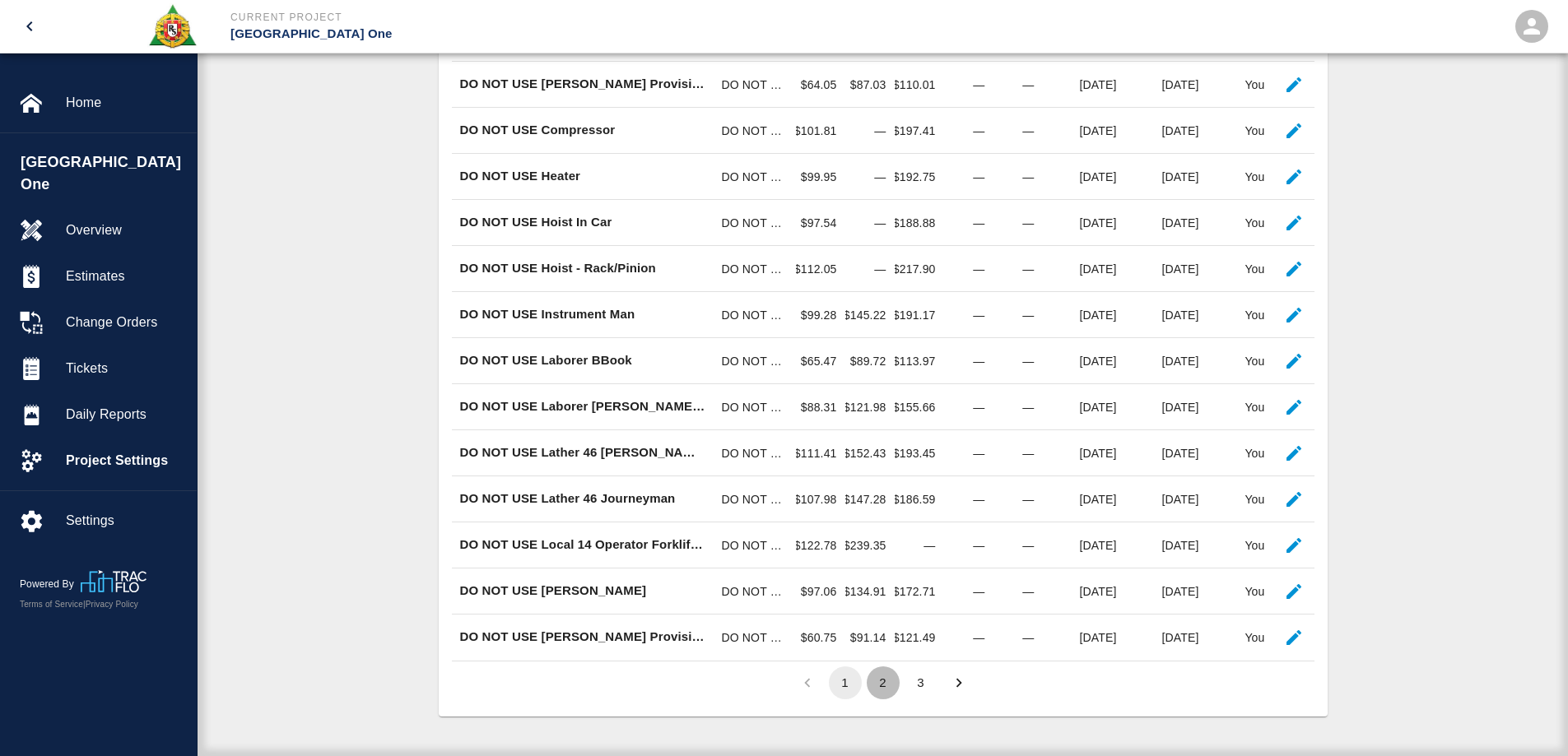
click at [884, 675] on button "2" at bounding box center [883, 683] width 33 height 33
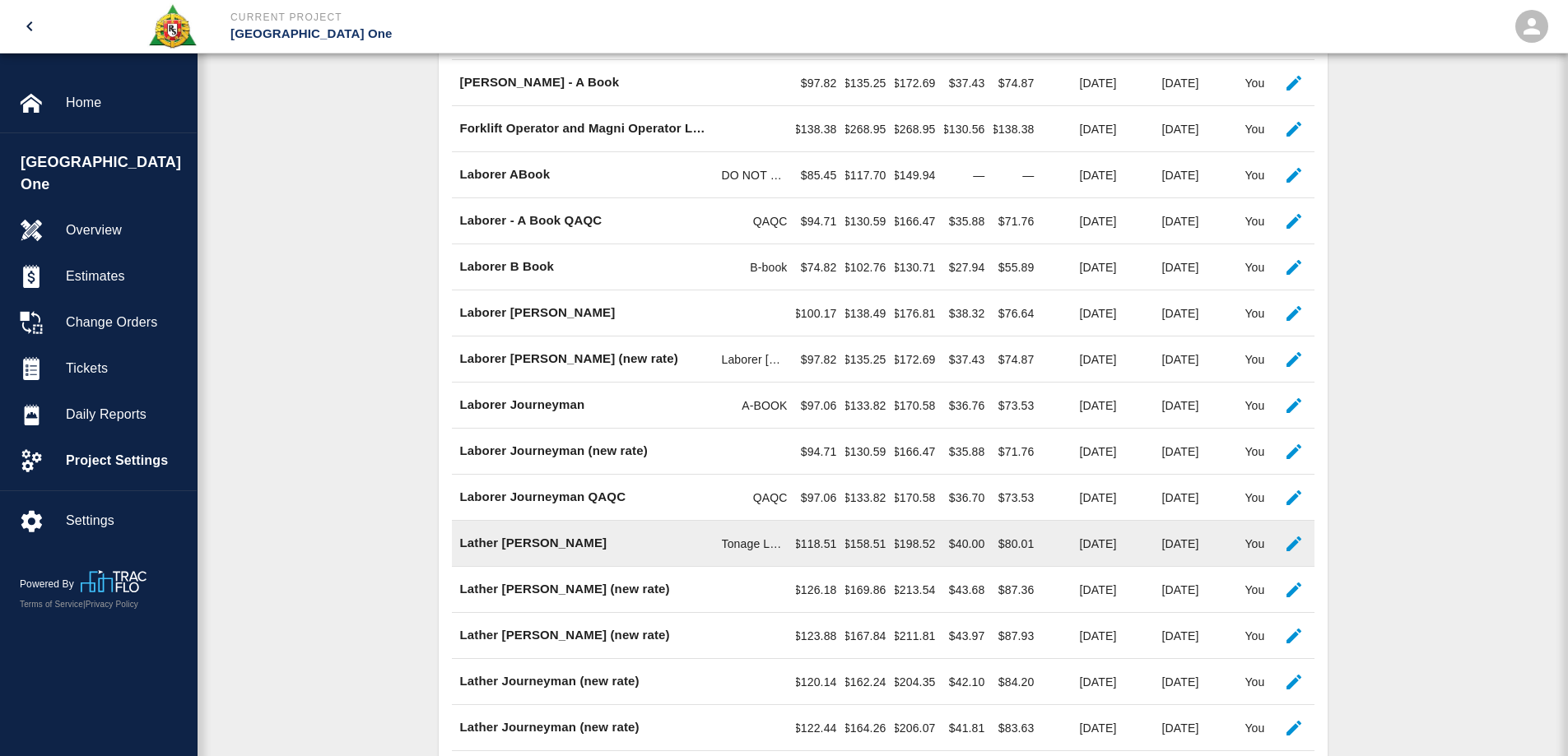
scroll to position [658, 0]
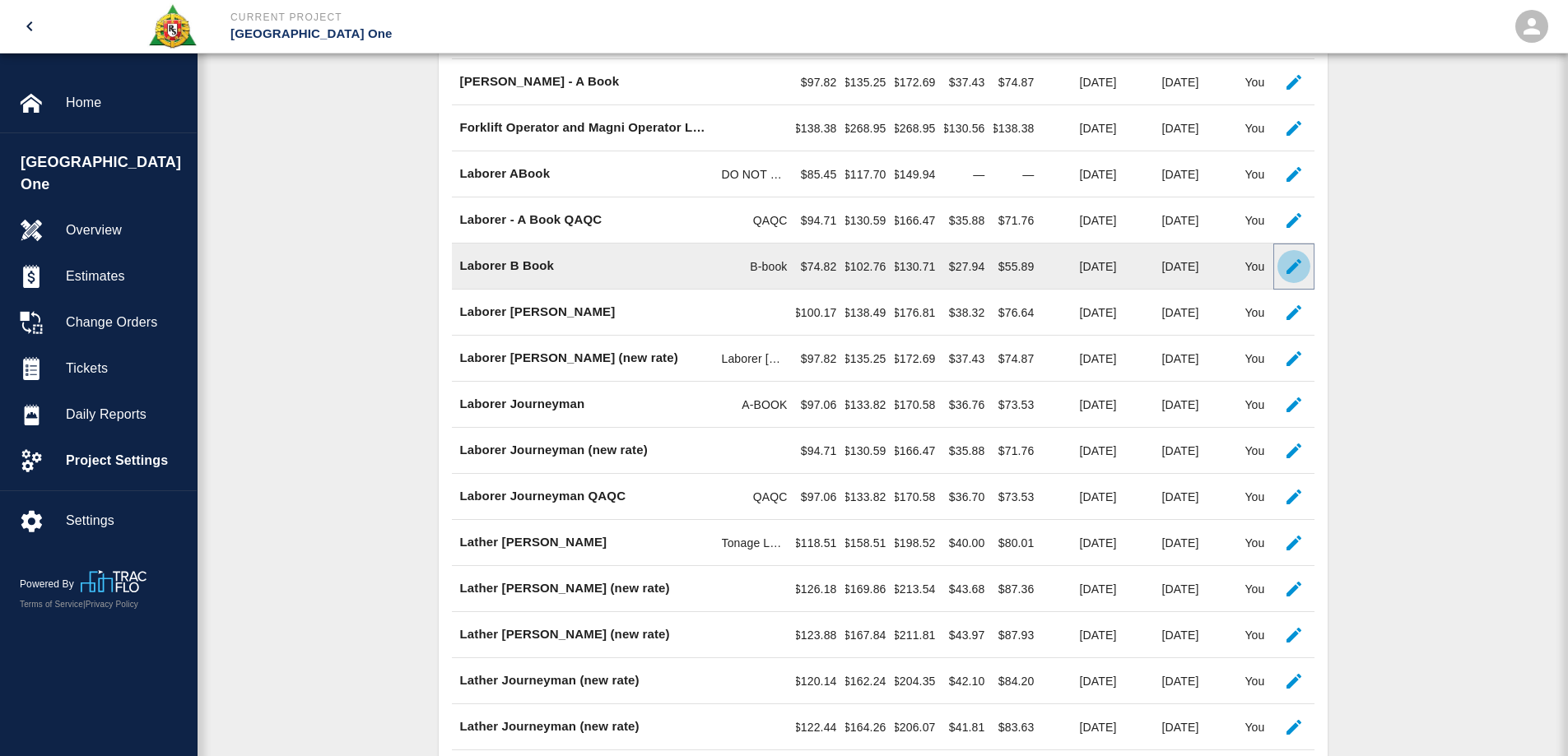
click at [1296, 265] on icon "button" at bounding box center [1294, 267] width 15 height 15
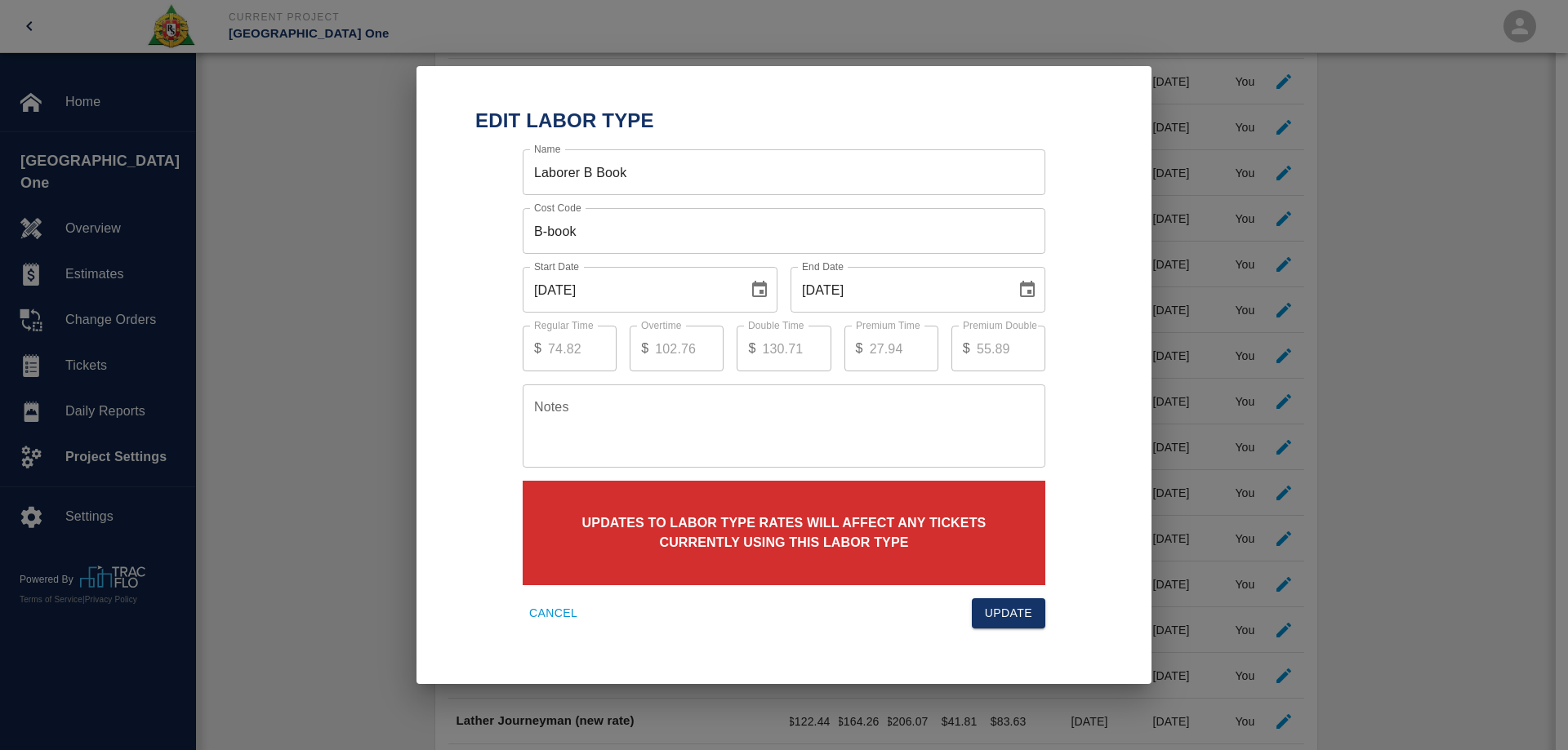
click at [1031, 281] on icon "Choose date, selected date is Sep 30, 2025" at bounding box center [1027, 288] width 15 height 16
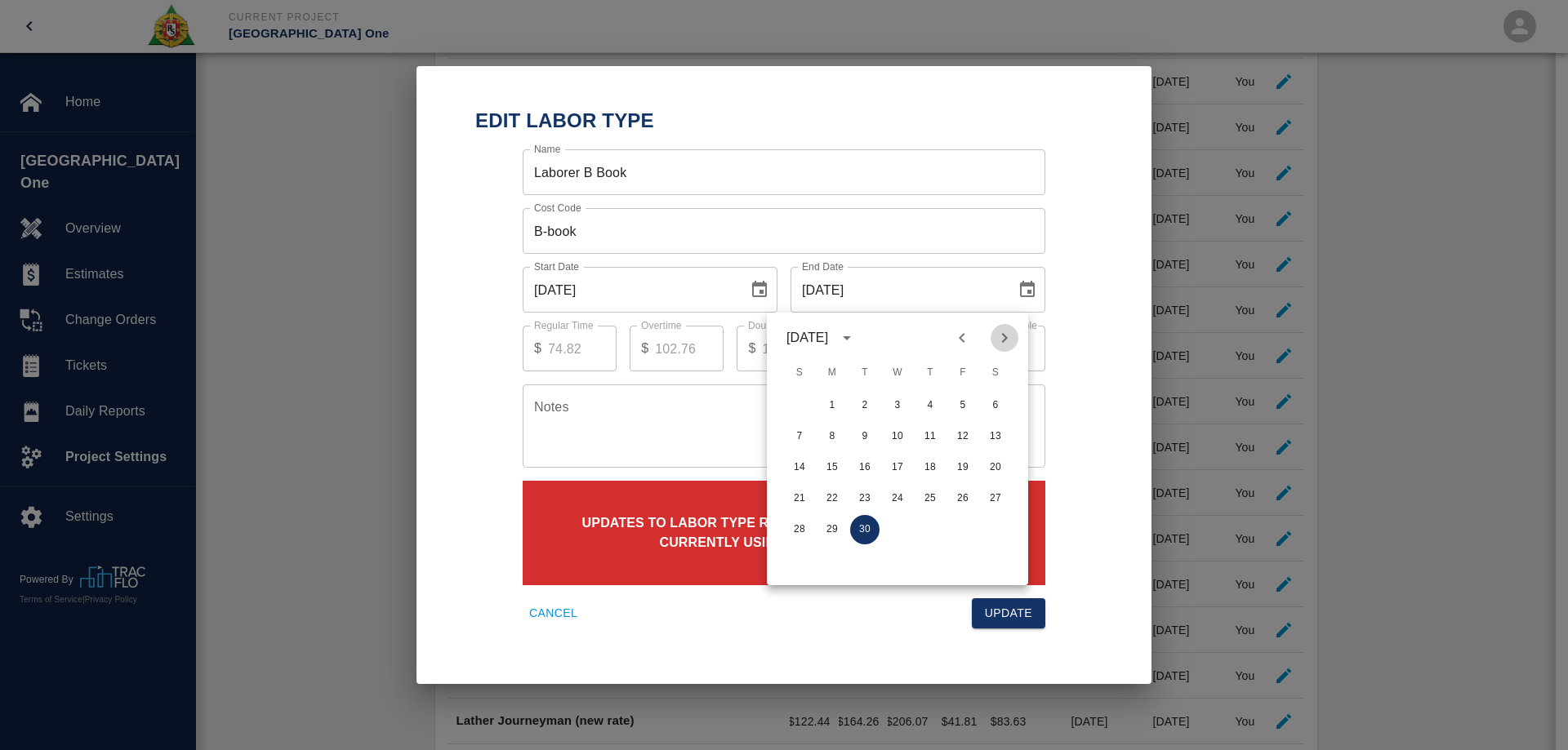
click at [1009, 332] on icon "Next month" at bounding box center [1004, 337] width 20 height 20
click at [956, 541] on button "31" at bounding box center [962, 529] width 29 height 29
type input "[DATE]"
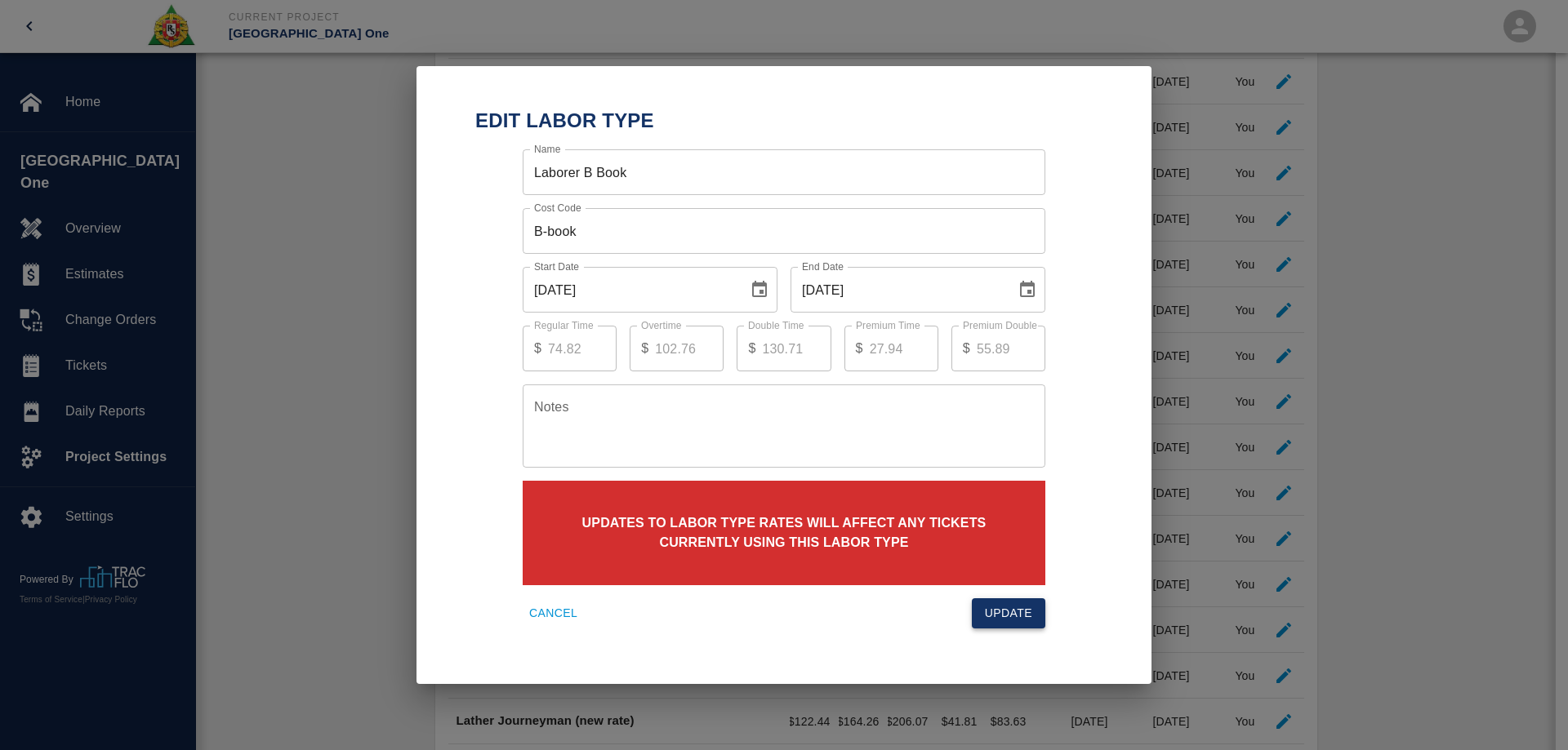
click at [1005, 626] on button "Update" at bounding box center [1008, 613] width 74 height 30
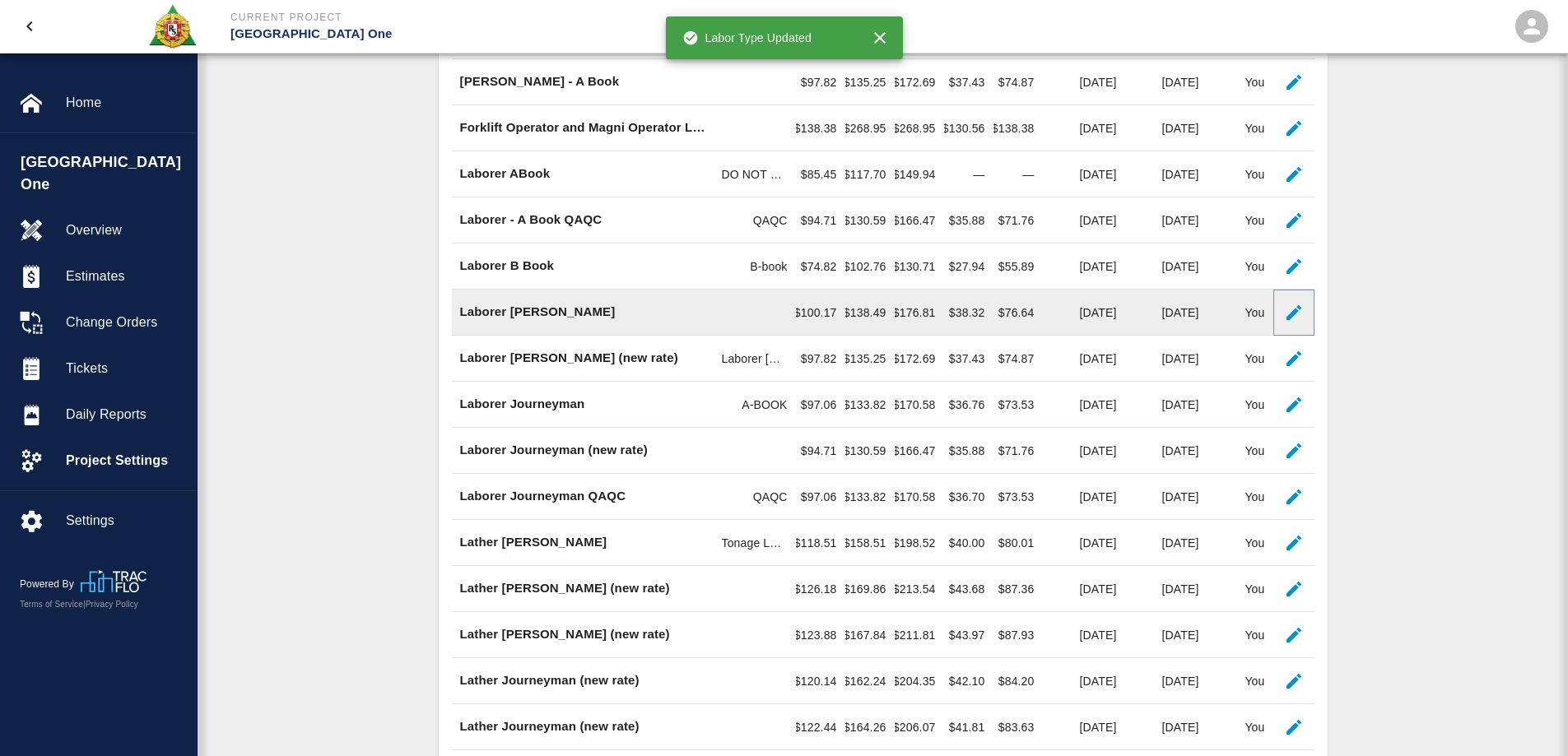
click at [1293, 308] on icon "button" at bounding box center [1294, 312] width 20 height 20
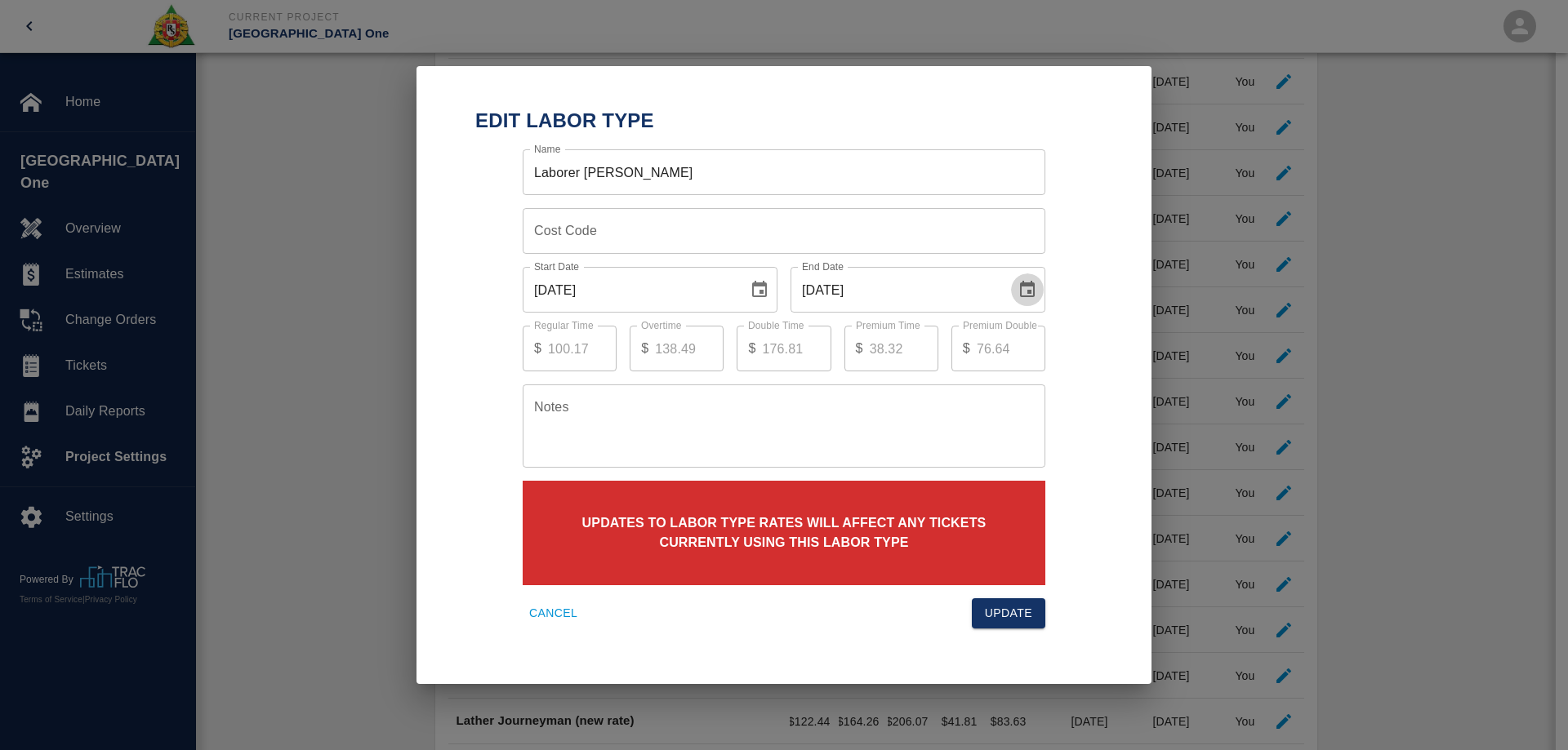
click at [1030, 291] on icon "Choose date, selected date is Sep 30, 2025" at bounding box center [1027, 288] width 15 height 16
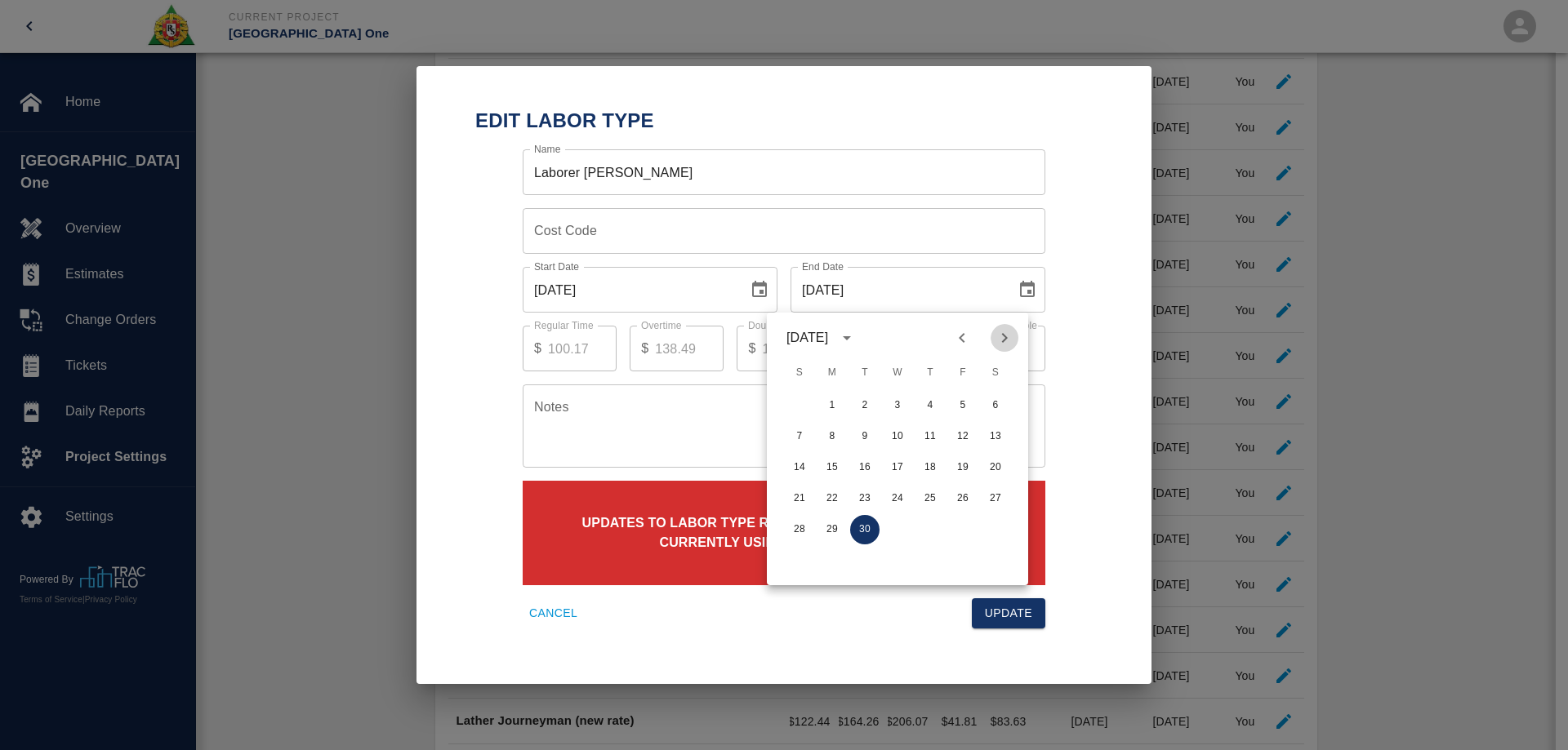
click at [1009, 341] on icon "Next month" at bounding box center [1004, 337] width 20 height 20
drag, startPoint x: 959, startPoint y: 519, endPoint x: 966, endPoint y: 525, distance: 9.2
click at [959, 520] on button "31" at bounding box center [962, 529] width 29 height 29
type input "[DATE]"
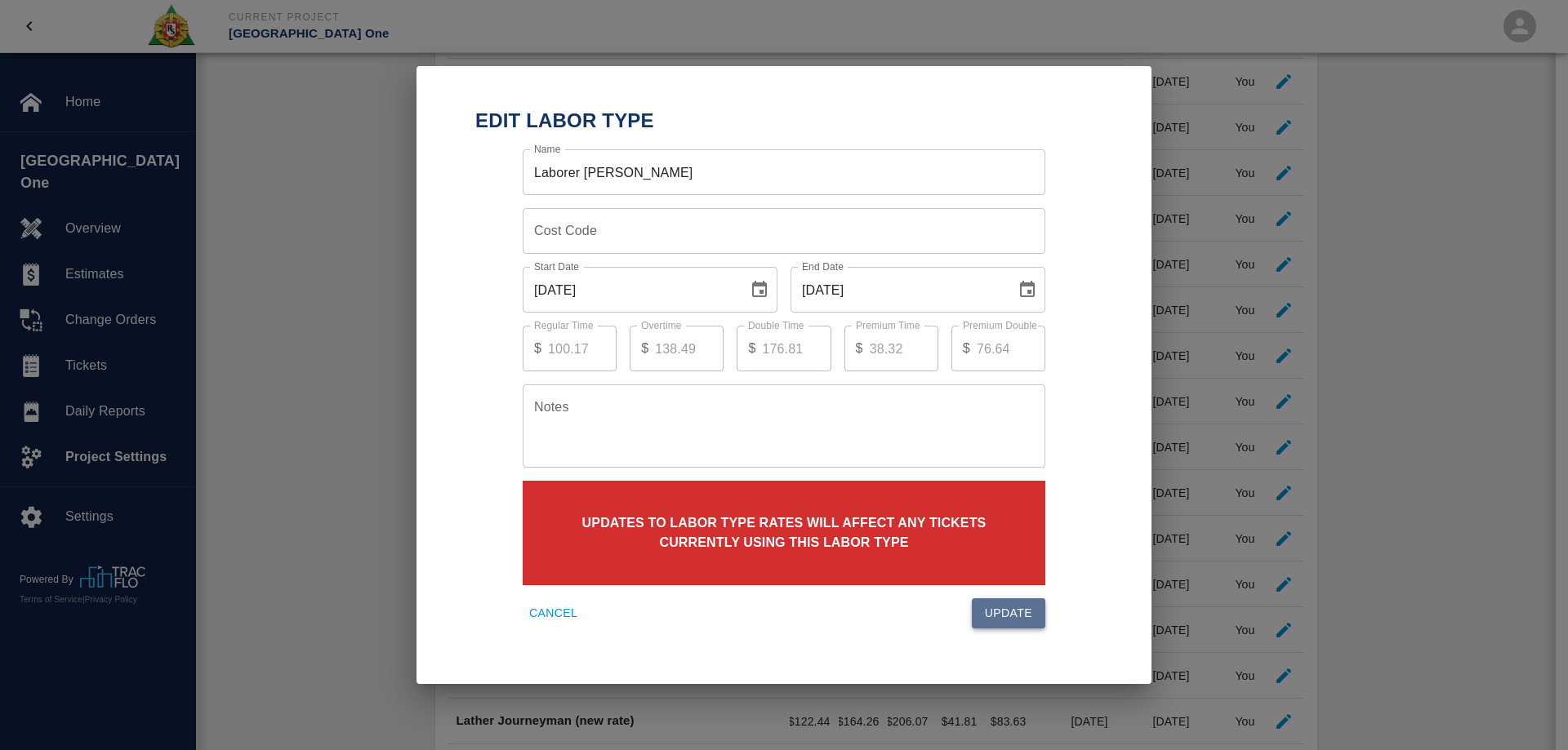
click at [1014, 611] on button "Update" at bounding box center [1008, 613] width 74 height 30
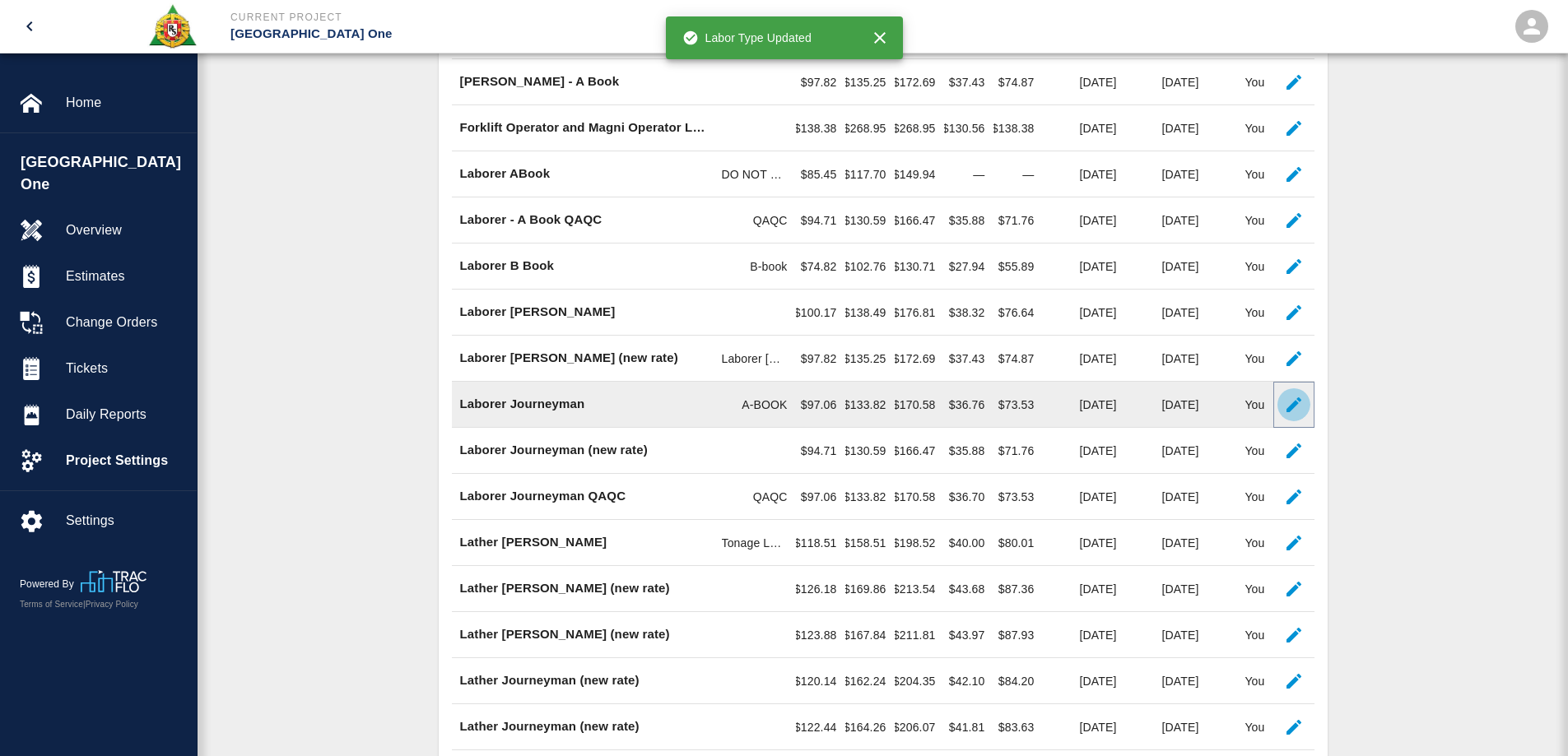
click at [1298, 399] on icon "button" at bounding box center [1294, 405] width 15 height 15
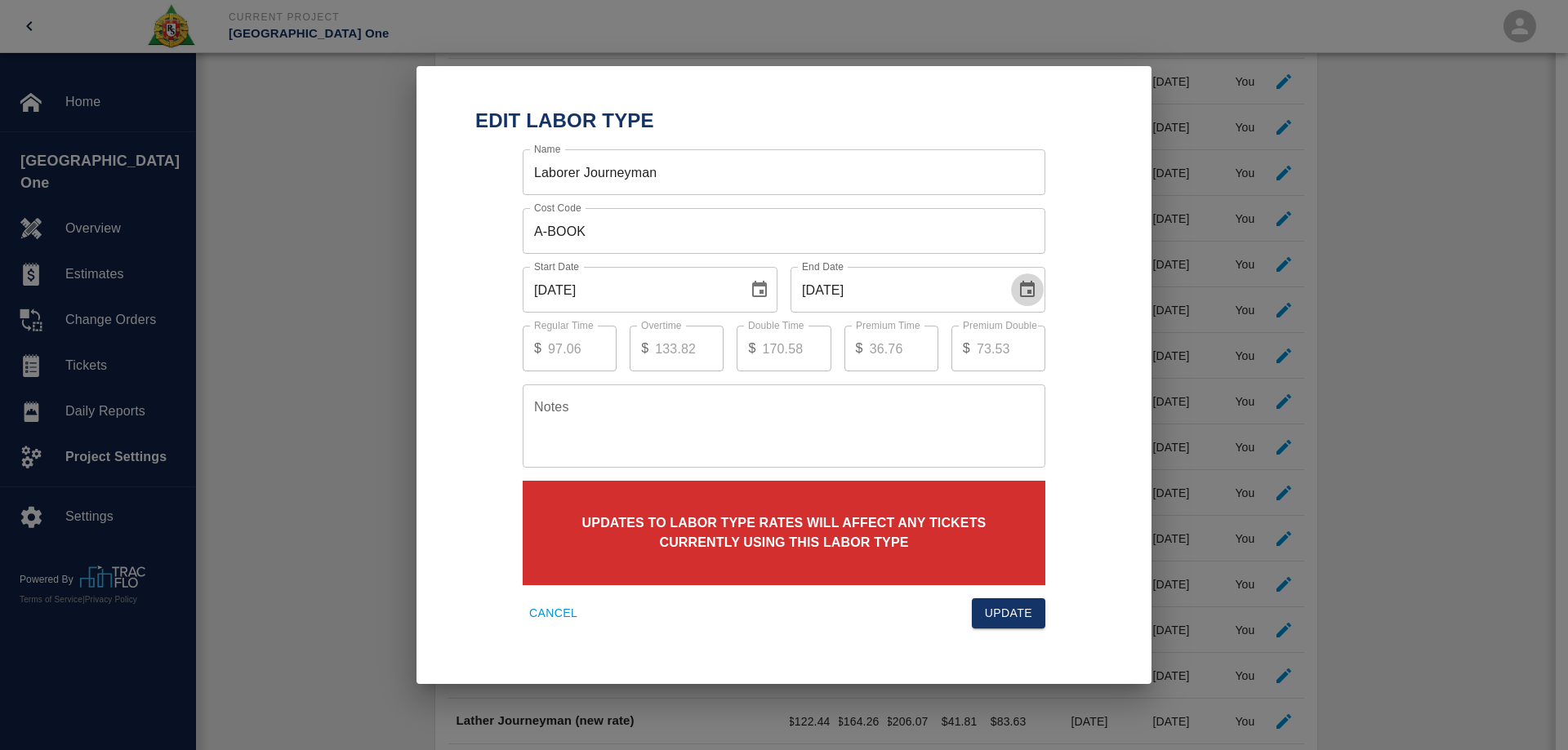
click at [1025, 281] on icon "Choose date, selected date is Sep 30, 2025" at bounding box center [1026, 289] width 20 height 20
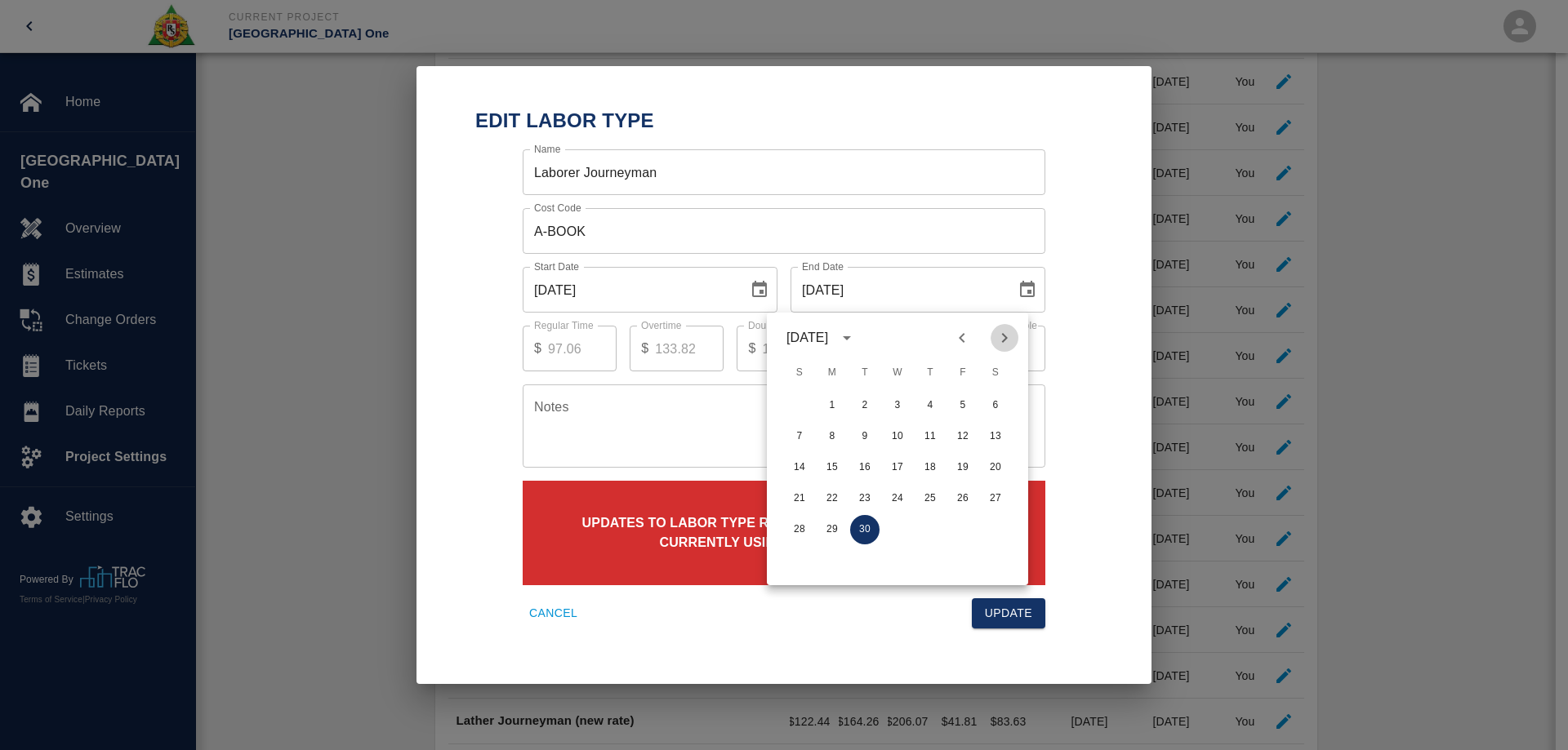
click at [1010, 331] on icon "Next month" at bounding box center [1004, 337] width 20 height 20
click at [959, 522] on button "31" at bounding box center [962, 529] width 29 height 29
type input "[DATE]"
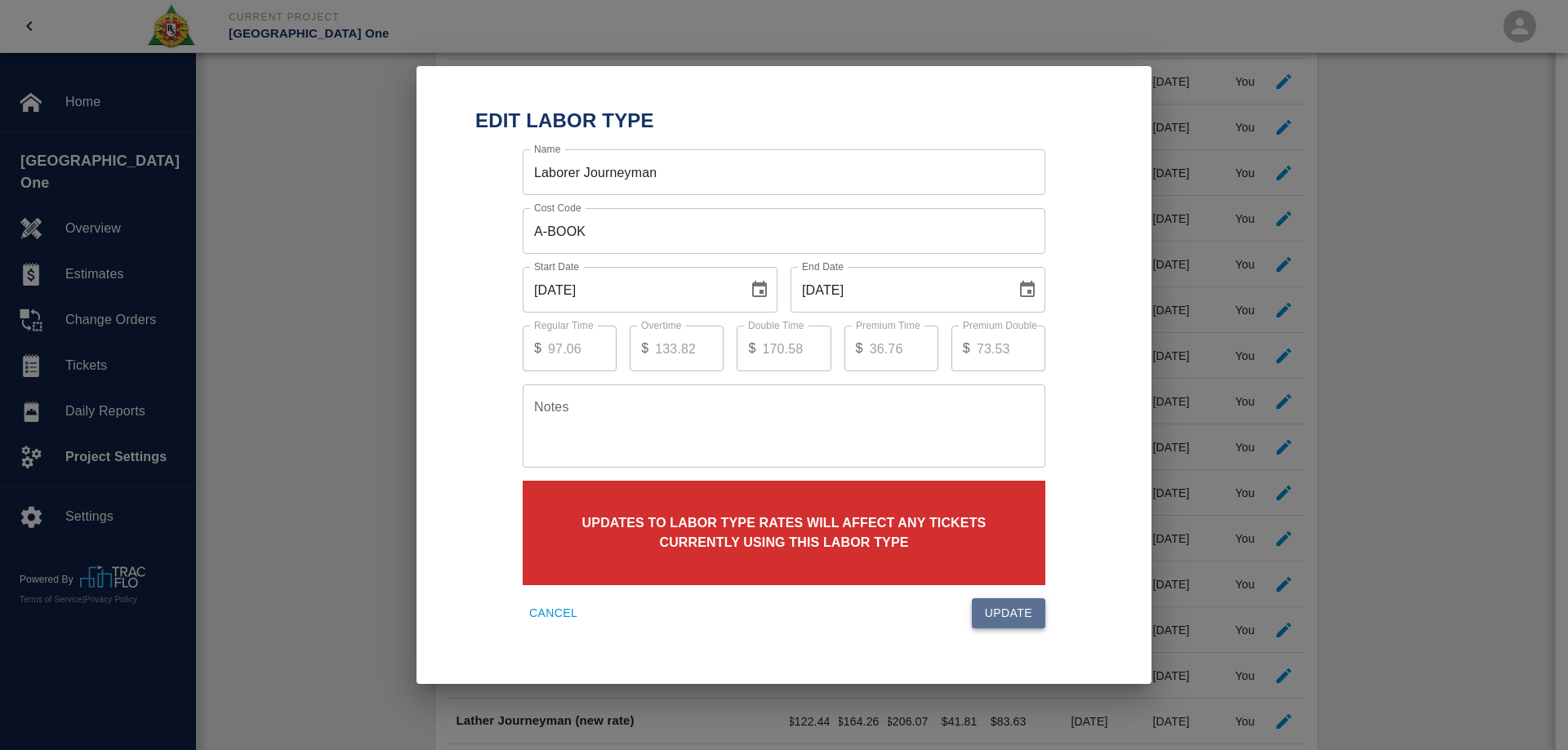
click at [1019, 609] on button "Update" at bounding box center [1008, 613] width 74 height 30
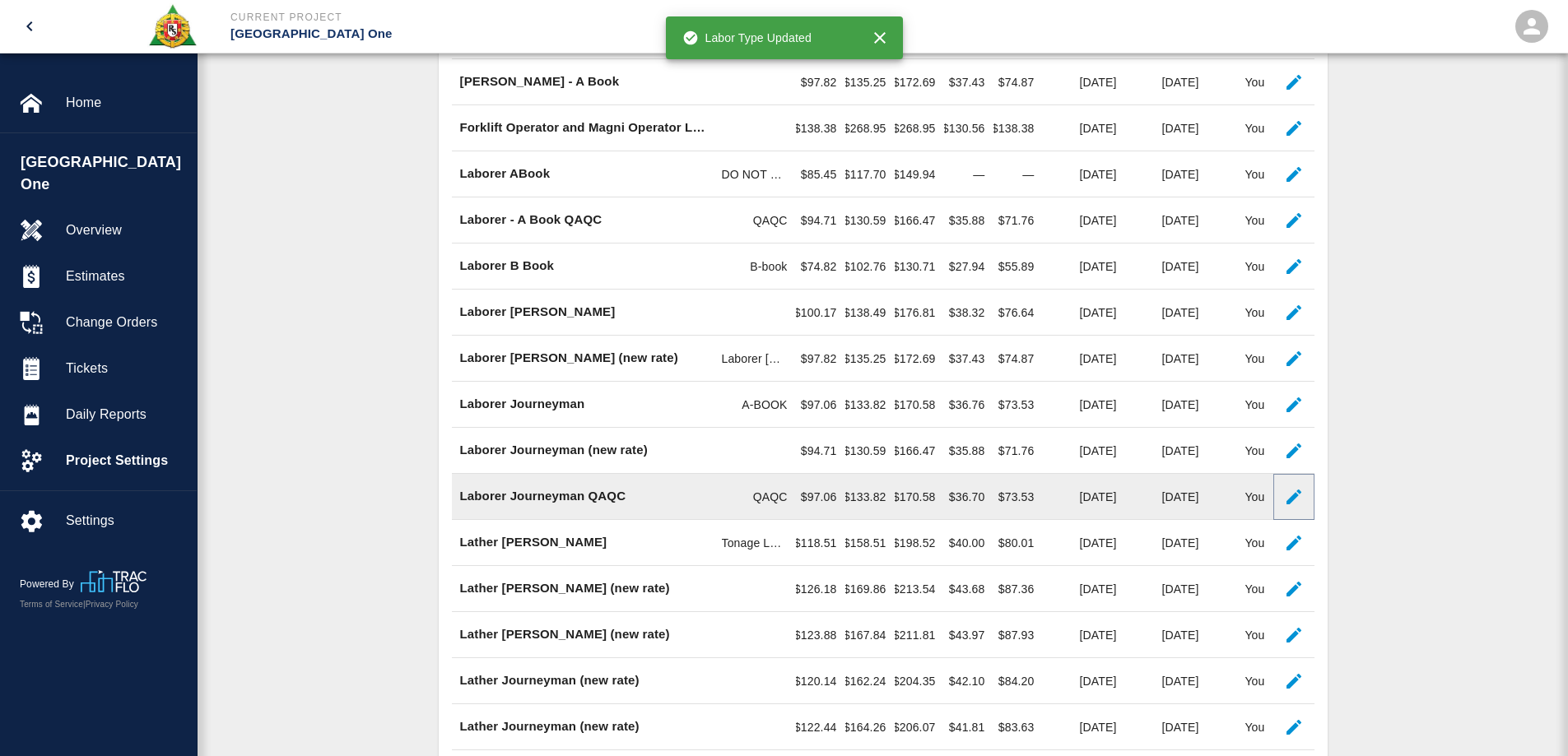
click at [1294, 493] on icon "button" at bounding box center [1294, 497] width 15 height 15
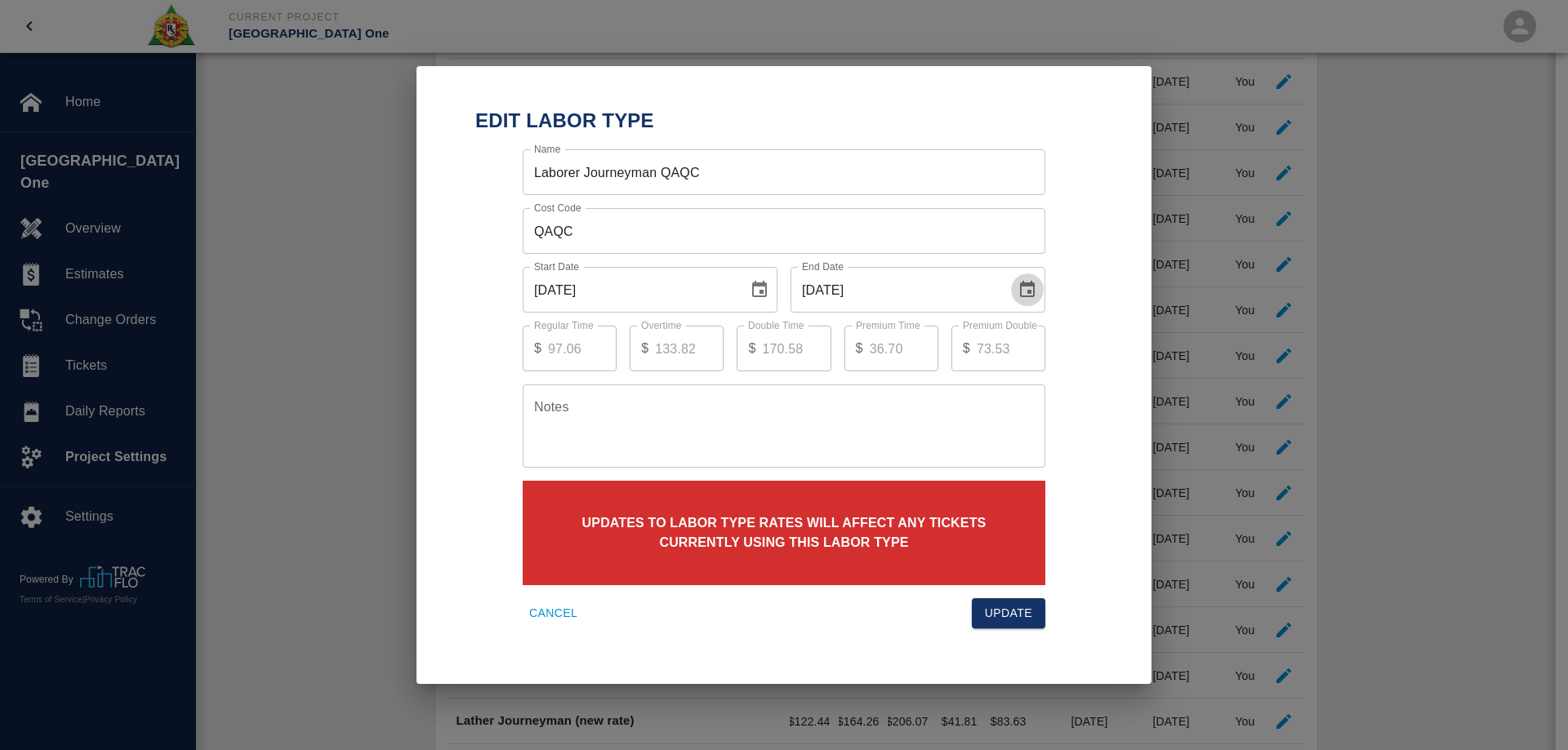
click at [1031, 298] on icon "Choose date, selected date is Sep 30, 2025" at bounding box center [1026, 289] width 20 height 20
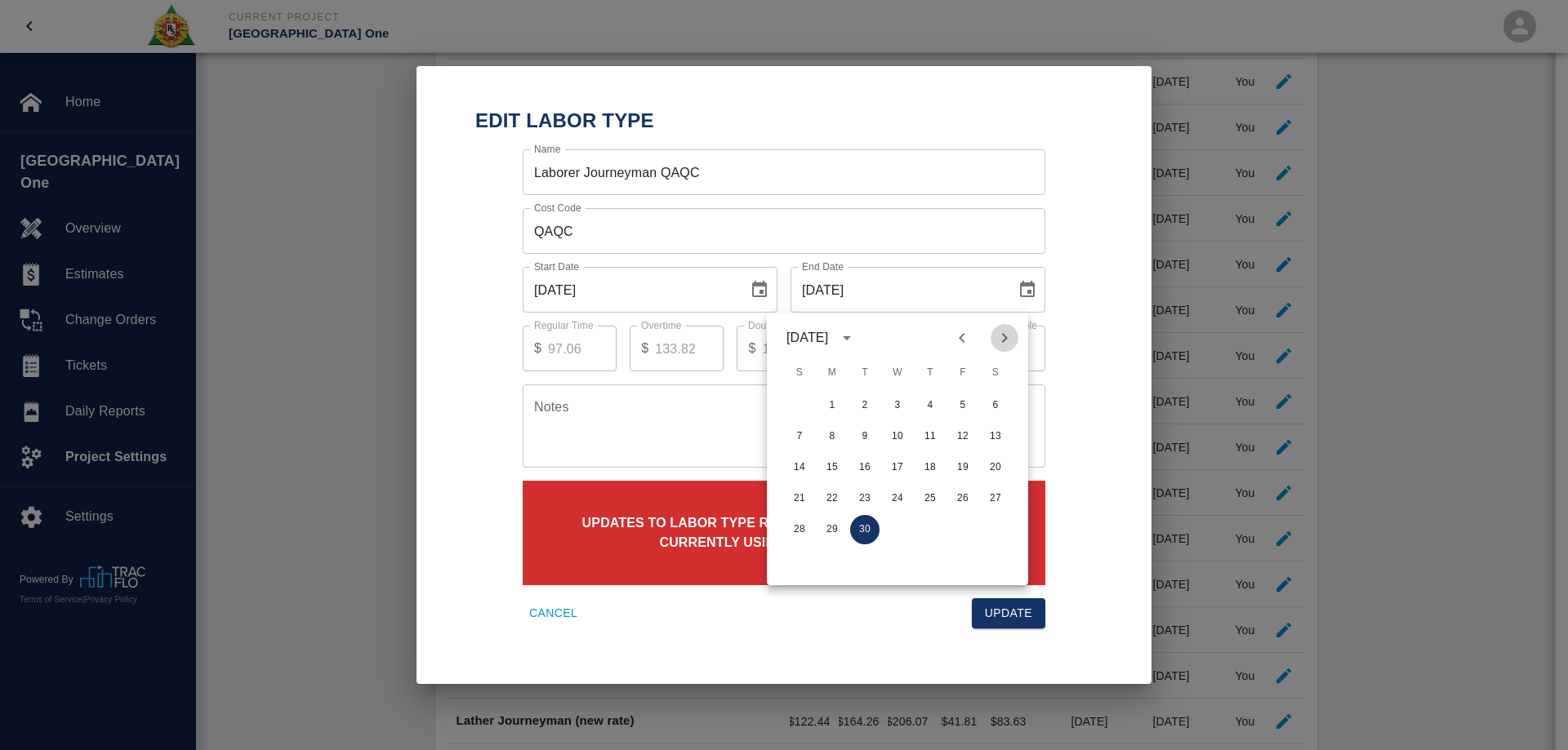
click at [1013, 333] on icon "Next month" at bounding box center [1004, 337] width 20 height 20
drag, startPoint x: 962, startPoint y: 528, endPoint x: 981, endPoint y: 560, distance: 37.2
click at [963, 529] on button "31" at bounding box center [962, 529] width 29 height 29
type input "[DATE]"
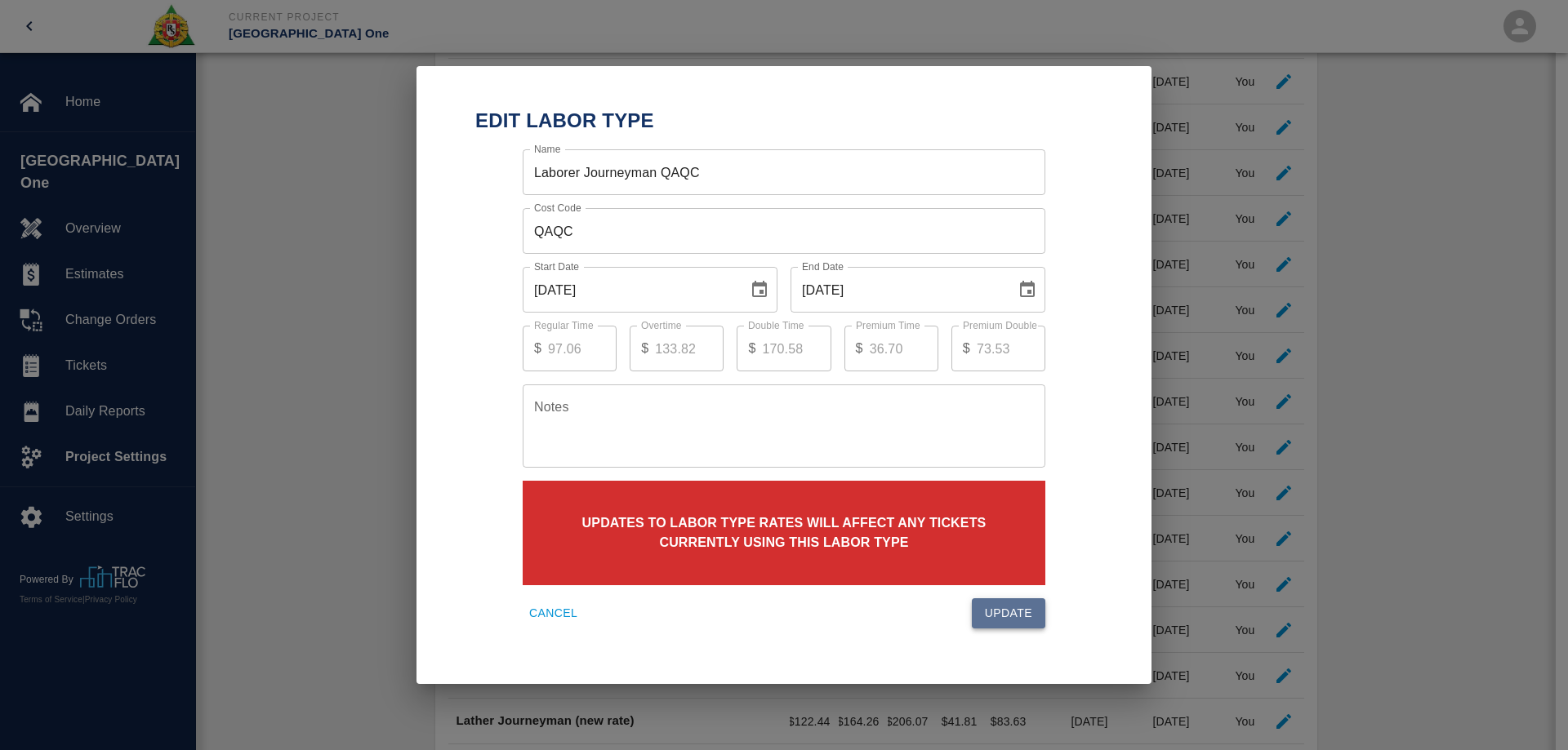
click at [1010, 608] on button "Update" at bounding box center [1008, 613] width 74 height 30
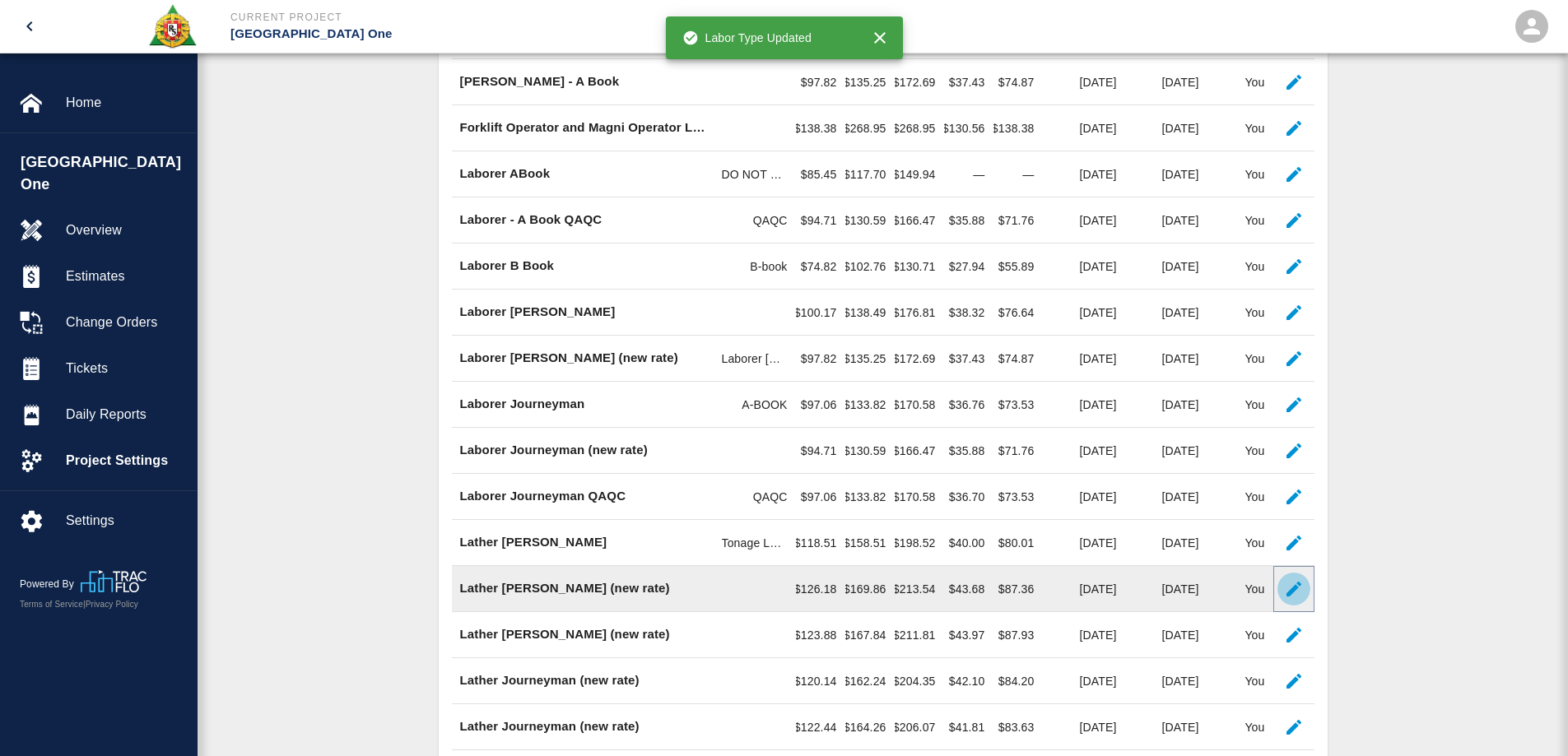
click at [1291, 595] on icon "button" at bounding box center [1294, 588] width 20 height 20
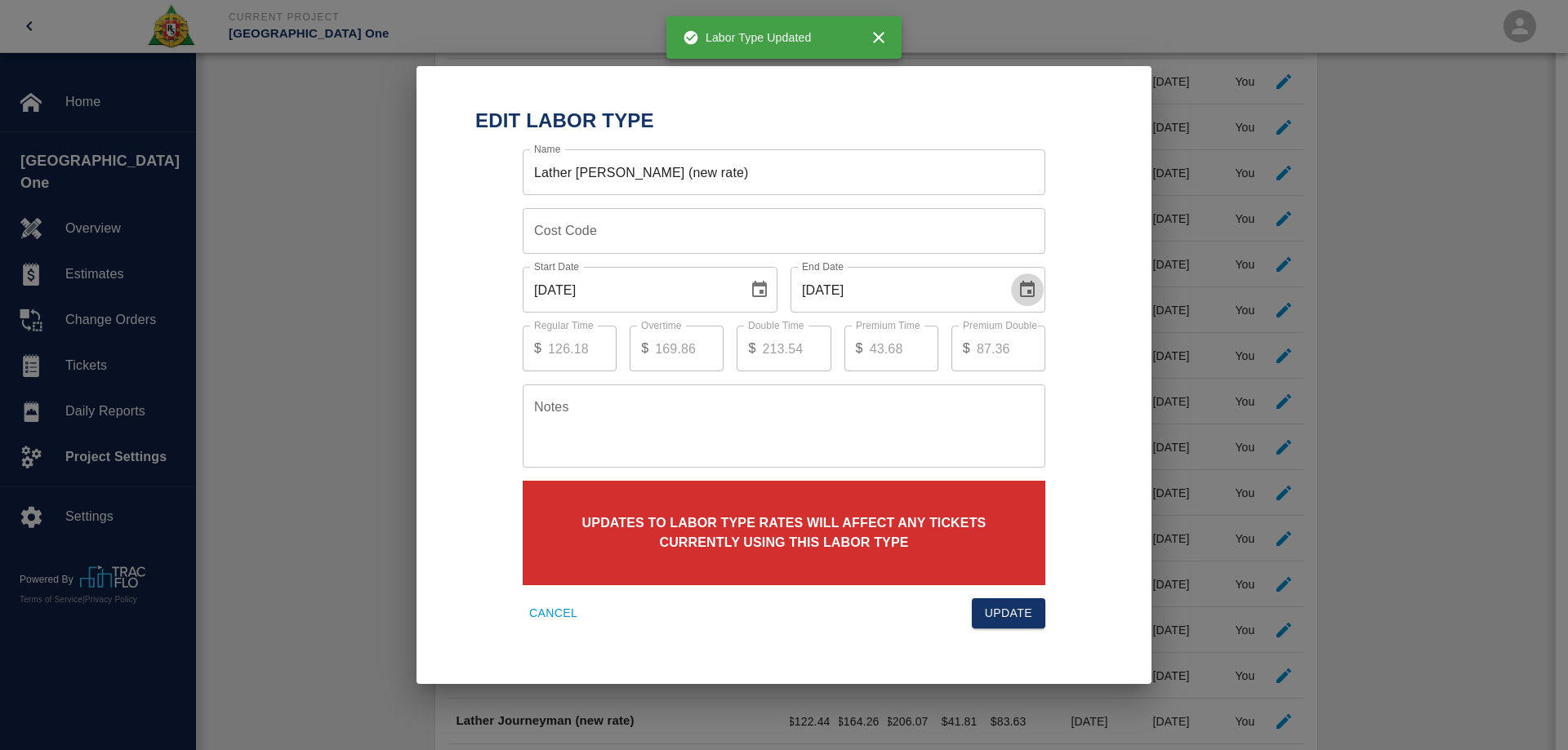
click at [1025, 289] on icon "Choose date, selected date is Sep 30, 2025" at bounding box center [1026, 289] width 20 height 20
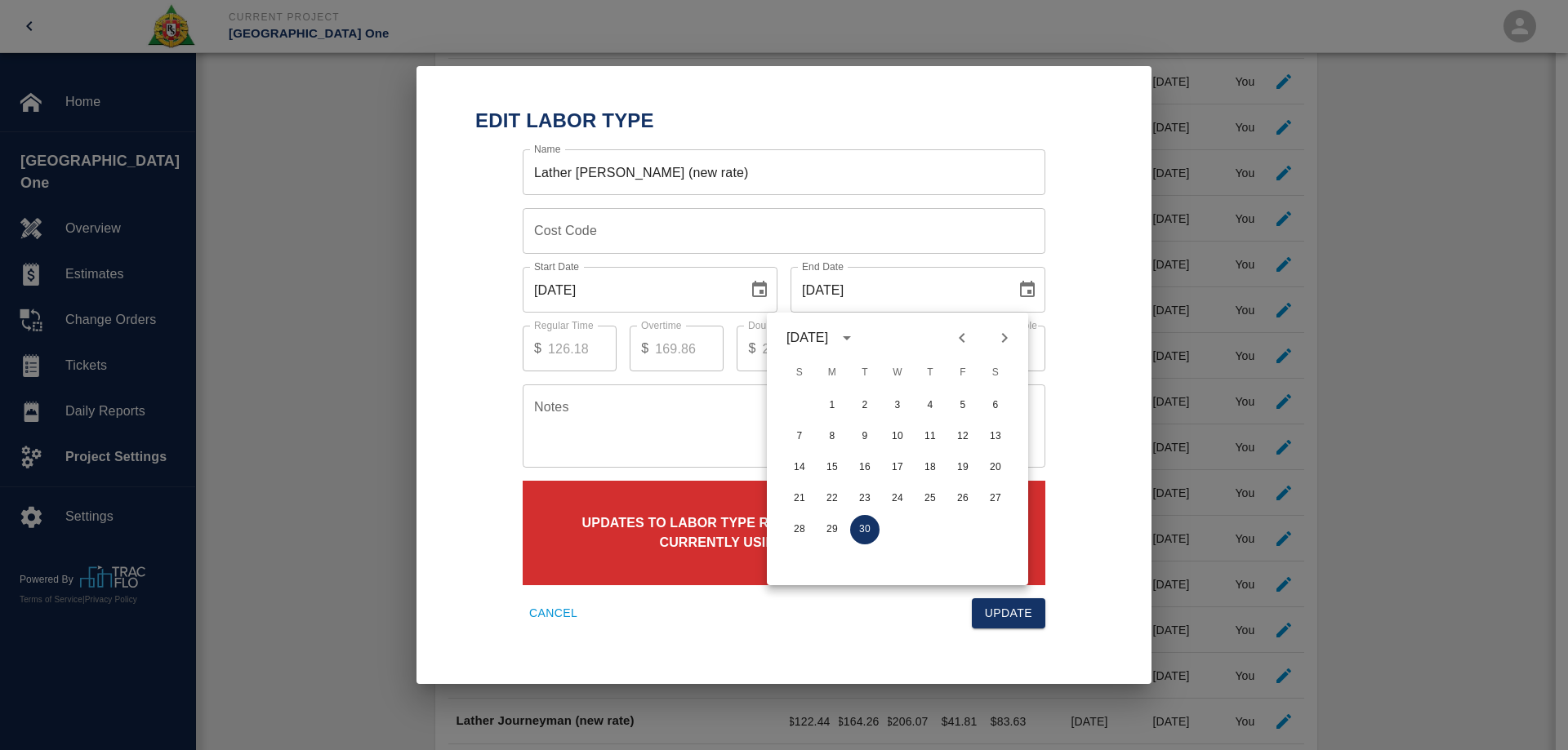
click at [1010, 345] on icon "Next month" at bounding box center [1004, 337] width 20 height 20
click at [966, 531] on button "31" at bounding box center [962, 529] width 29 height 29
type input "[DATE]"
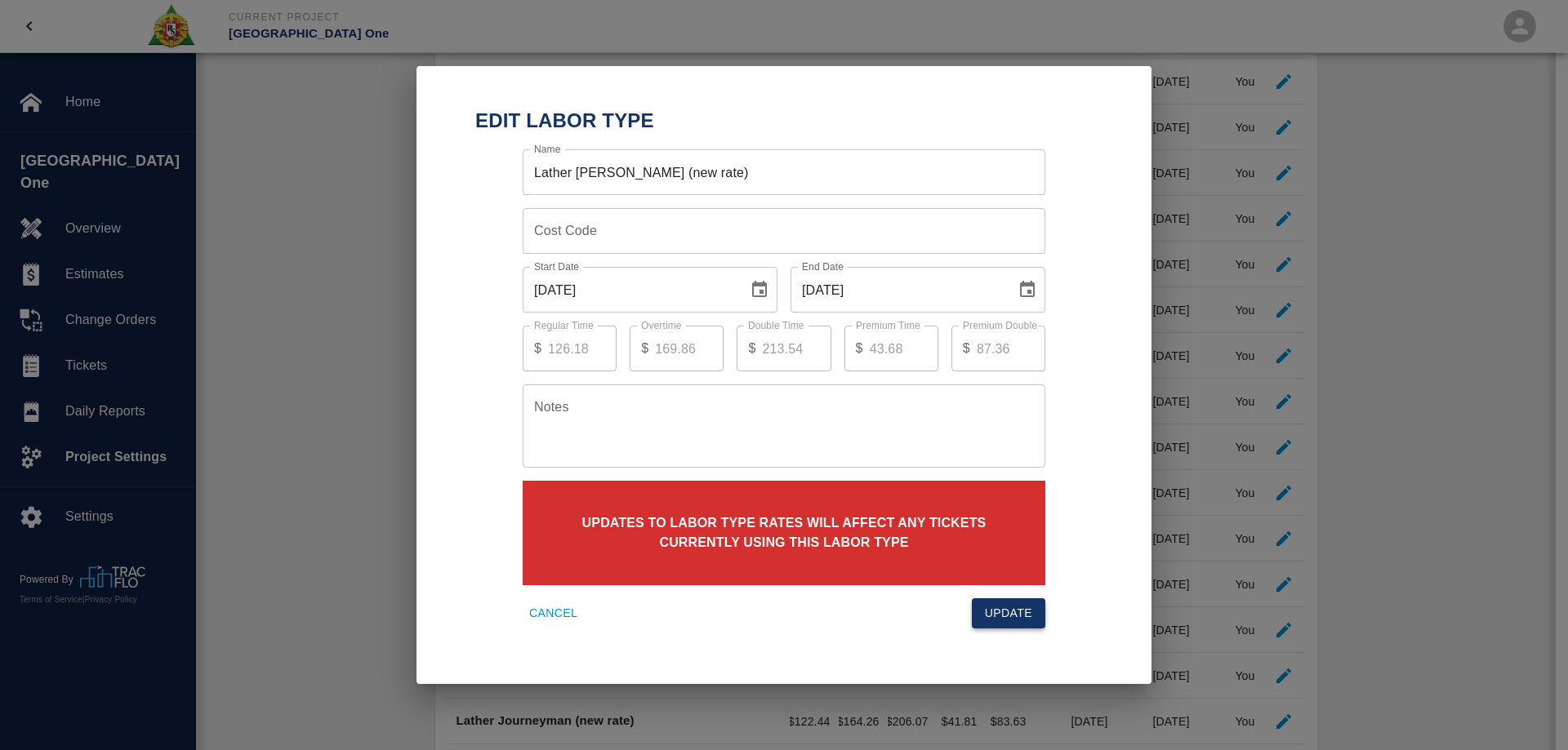
click at [992, 610] on button "Update" at bounding box center [1008, 613] width 74 height 30
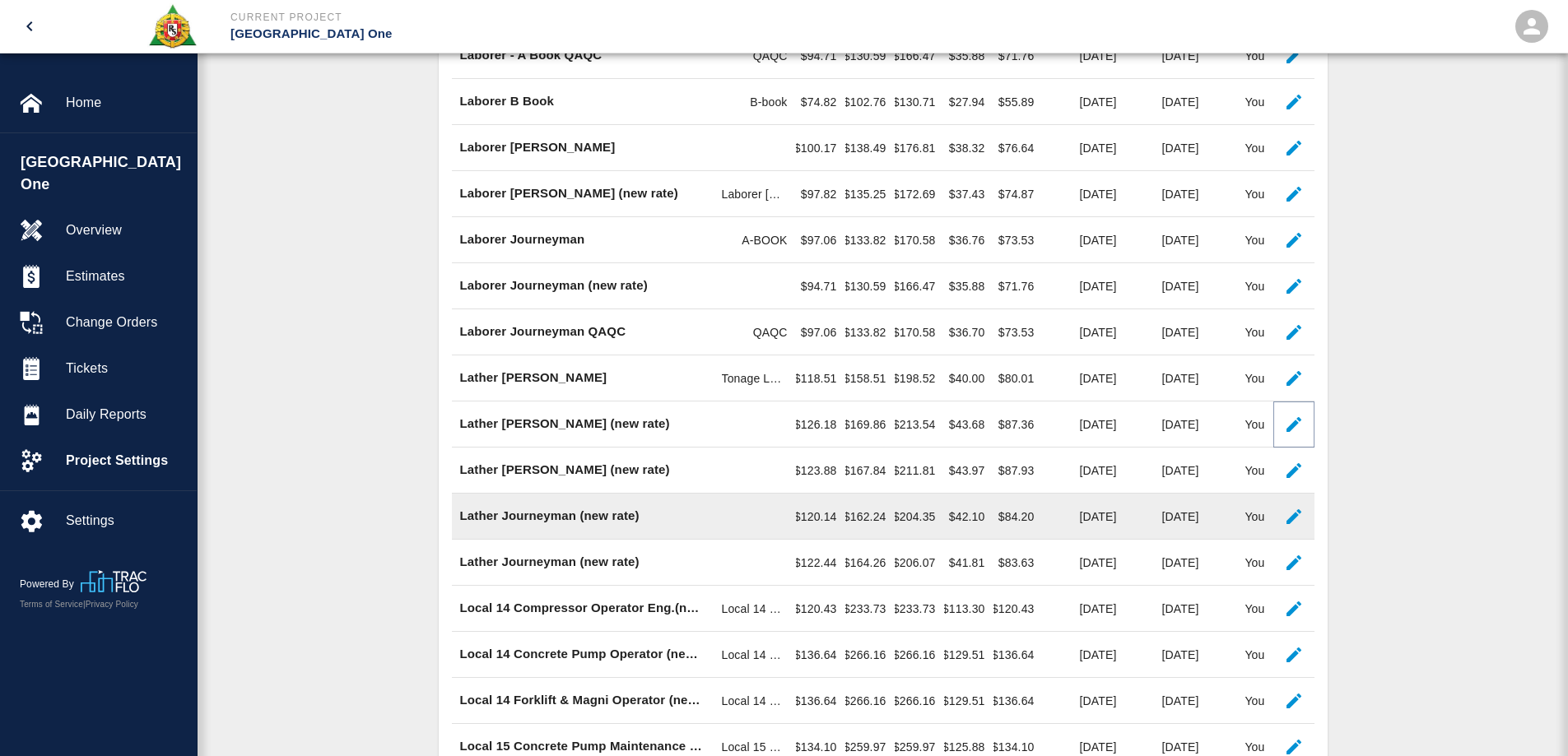
scroll to position [905, 0]
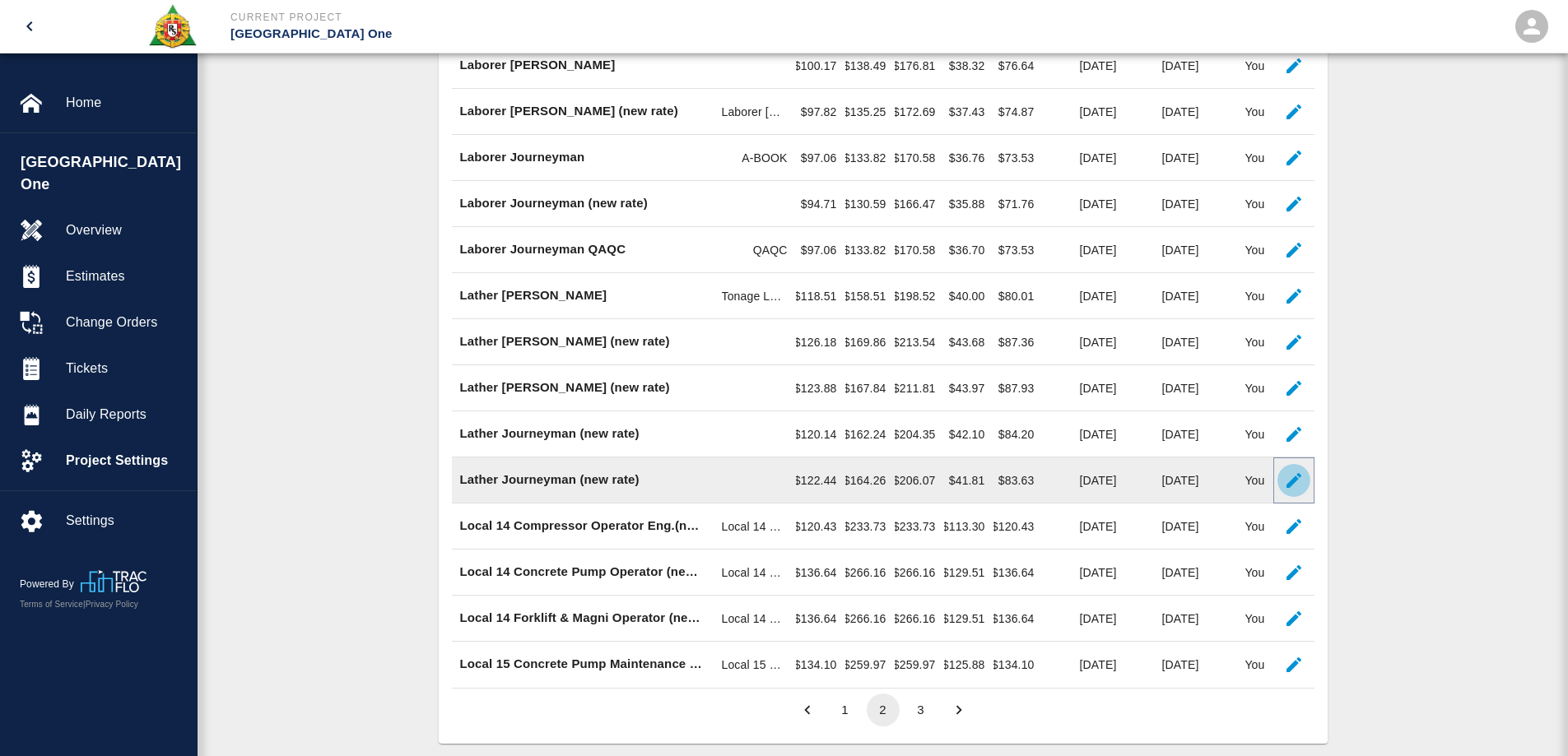
click at [1302, 481] on icon "button" at bounding box center [1294, 480] width 20 height 20
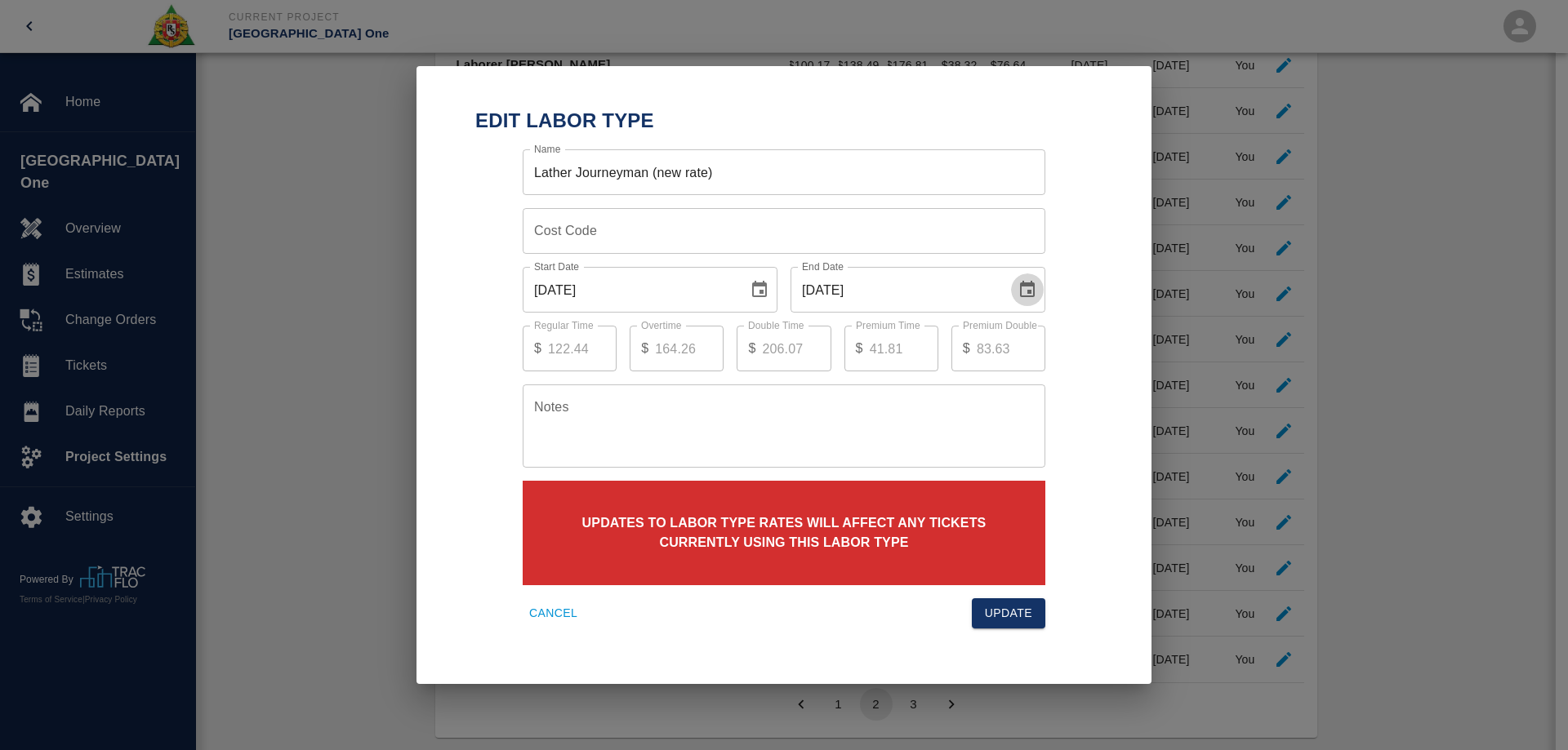
click at [1025, 292] on icon "Choose date, selected date is Sep 30, 2025" at bounding box center [1026, 289] width 20 height 20
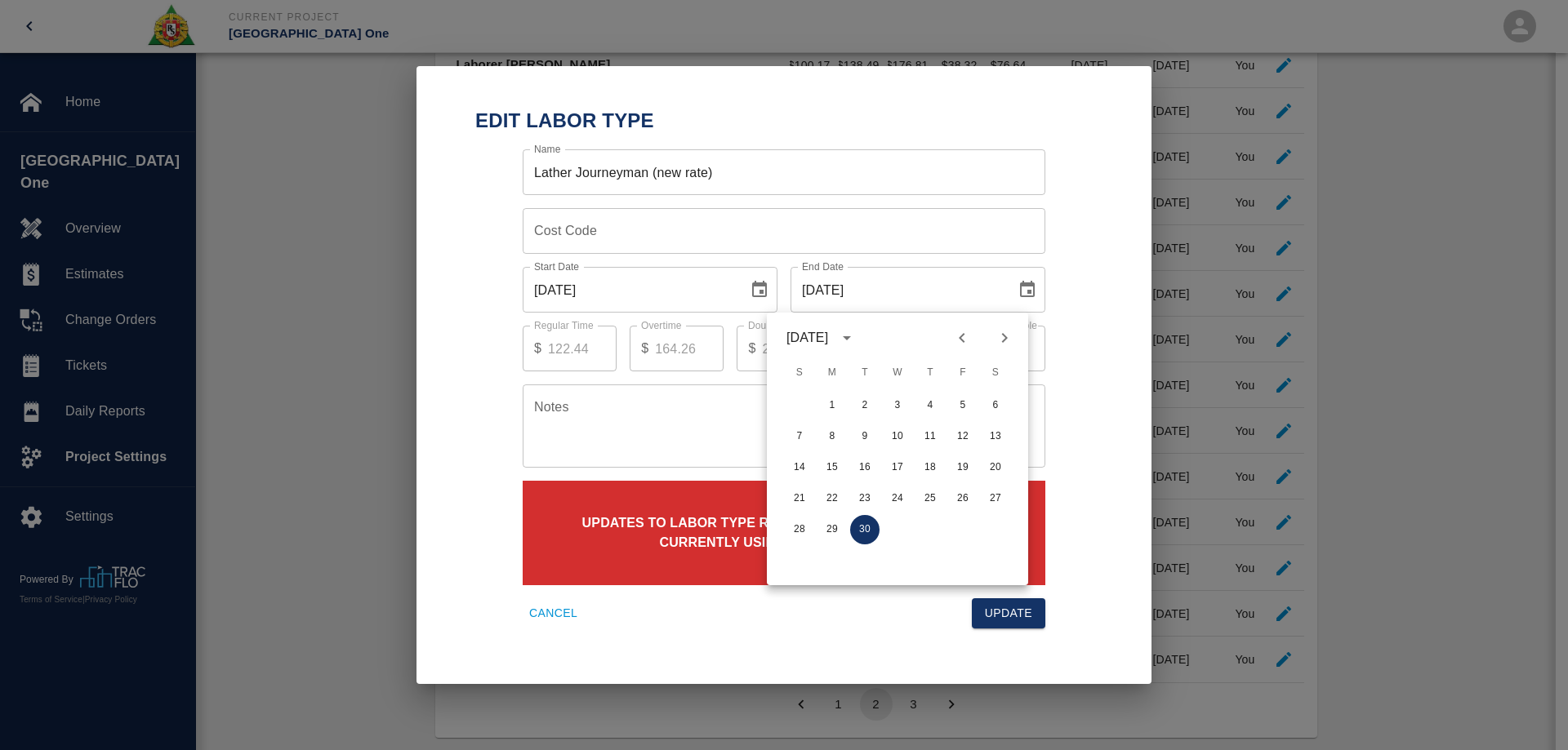
click at [1008, 338] on icon "Next month" at bounding box center [1005, 337] width 6 height 9
drag, startPoint x: 963, startPoint y: 527, endPoint x: 1024, endPoint y: 607, distance: 100.6
click at [963, 529] on button "31" at bounding box center [962, 529] width 29 height 29
type input "[DATE]"
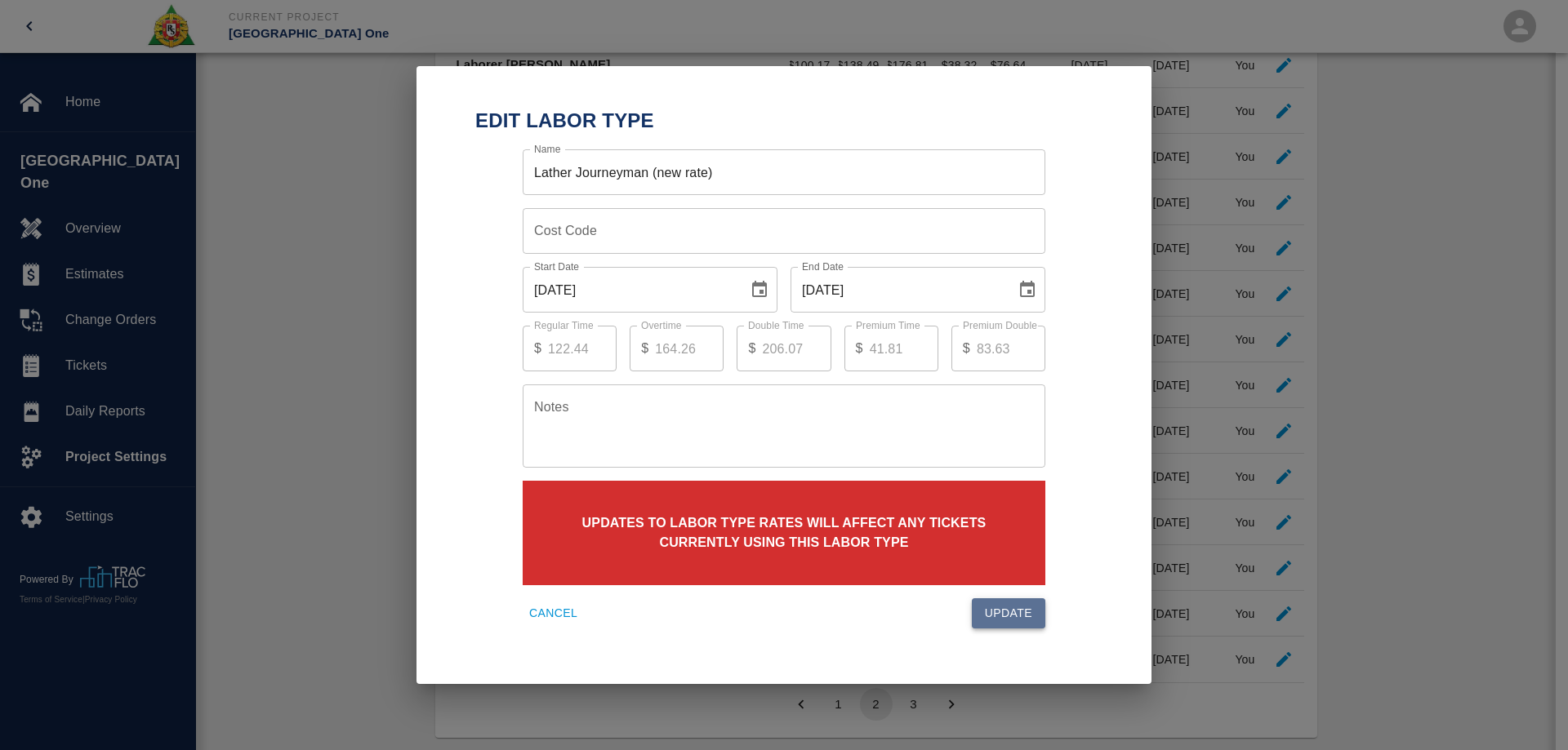
click at [1026, 611] on button "Update" at bounding box center [1008, 613] width 74 height 30
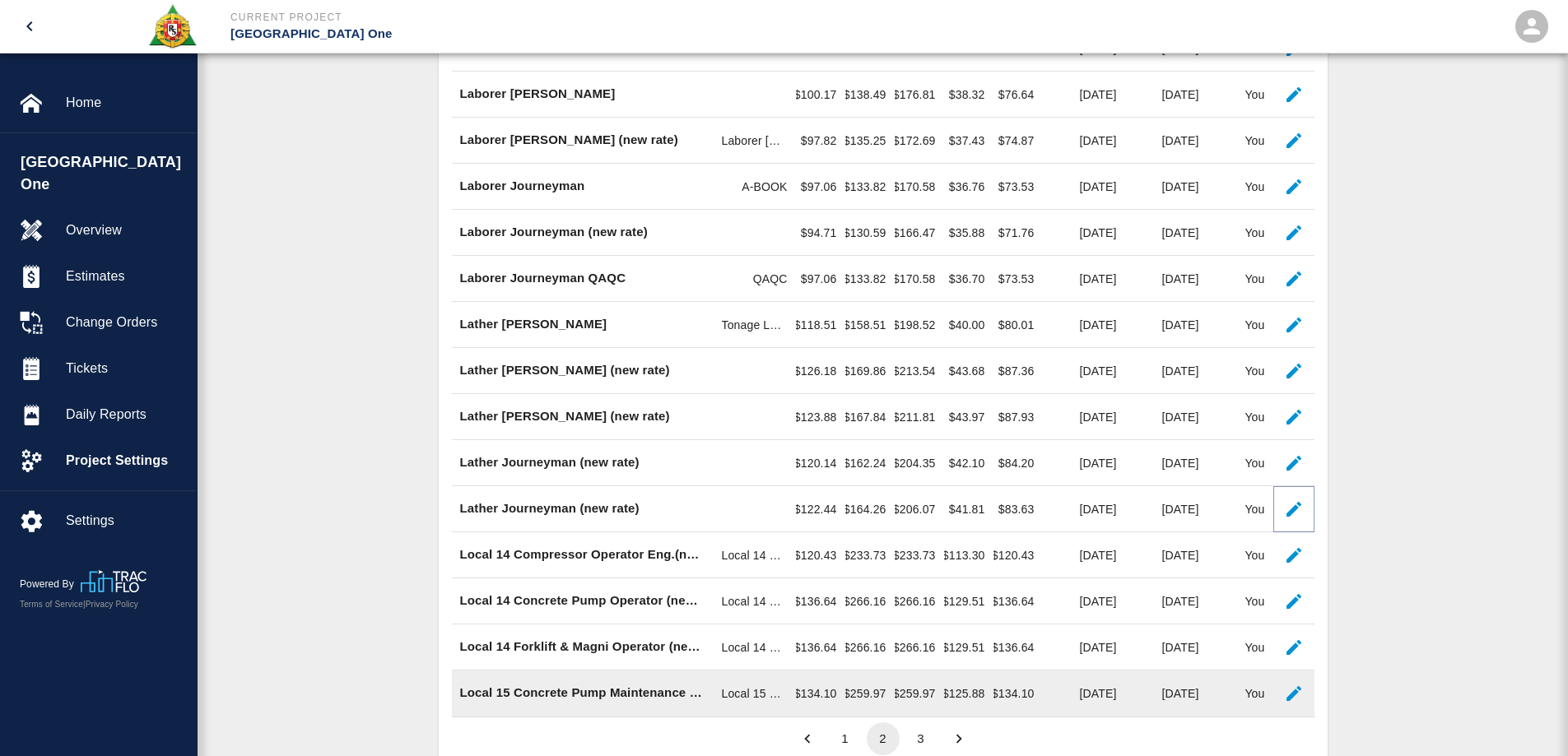
scroll to position [932, 0]
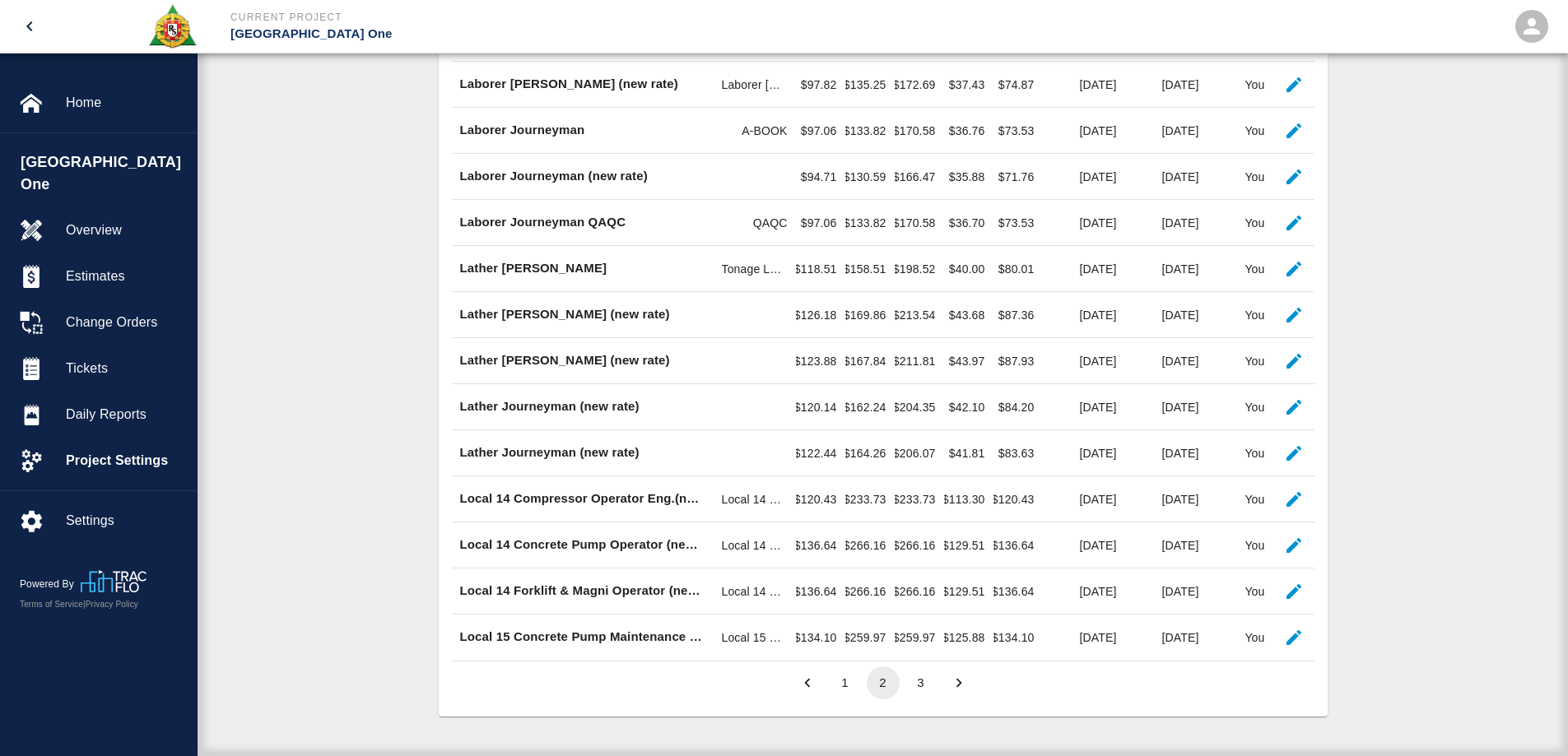
click at [911, 682] on button "3" at bounding box center [920, 683] width 33 height 33
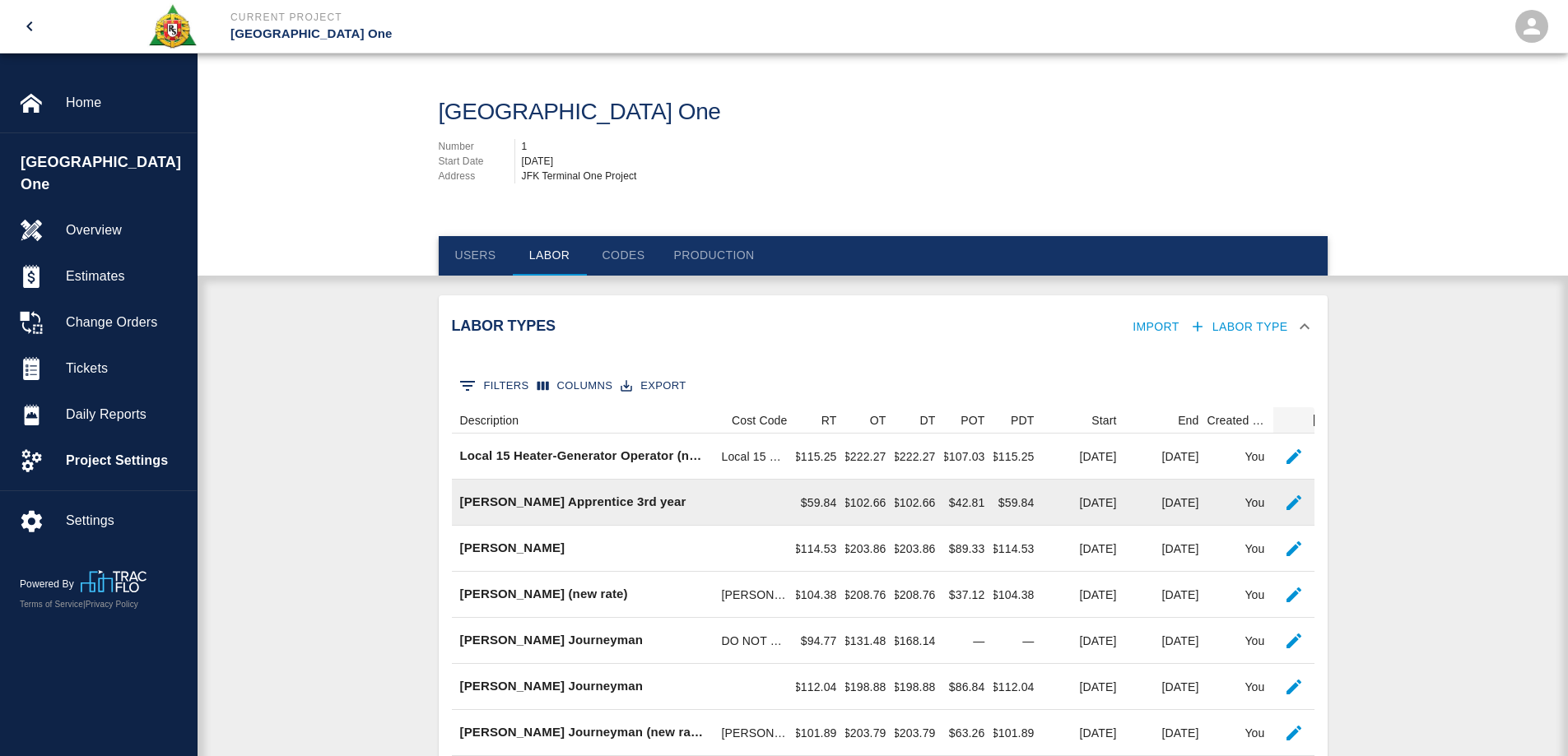
scroll to position [0, 0]
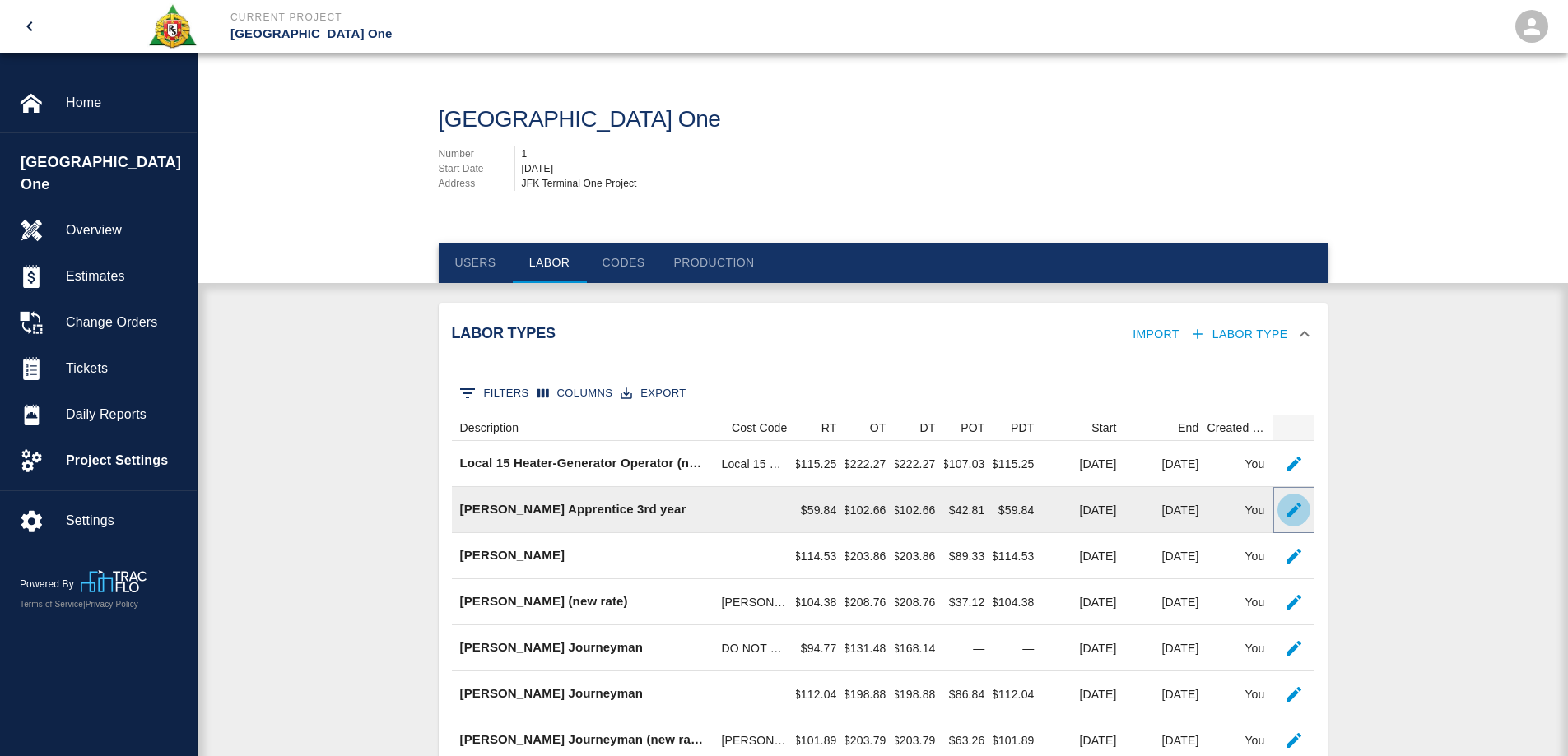
click at [1289, 511] on icon "button" at bounding box center [1294, 510] width 15 height 15
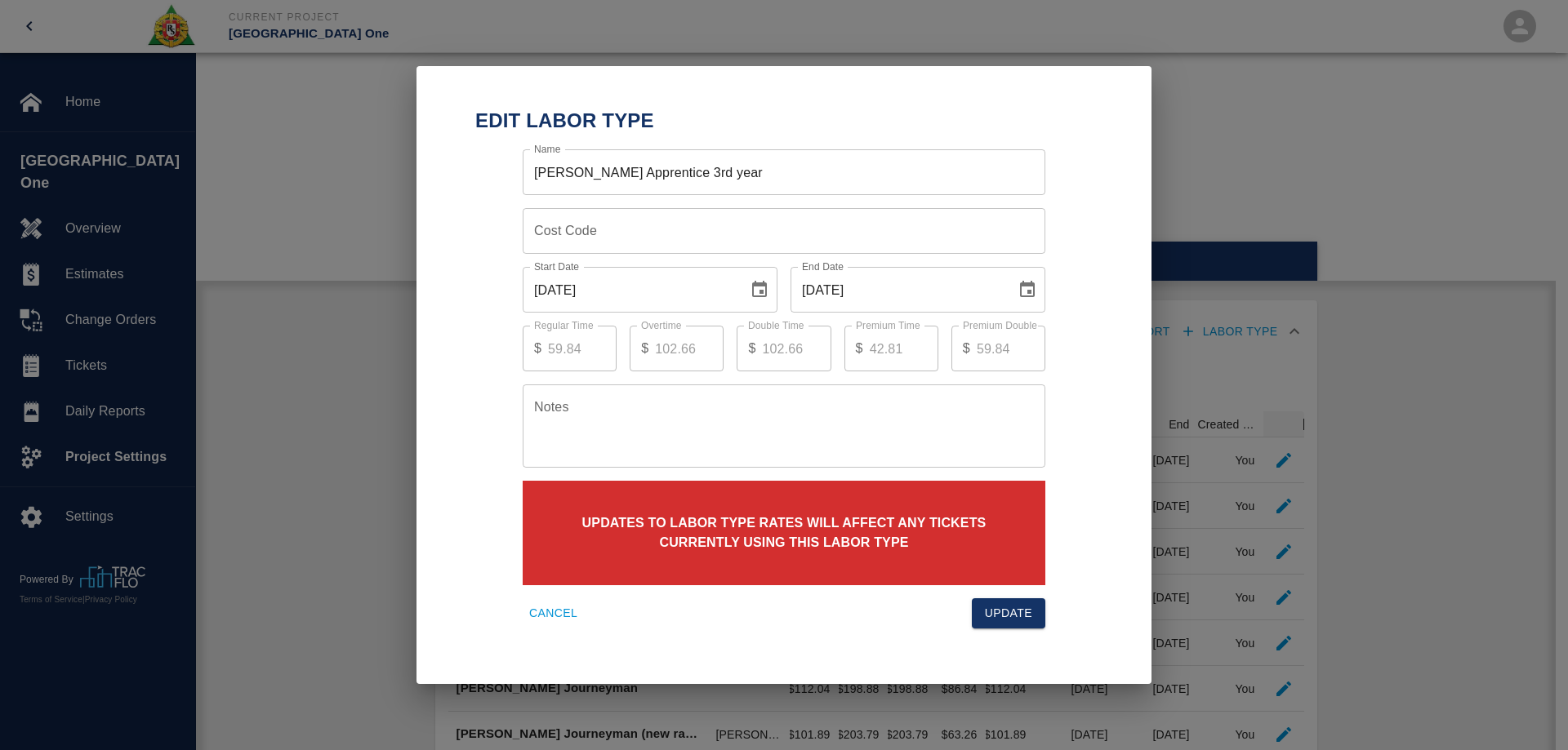
click at [1023, 295] on icon "Choose date, selected date is Sep 30, 2025" at bounding box center [1026, 289] width 20 height 20
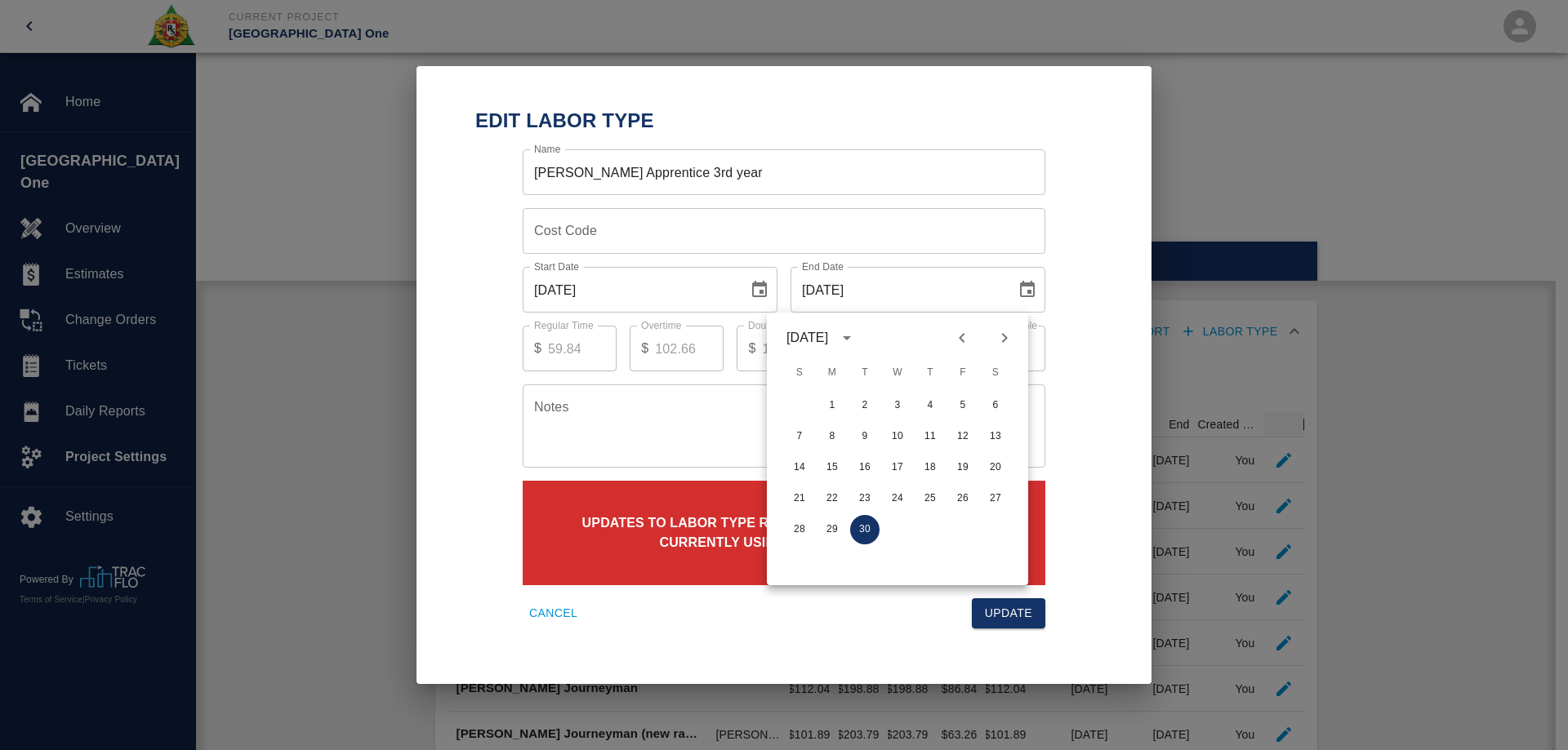
click at [1003, 337] on icon "Next month" at bounding box center [1004, 337] width 20 height 20
click at [975, 530] on button "31" at bounding box center [962, 529] width 29 height 29
type input "[DATE]"
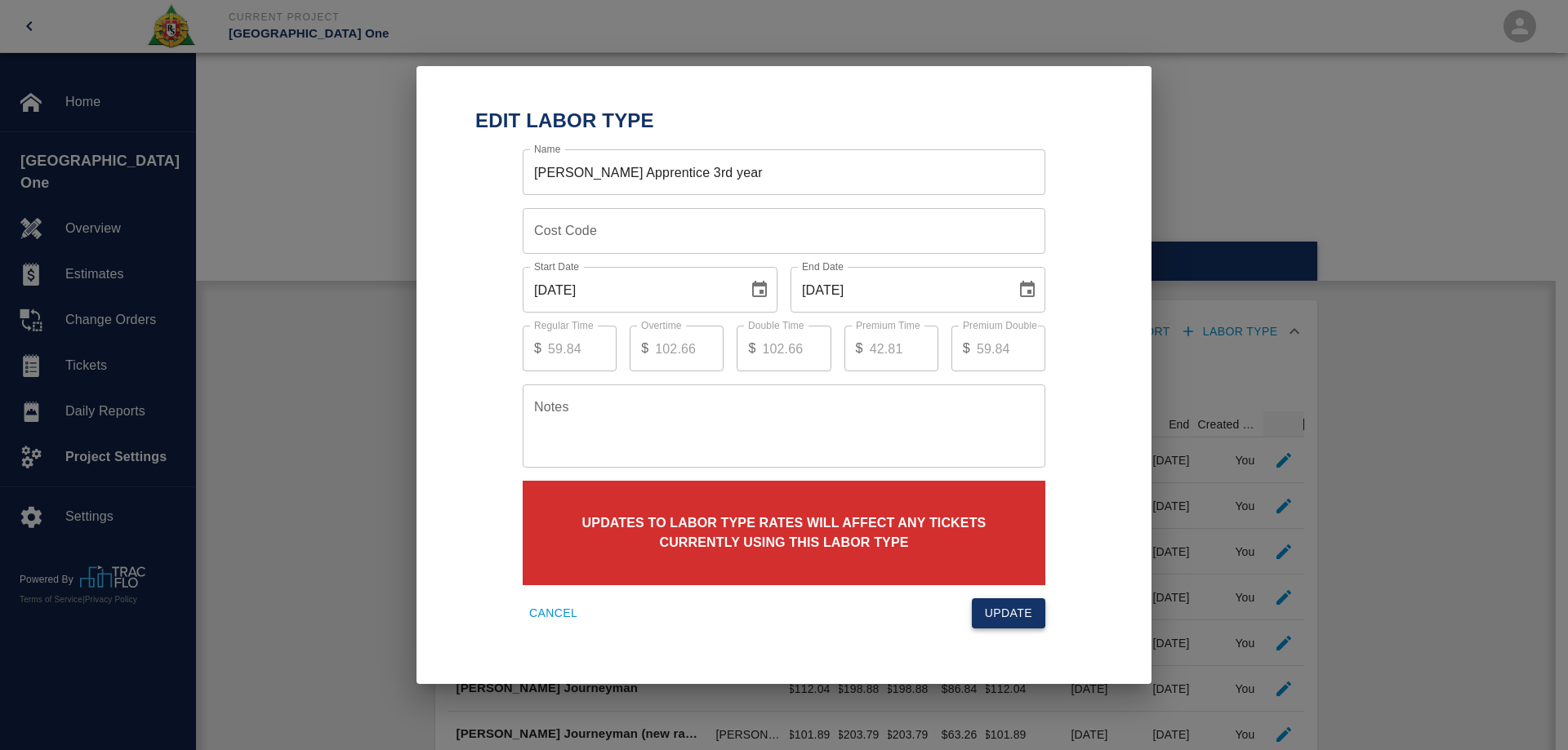
click at [1017, 616] on button "Update" at bounding box center [1008, 613] width 74 height 30
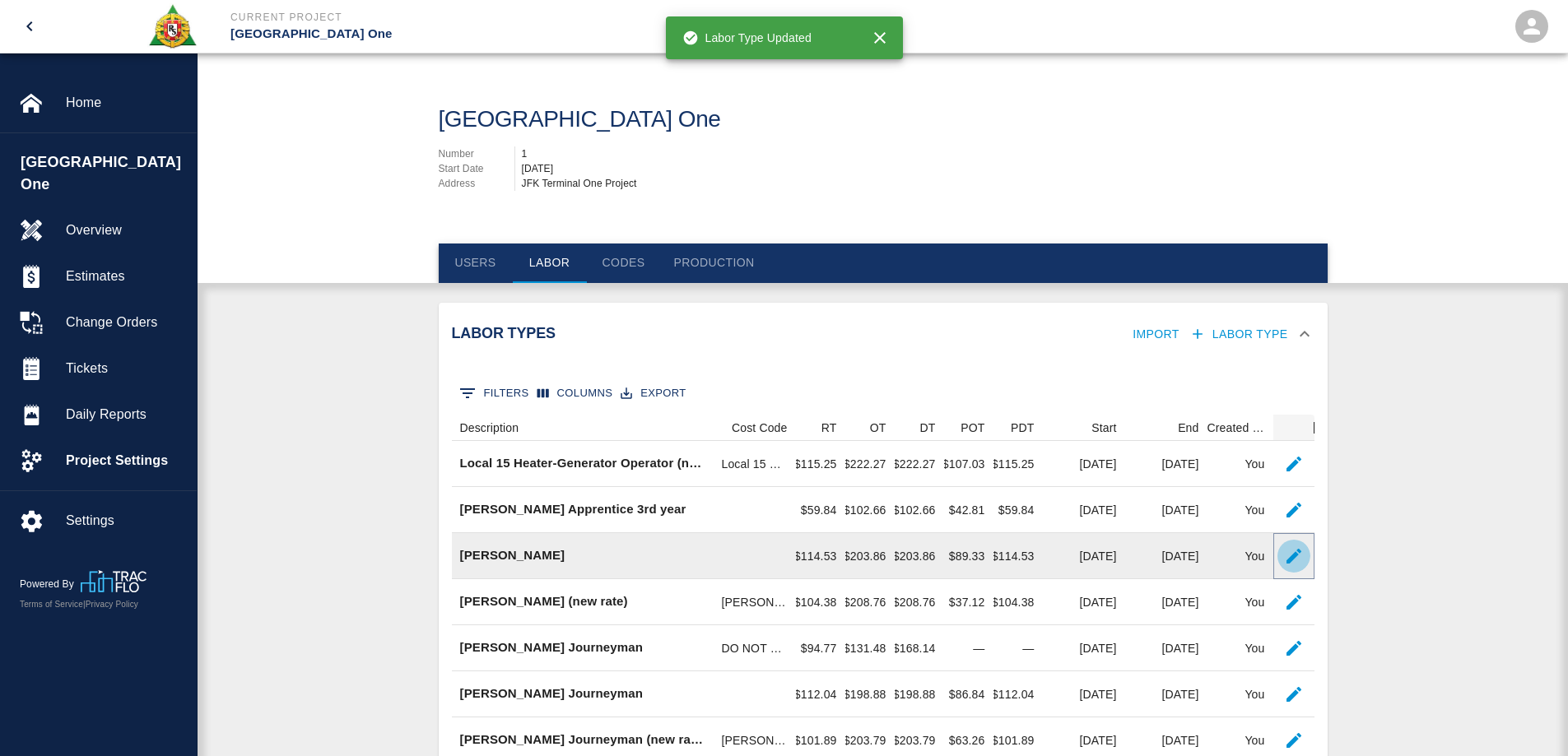
click at [1278, 558] on button "button" at bounding box center [1294, 556] width 33 height 33
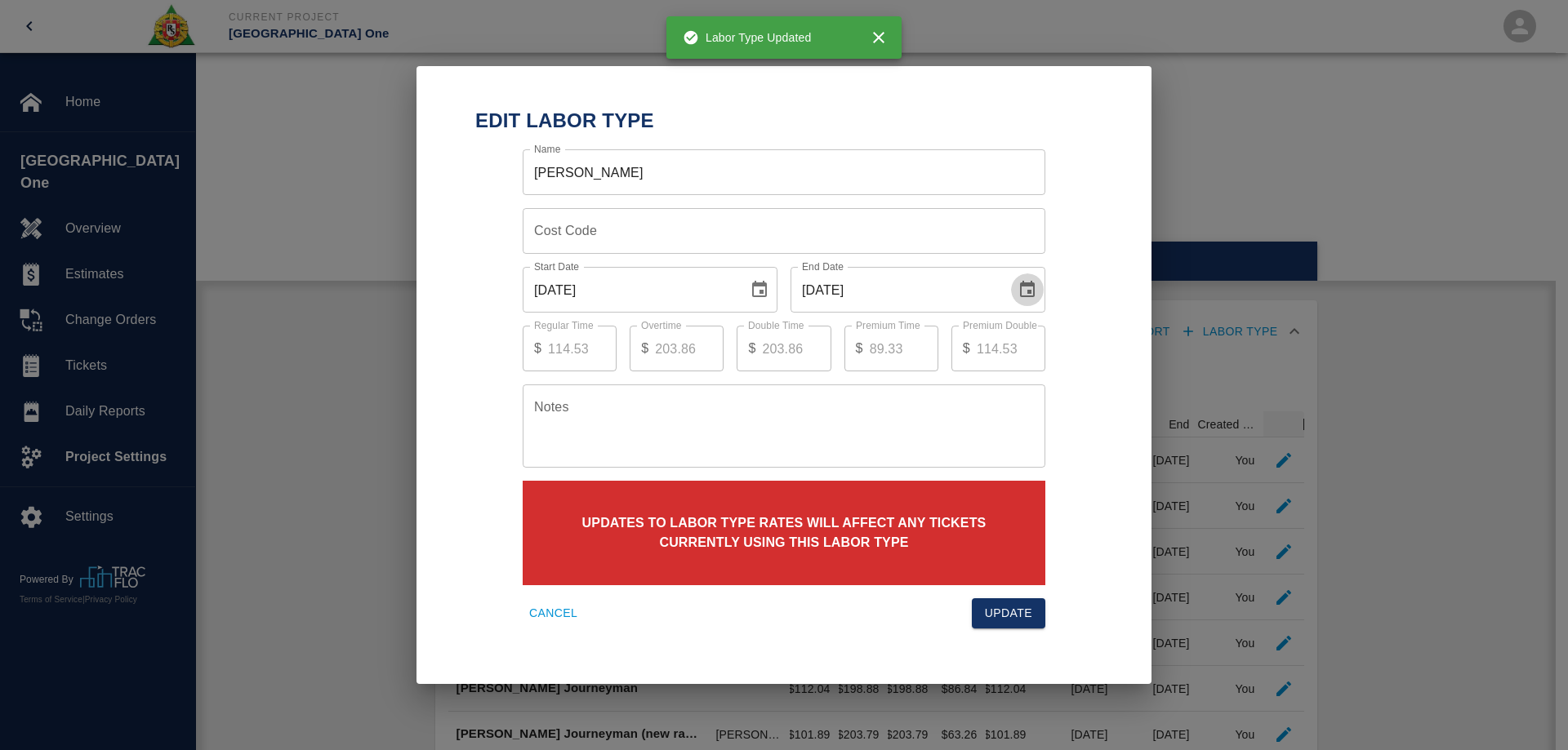
click at [1023, 291] on icon "Choose date, selected date is Sep 30, 2025" at bounding box center [1026, 289] width 20 height 20
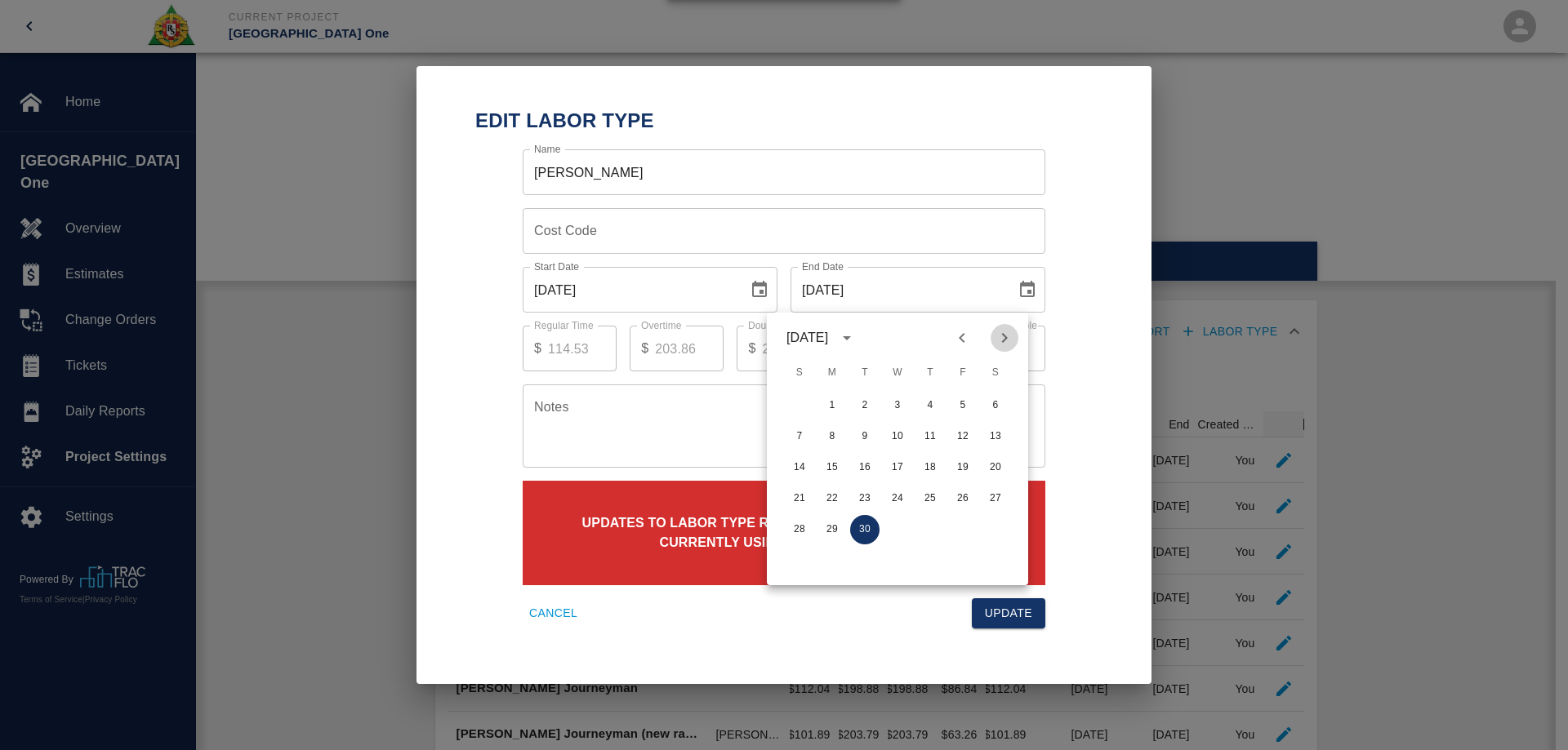
click at [1011, 338] on icon "Next month" at bounding box center [1004, 337] width 20 height 20
click at [956, 537] on button "31" at bounding box center [962, 529] width 29 height 29
type input "[DATE]"
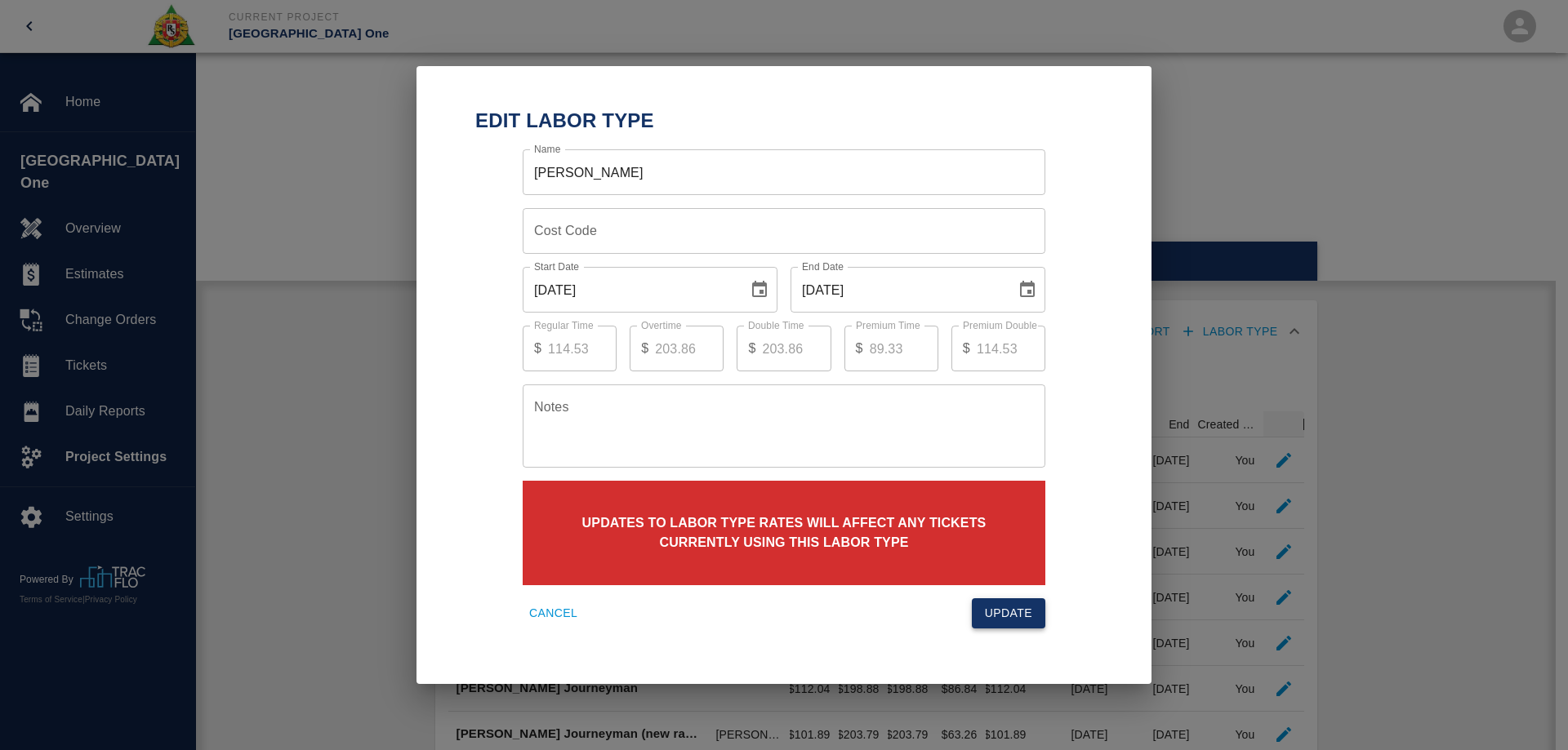
click at [1010, 612] on button "Update" at bounding box center [1008, 613] width 74 height 30
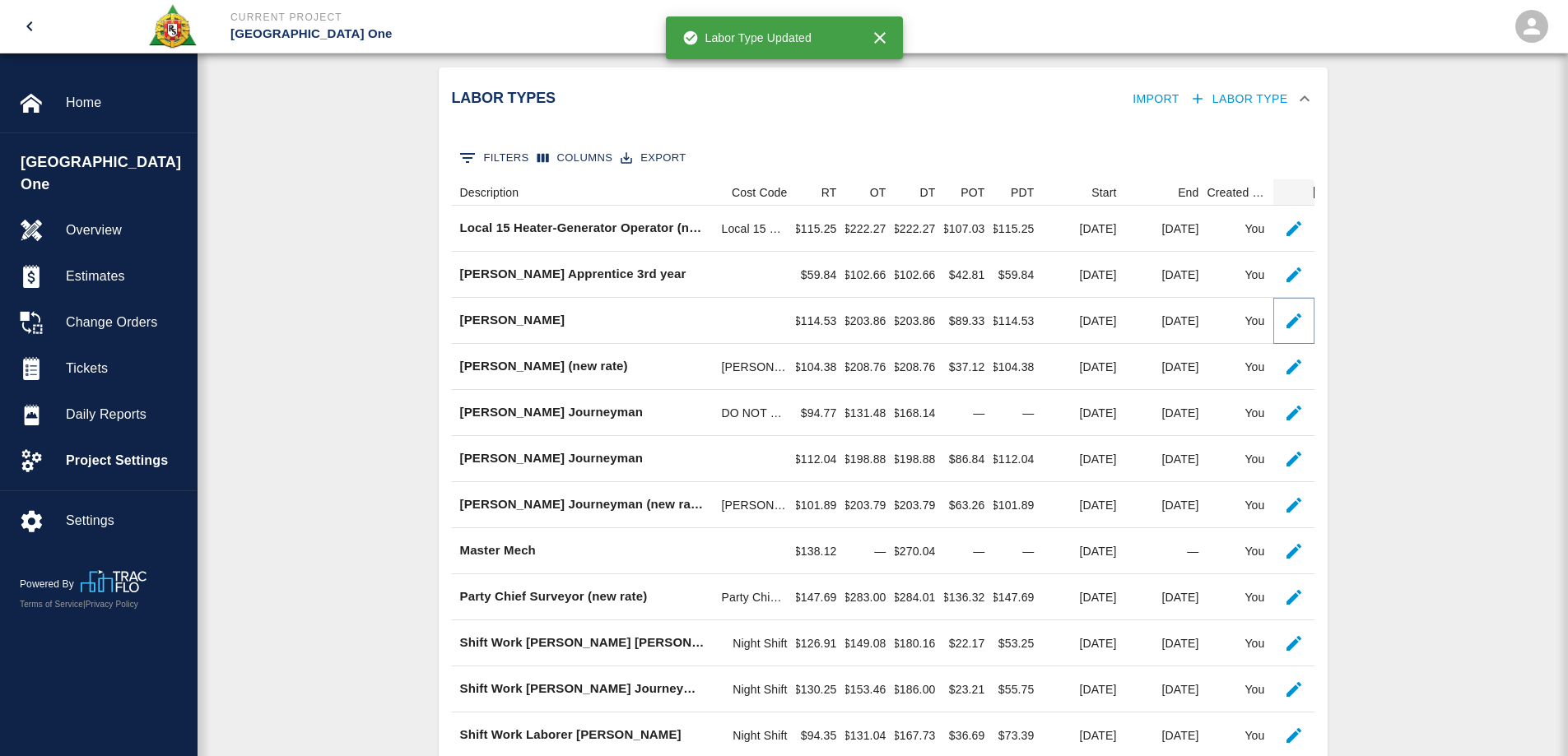
scroll to position [247, 0]
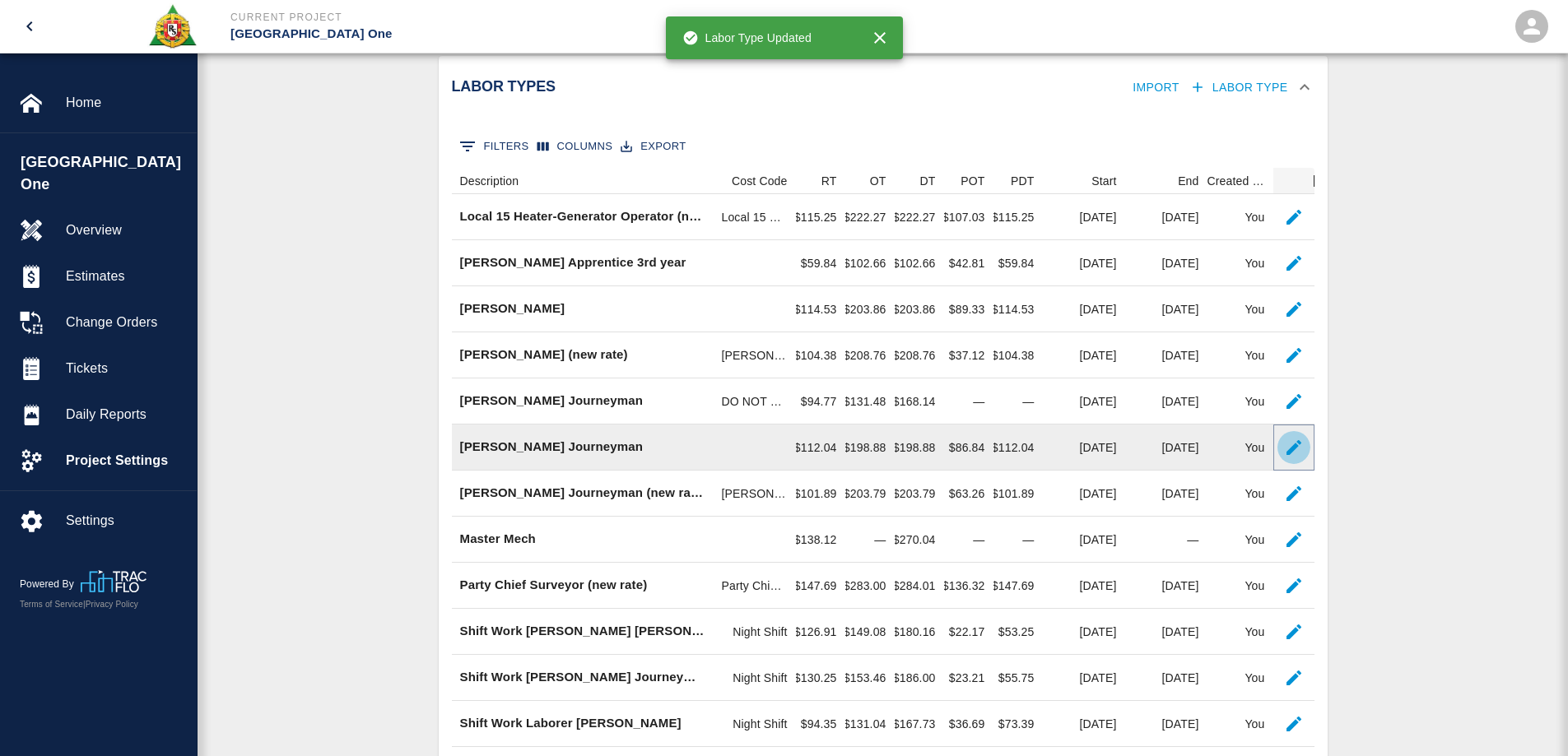
click at [1288, 454] on icon "button" at bounding box center [1294, 448] width 15 height 15
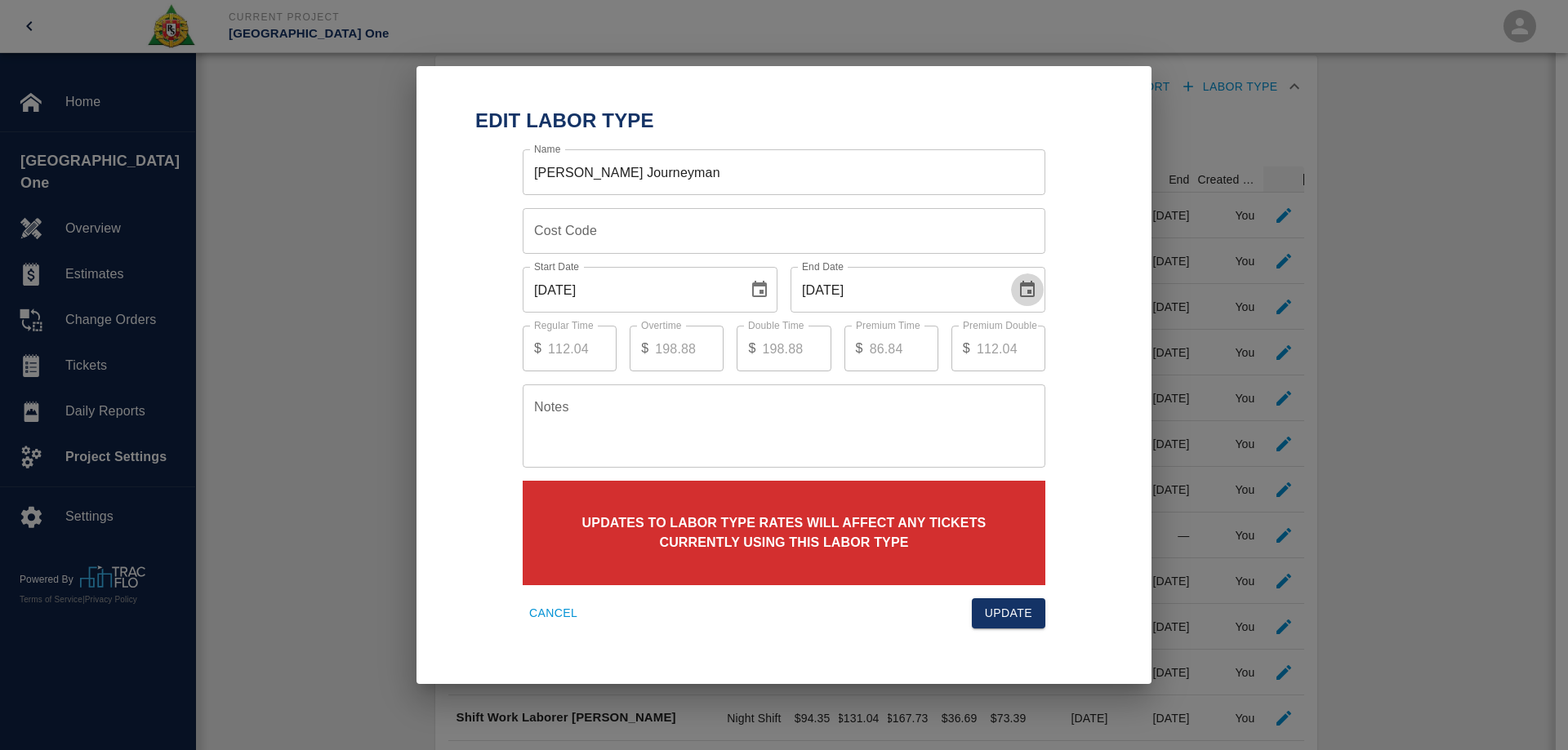
click at [1027, 284] on icon "Choose date, selected date is Sep 30, 2025" at bounding box center [1027, 288] width 15 height 16
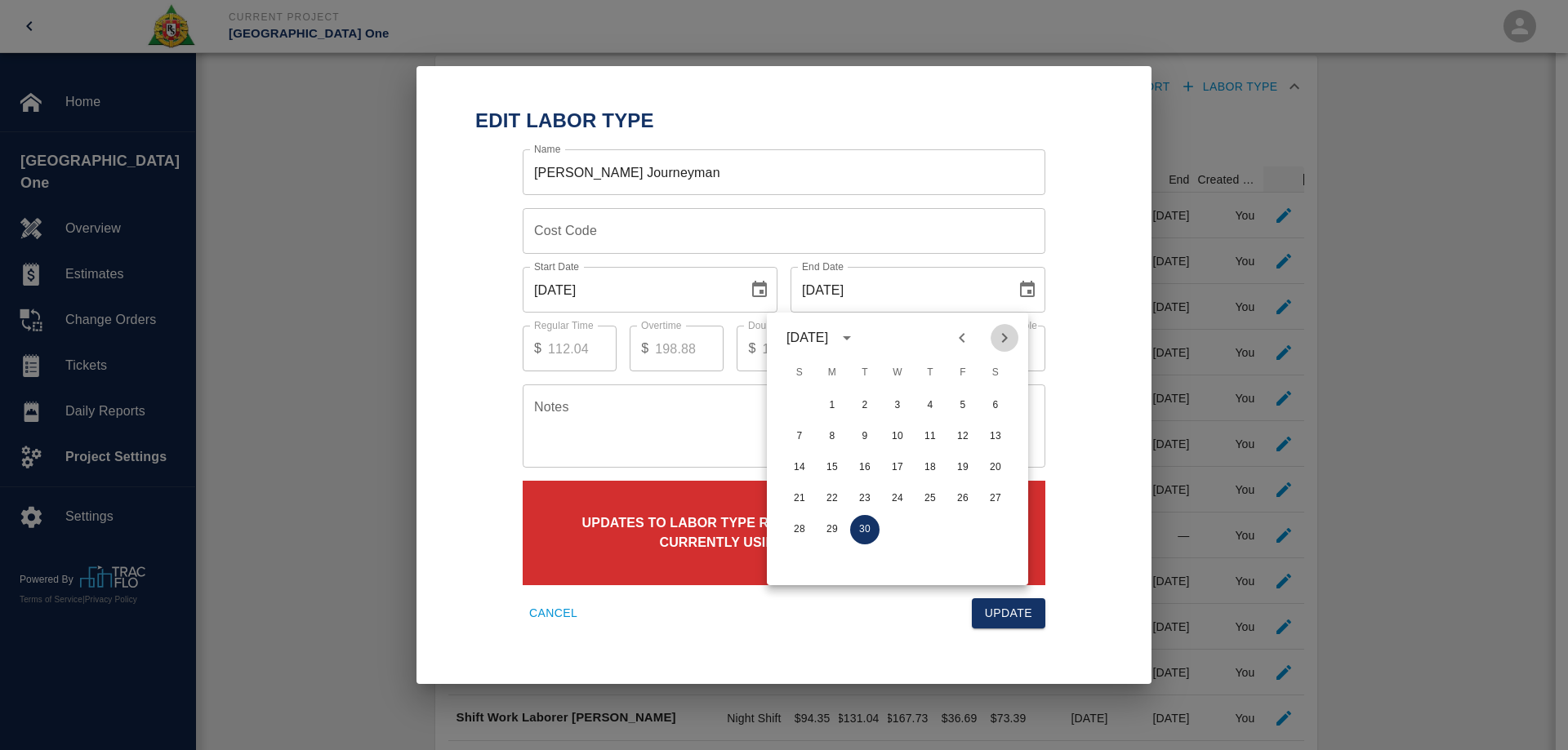
click at [1010, 338] on icon "Next month" at bounding box center [1004, 337] width 20 height 20
drag, startPoint x: 957, startPoint y: 524, endPoint x: 985, endPoint y: 564, distance: 48.8
click at [957, 527] on button "31" at bounding box center [962, 529] width 29 height 29
type input "[DATE]"
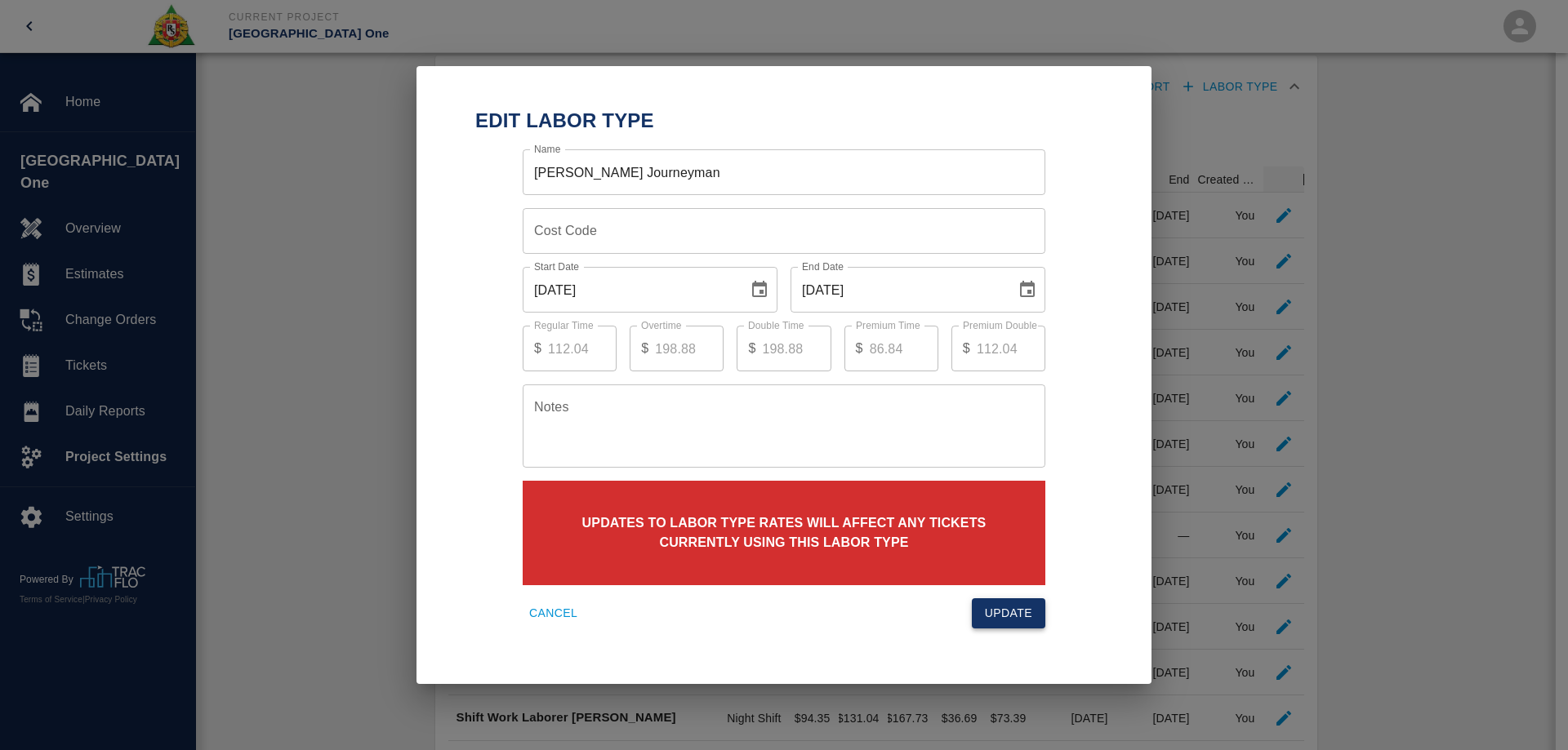
click at [1021, 612] on button "Update" at bounding box center [1008, 613] width 74 height 30
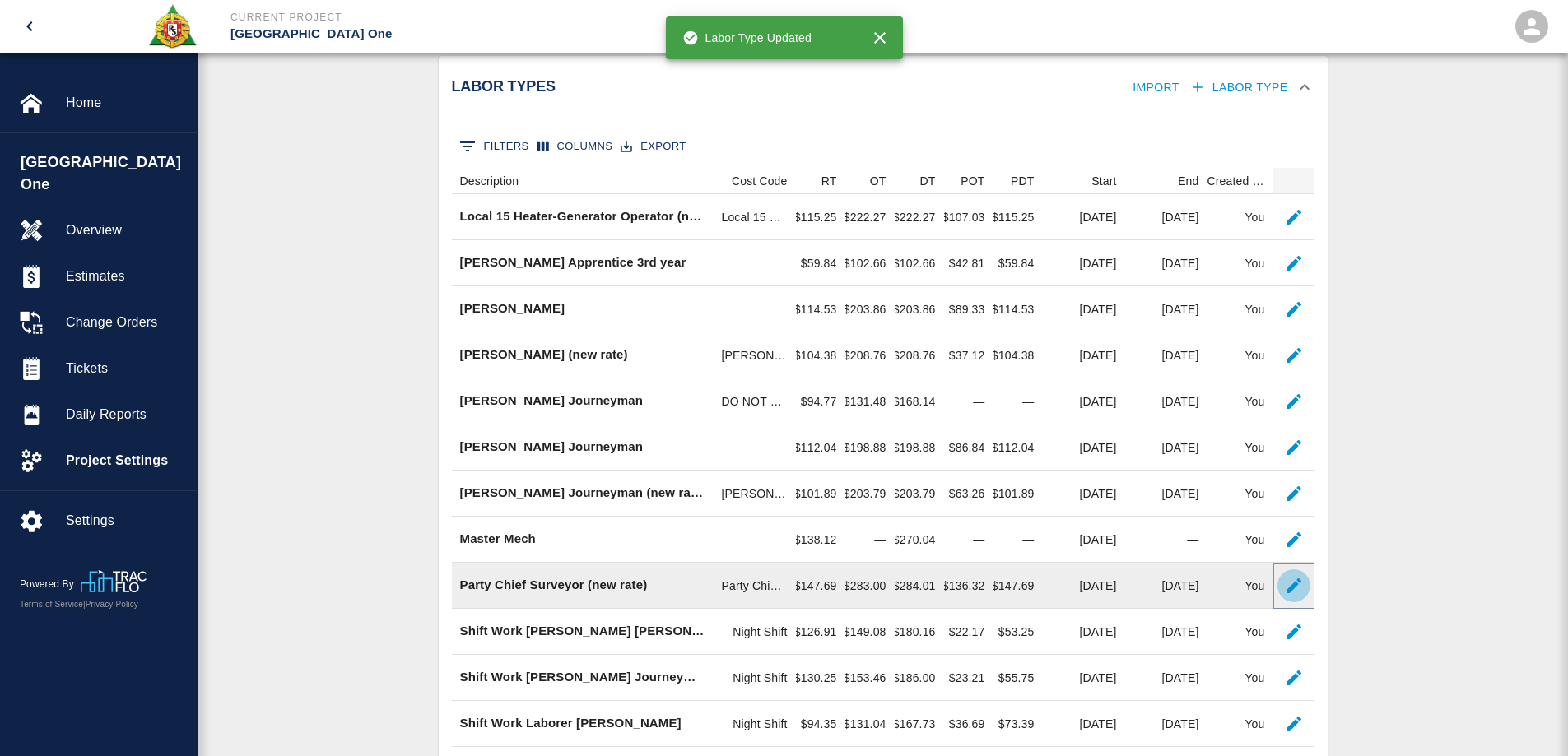
click at [1284, 583] on icon "button" at bounding box center [1294, 586] width 20 height 20
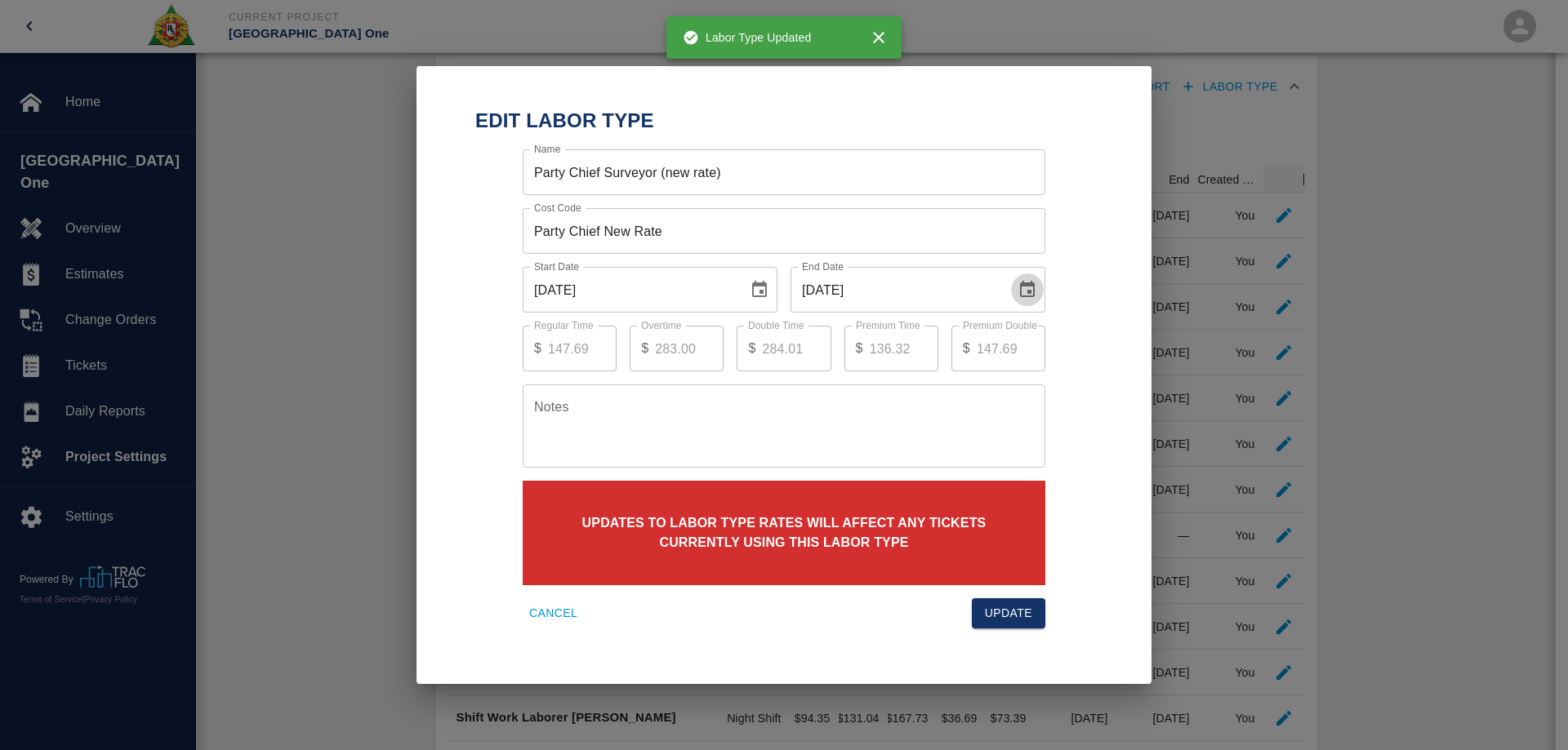
click at [1027, 282] on icon "Choose date, selected date is Sep 30, 2025" at bounding box center [1026, 289] width 20 height 20
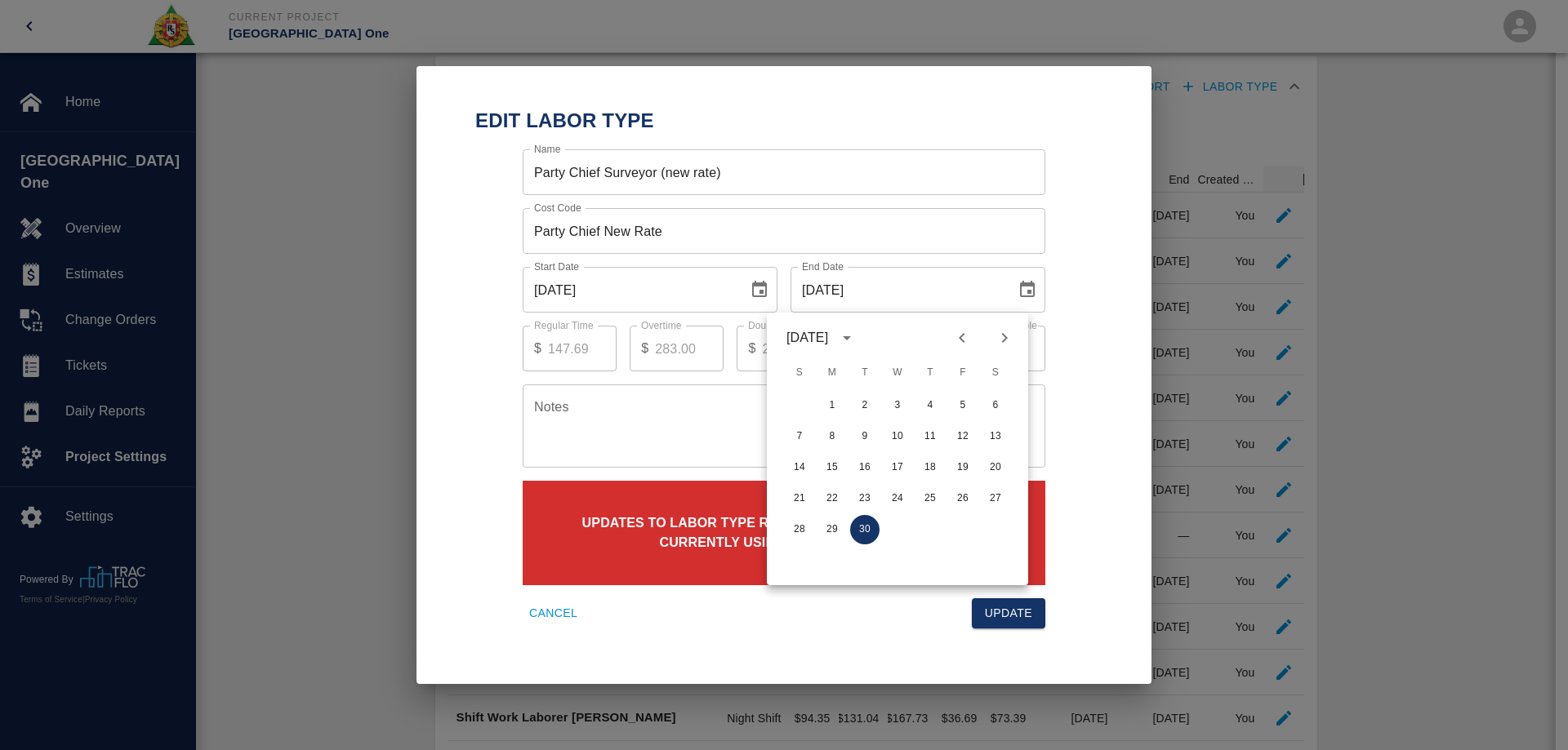
click at [1003, 335] on icon "Next month" at bounding box center [1004, 337] width 20 height 20
click at [964, 524] on button "31" at bounding box center [962, 529] width 29 height 29
type input "[DATE]"
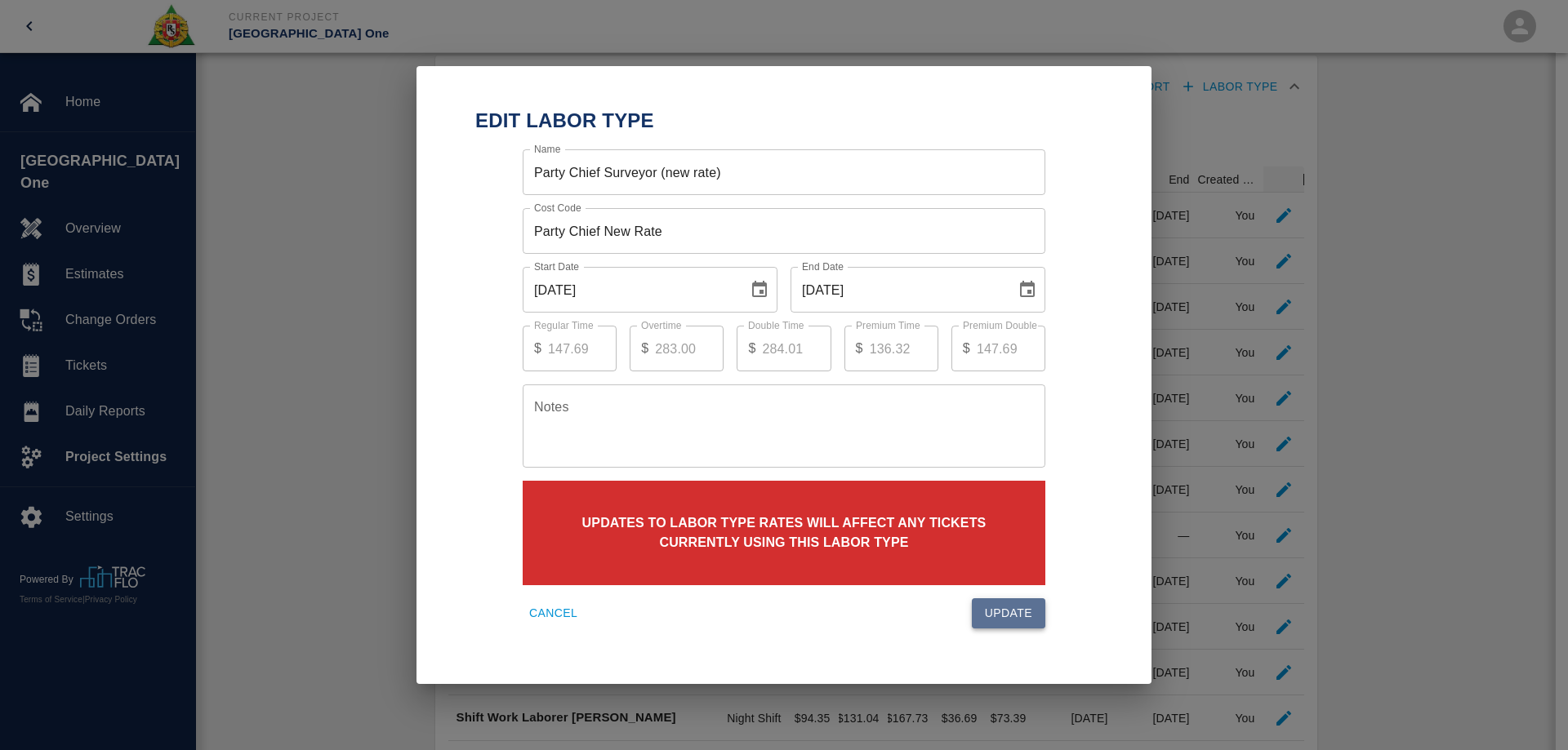
click at [1028, 611] on button "Update" at bounding box center [1008, 613] width 74 height 30
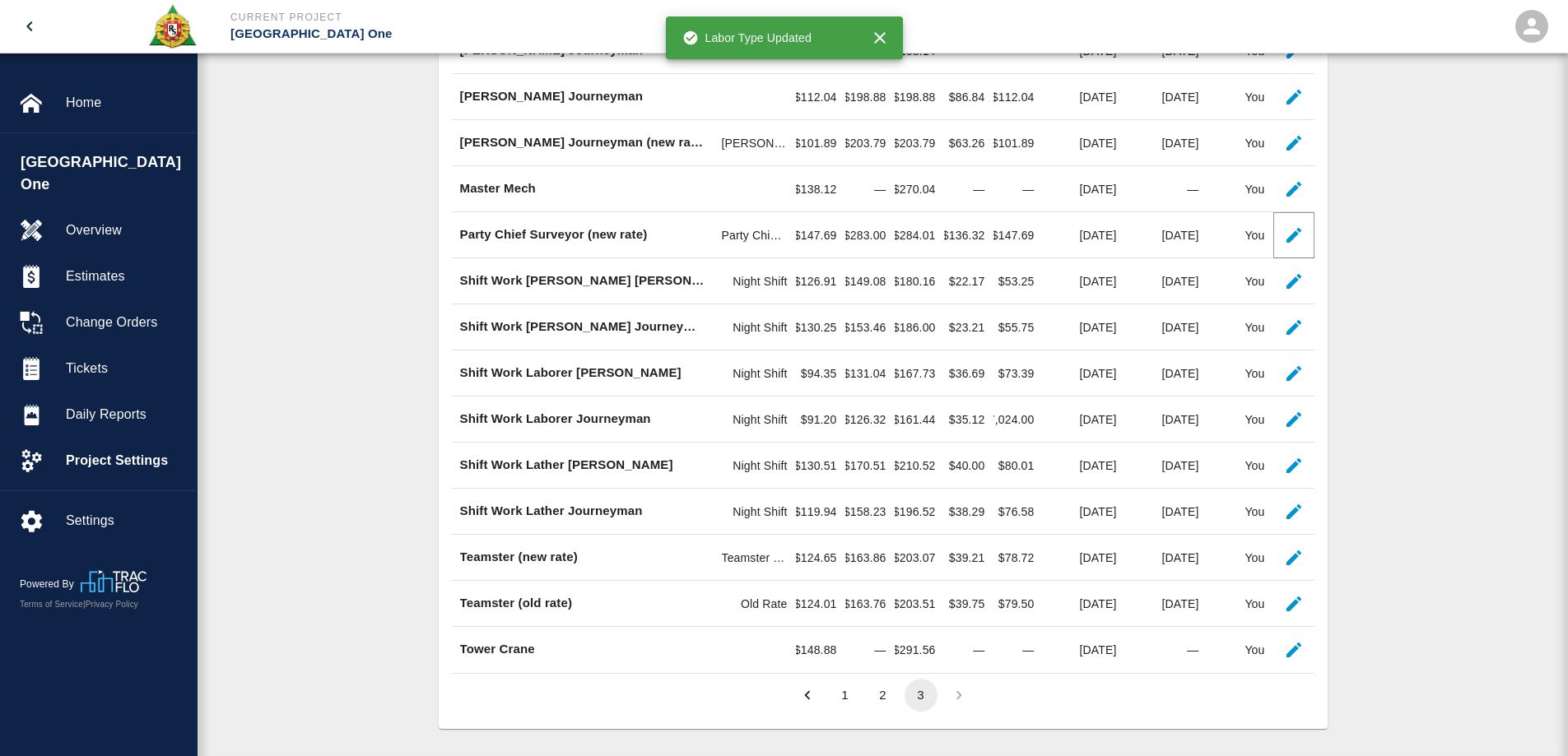
scroll to position [609, 0]
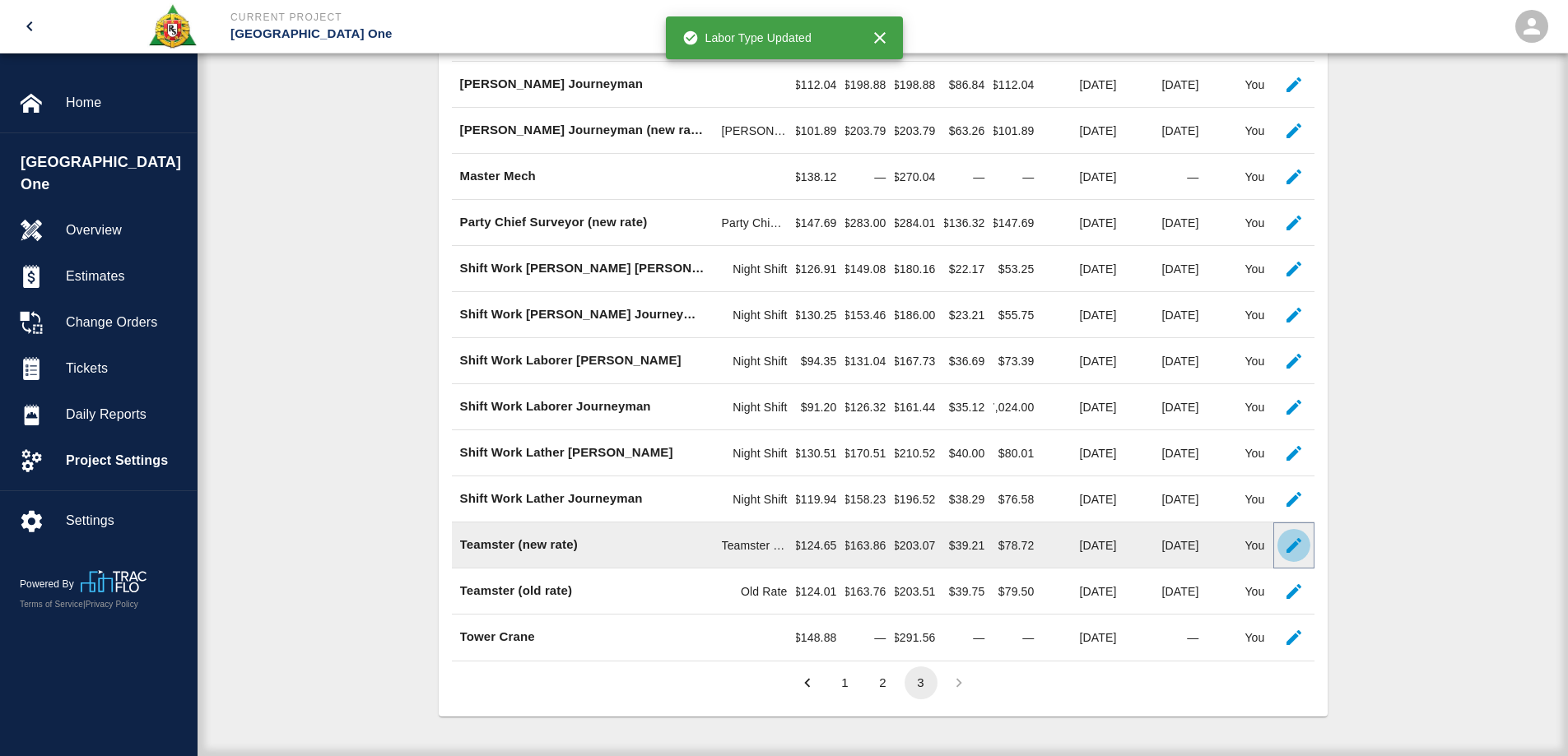
click at [1297, 541] on icon "button" at bounding box center [1294, 546] width 15 height 15
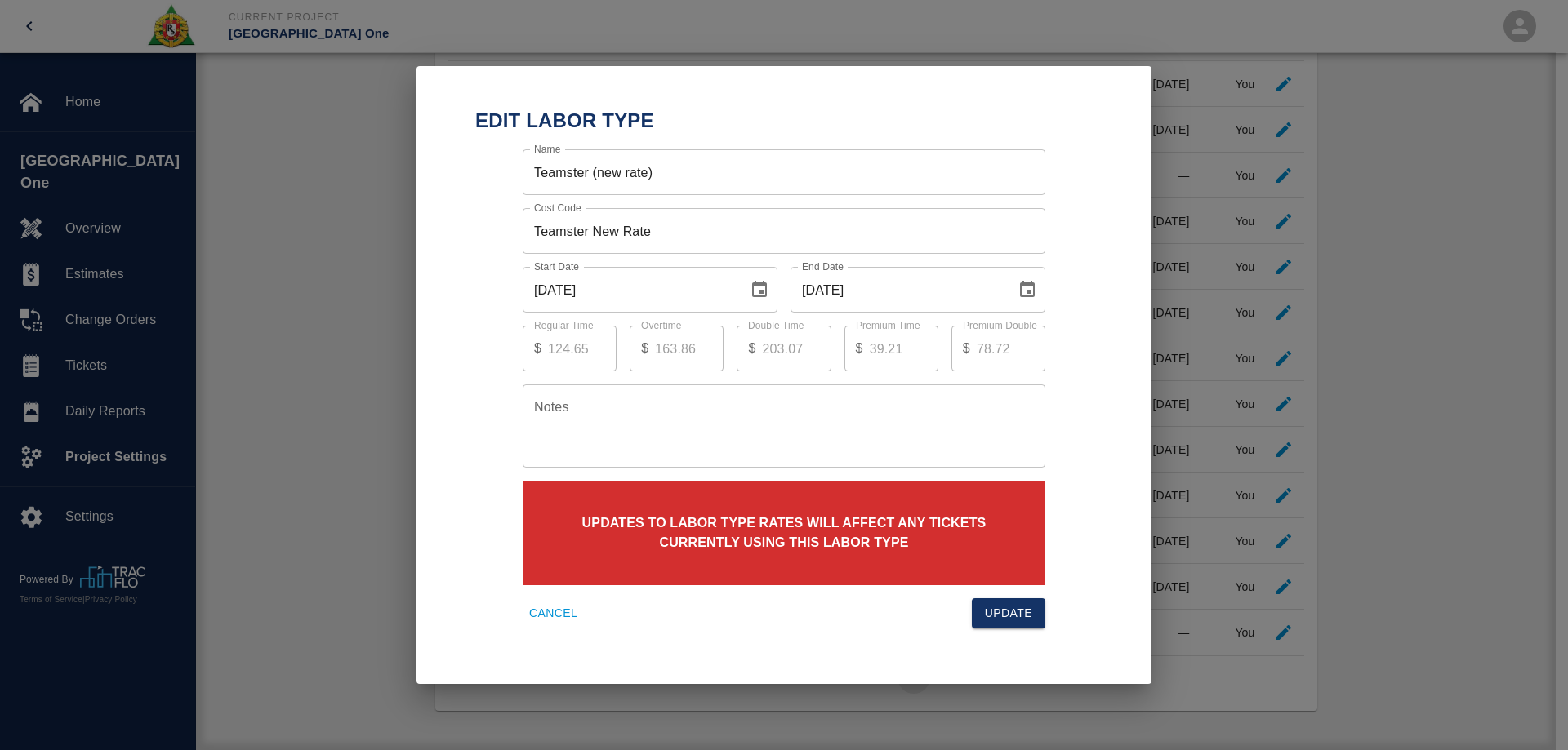
click at [1033, 277] on button "Choose date, selected date is Sep 30, 2025" at bounding box center [1026, 289] width 33 height 33
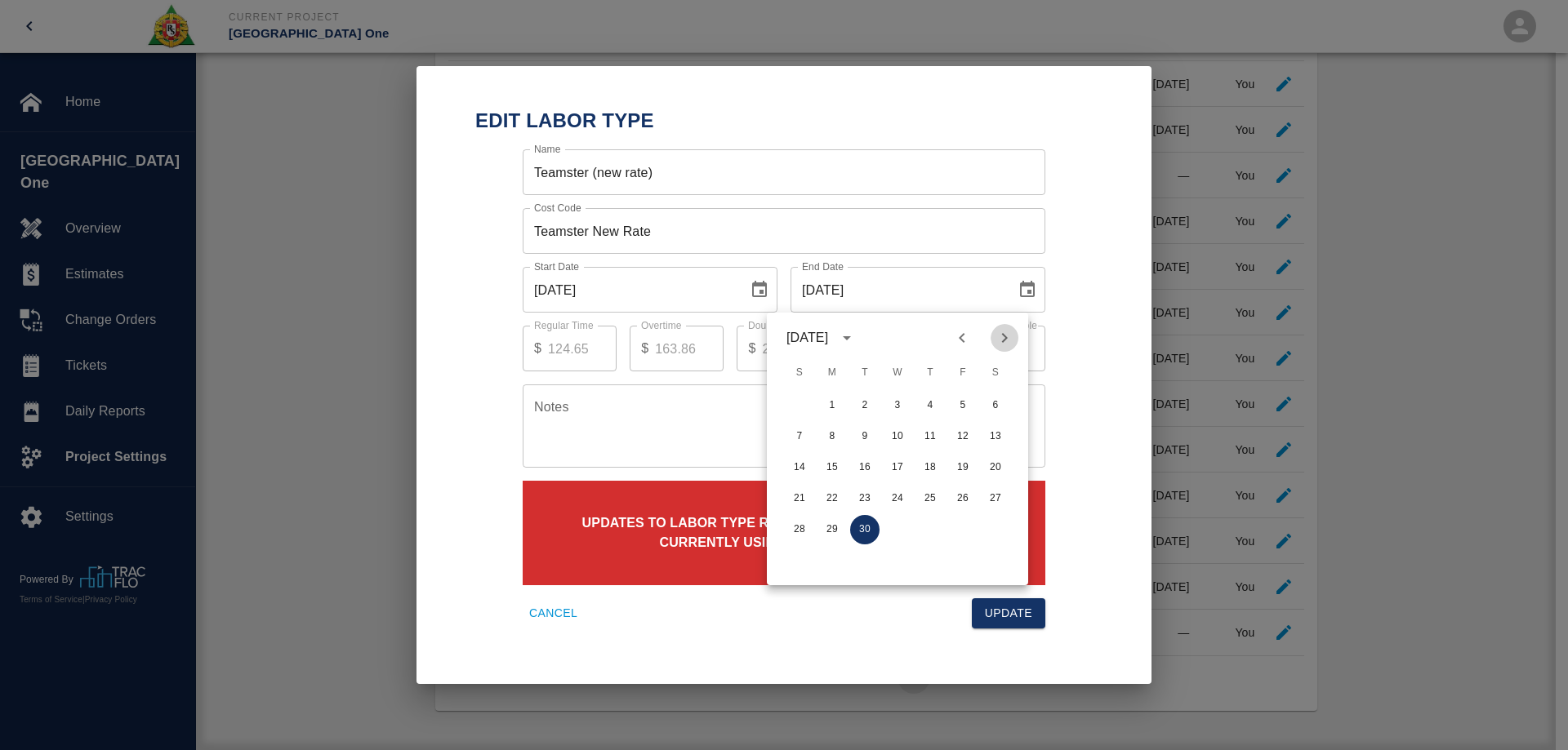
click at [998, 336] on icon "Next month" at bounding box center [1004, 337] width 20 height 20
click at [957, 522] on button "31" at bounding box center [962, 529] width 29 height 29
type input "[DATE]"
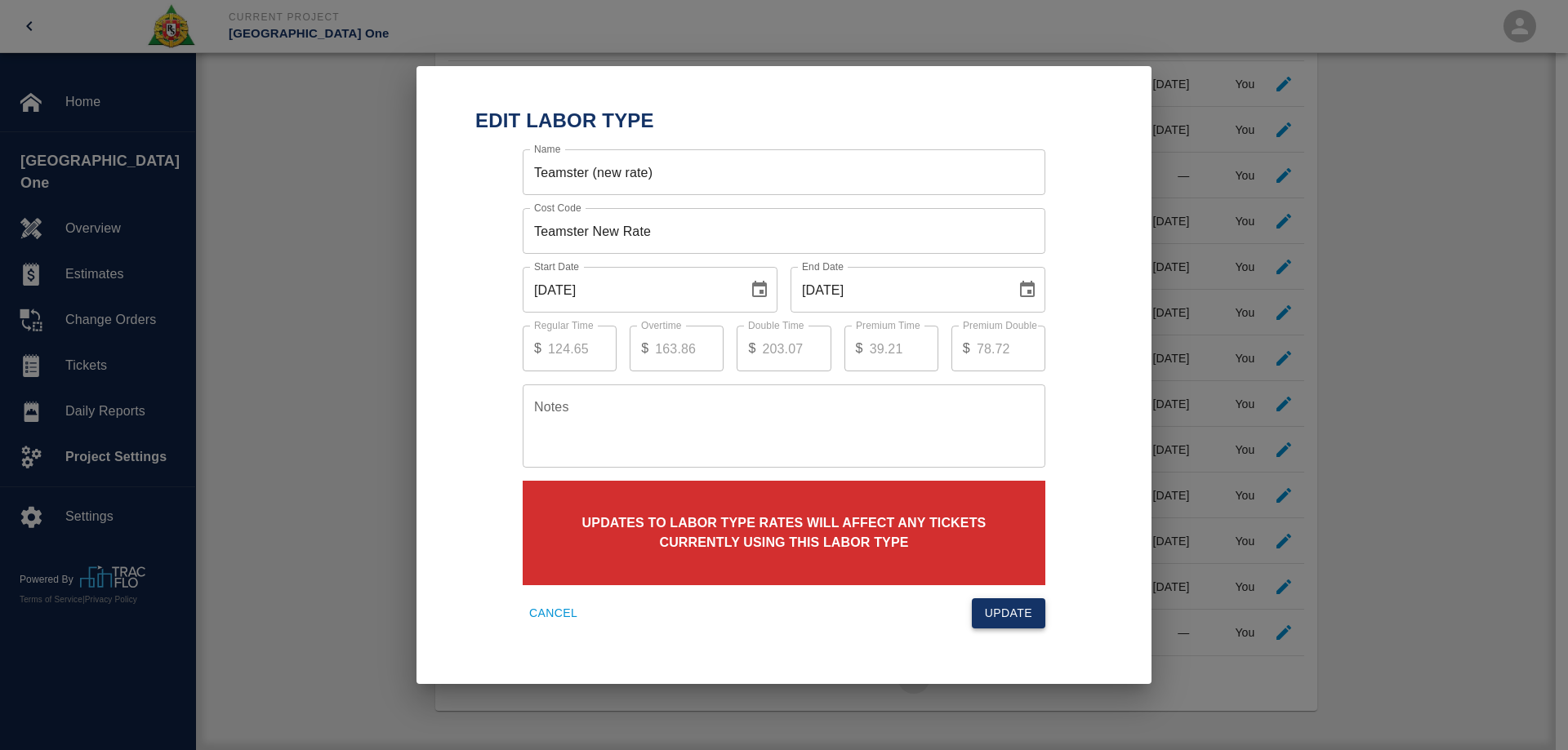
click at [1023, 619] on button "Update" at bounding box center [1008, 613] width 74 height 30
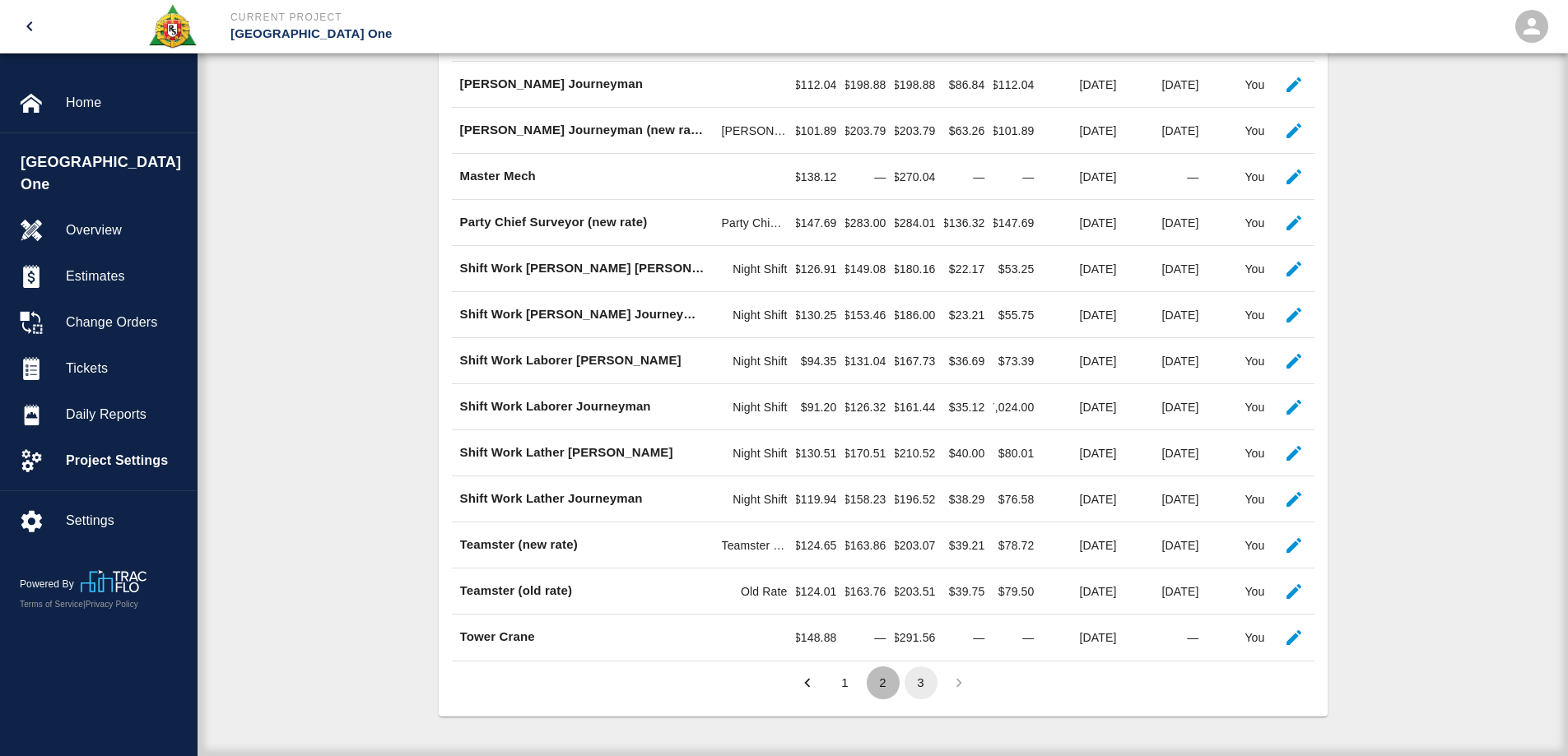
click at [881, 679] on button "2" at bounding box center [883, 683] width 33 height 33
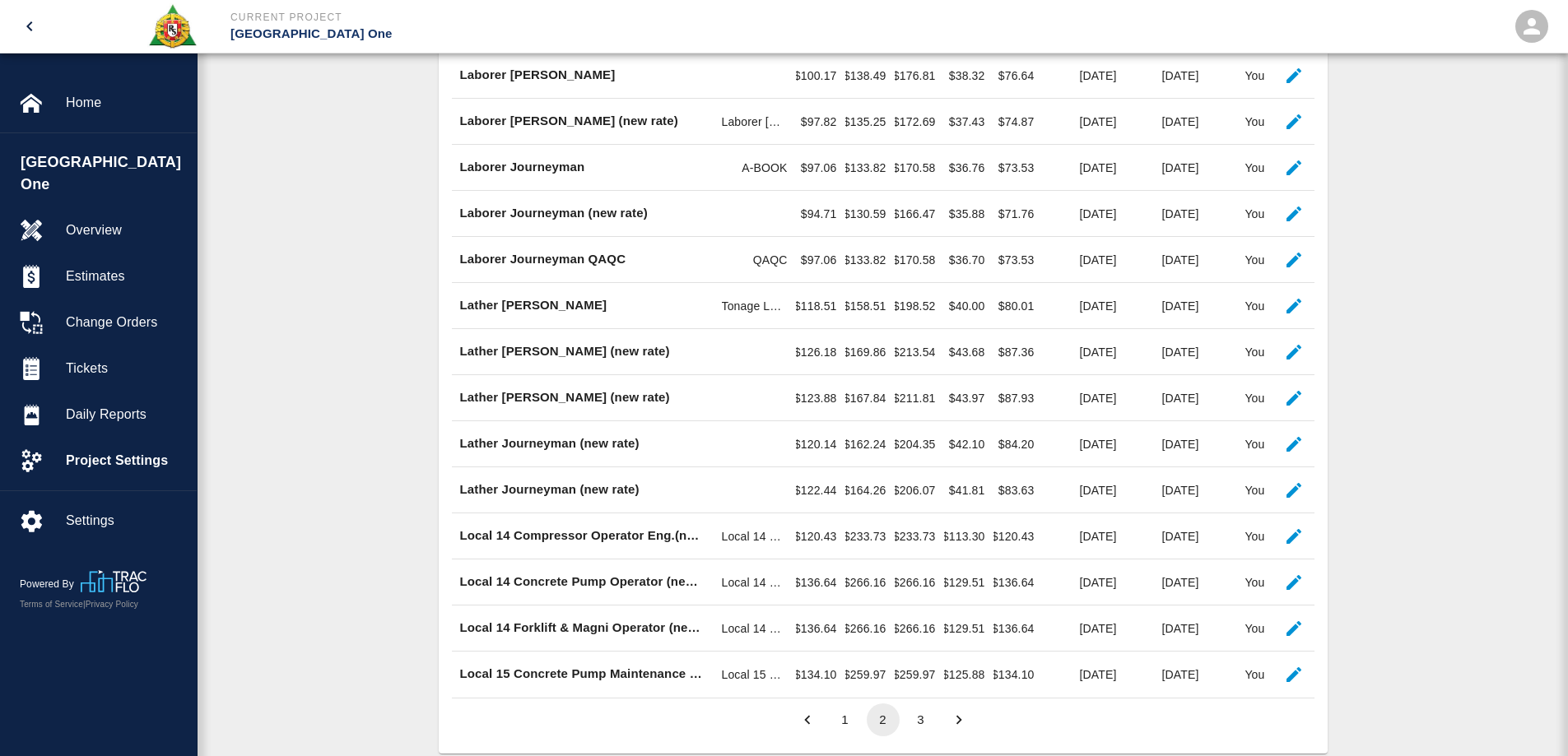
scroll to position [932, 0]
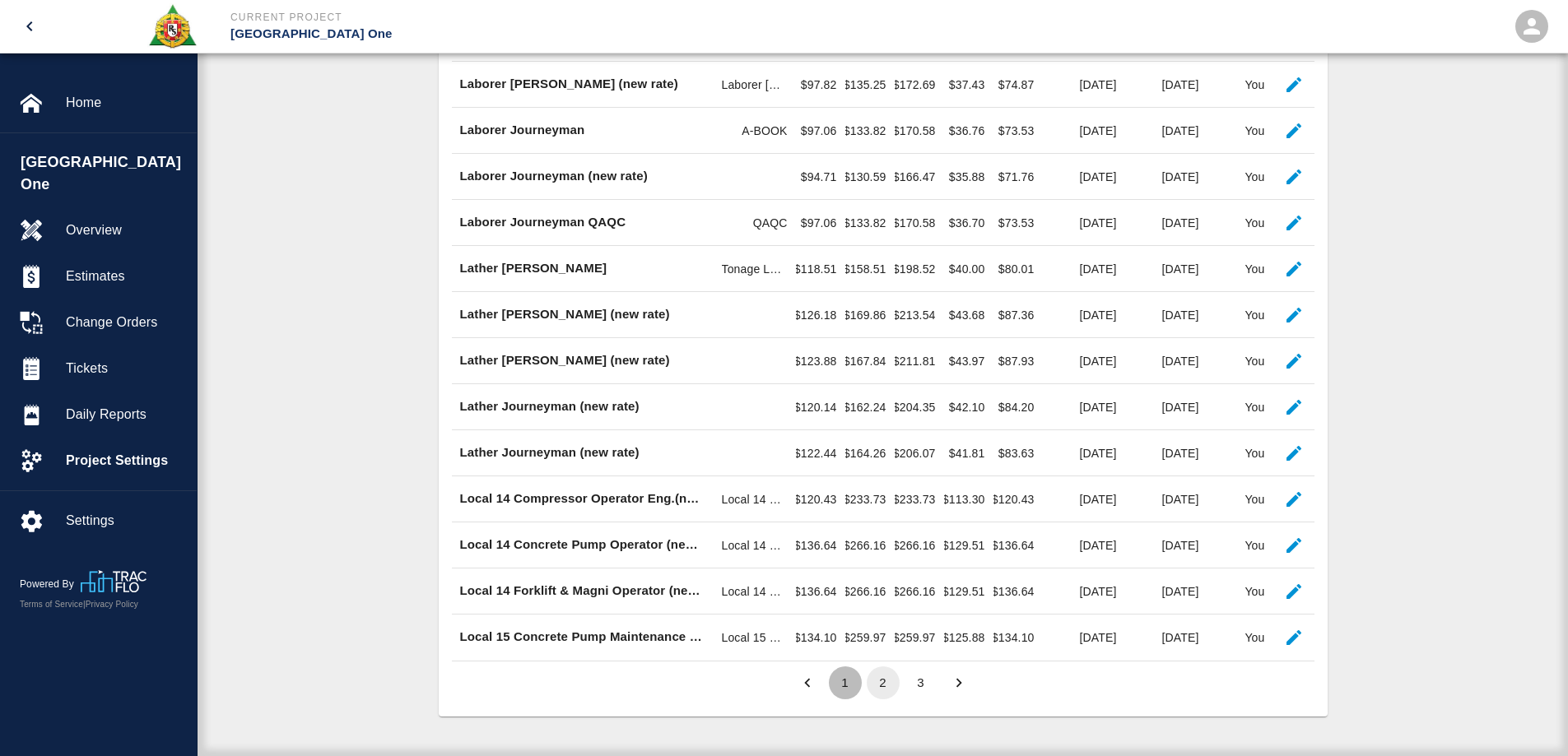
click at [853, 681] on button "1" at bounding box center [845, 683] width 33 height 33
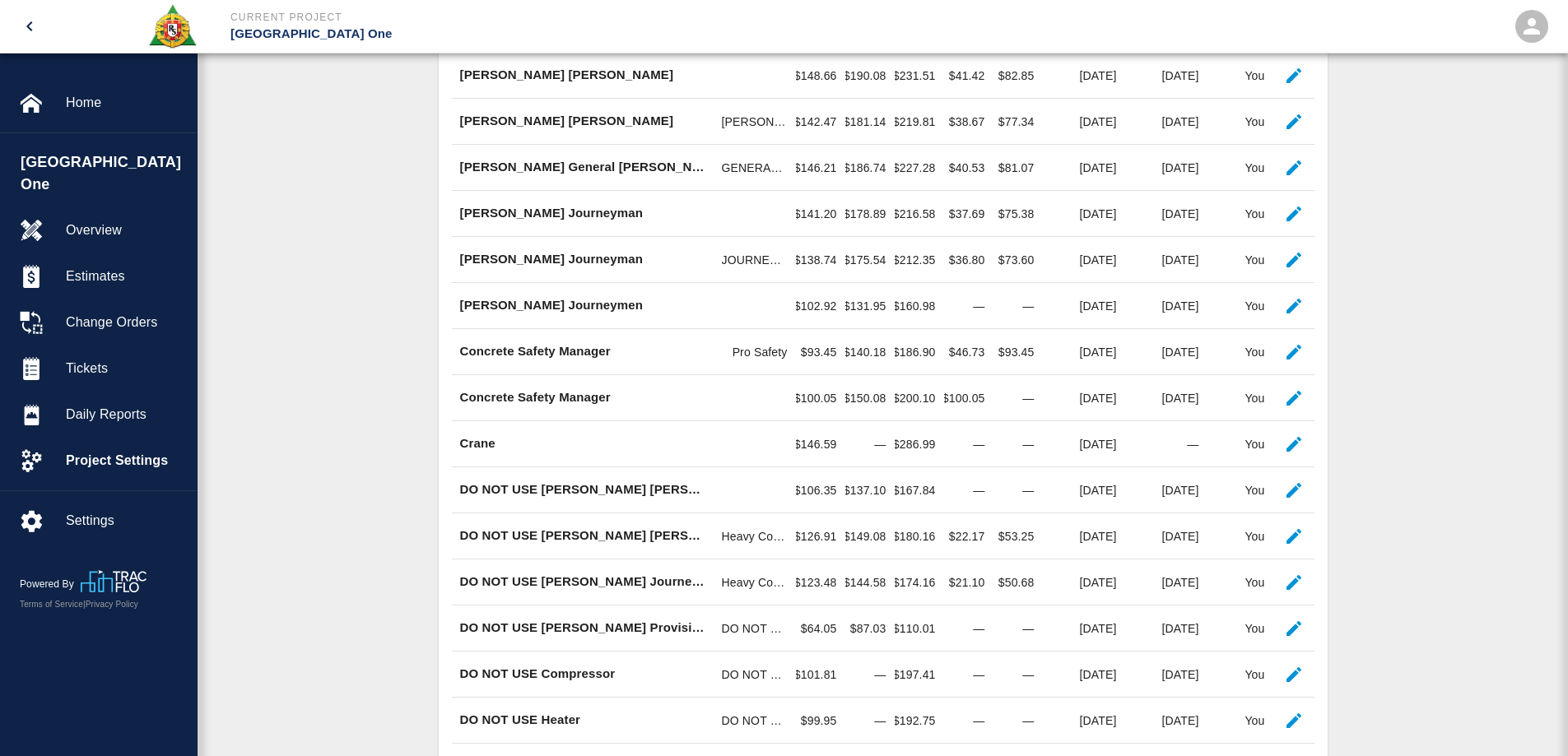
scroll to position [356, 0]
